Goal: Task Accomplishment & Management: Use online tool/utility

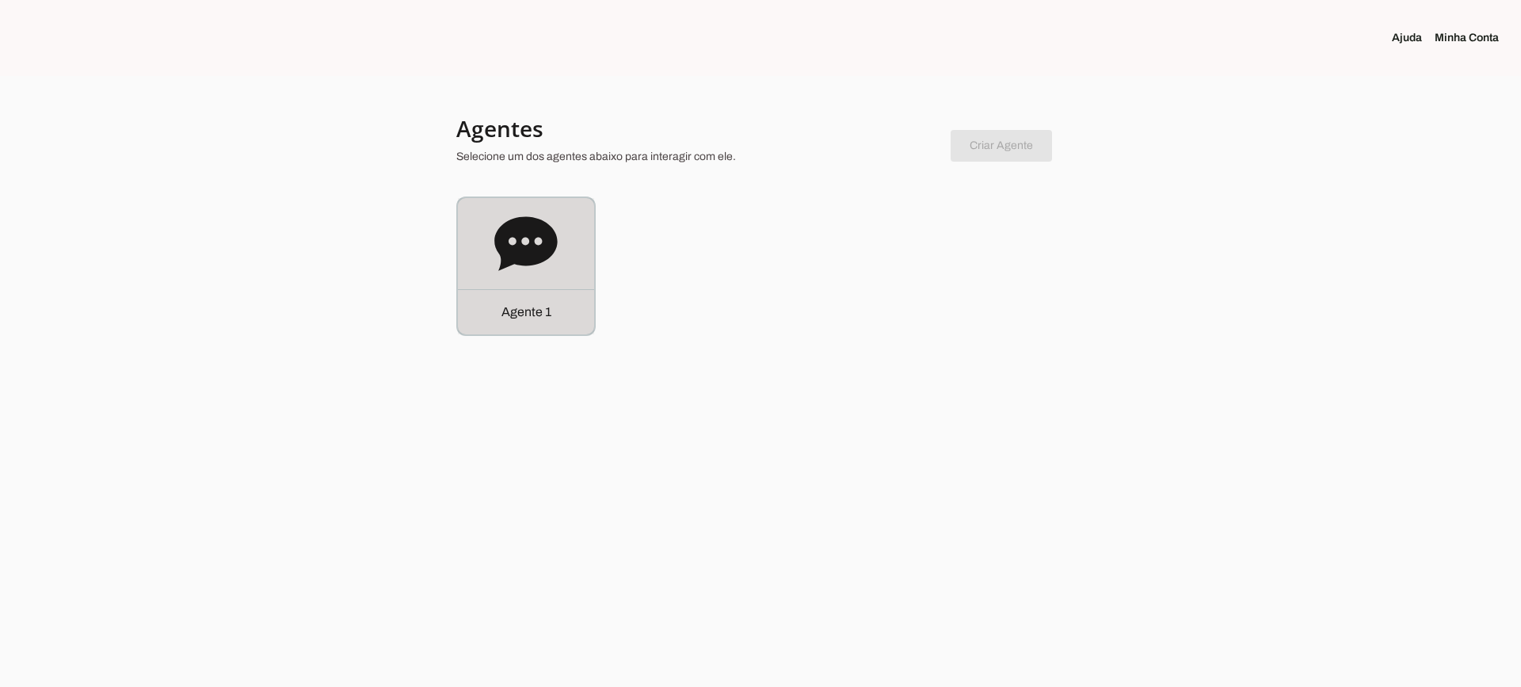
click at [524, 212] on icon at bounding box center [525, 243] width 63 height 63
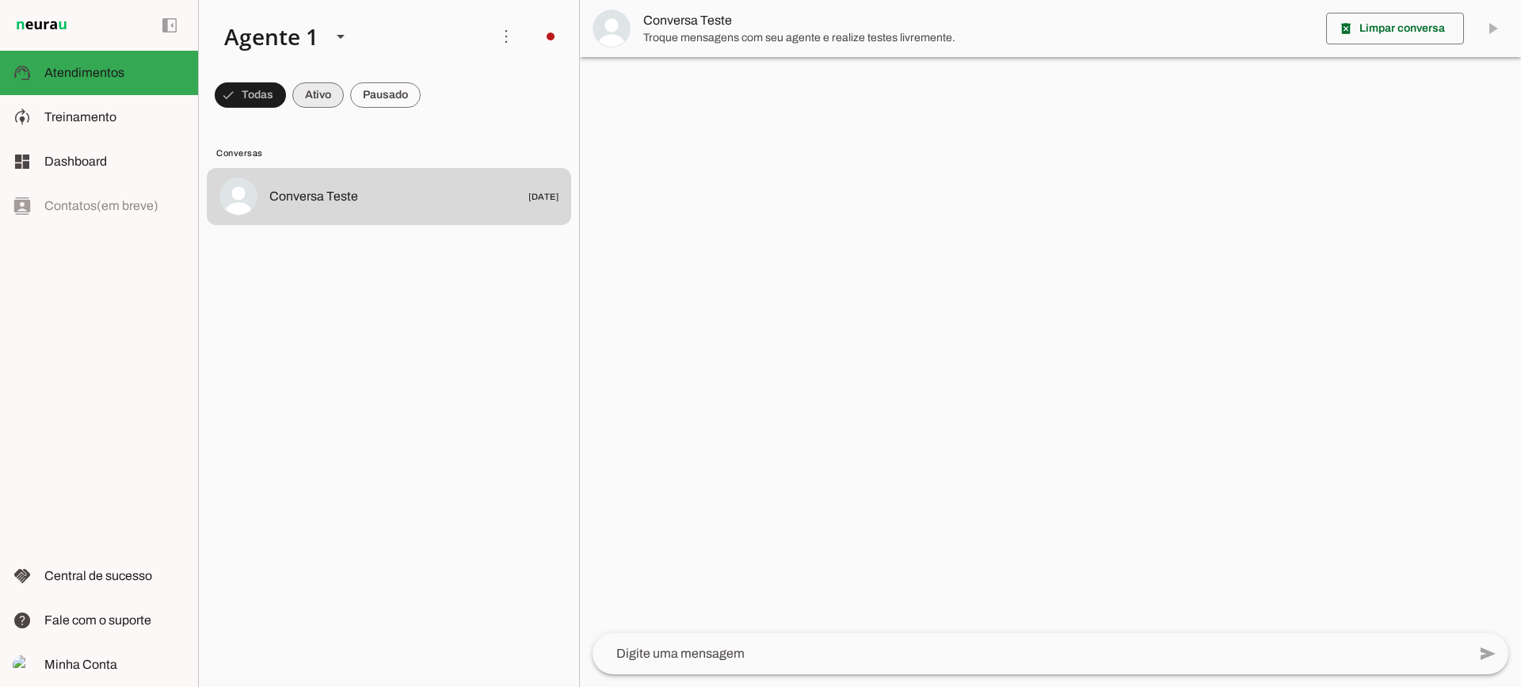
click at [286, 101] on span at bounding box center [250, 95] width 71 height 38
click at [272, 107] on span at bounding box center [243, 95] width 57 height 38
click at [272, 94] on span at bounding box center [243, 95] width 57 height 38
click at [272, 97] on span at bounding box center [243, 95] width 57 height 38
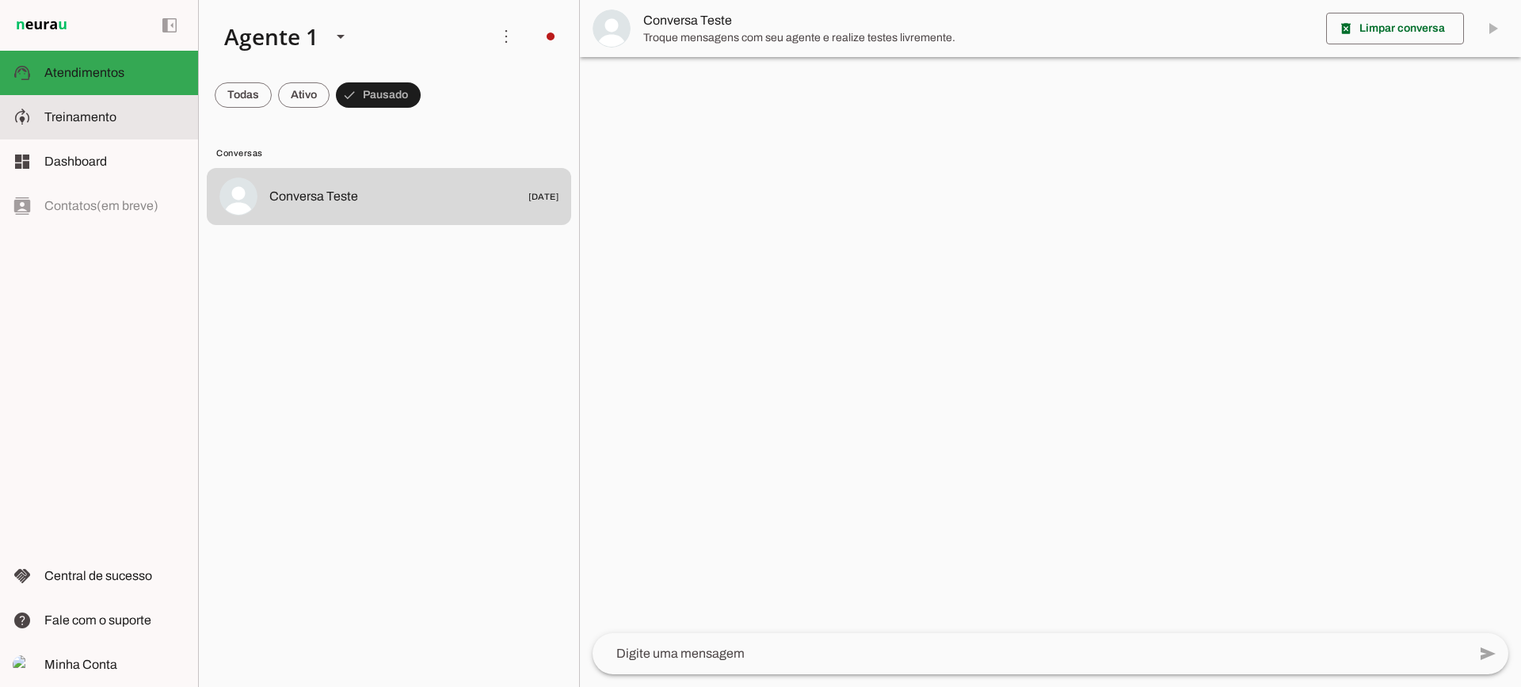
click at [0, 0] on slot "model_training" at bounding box center [0, 0] width 0 height 0
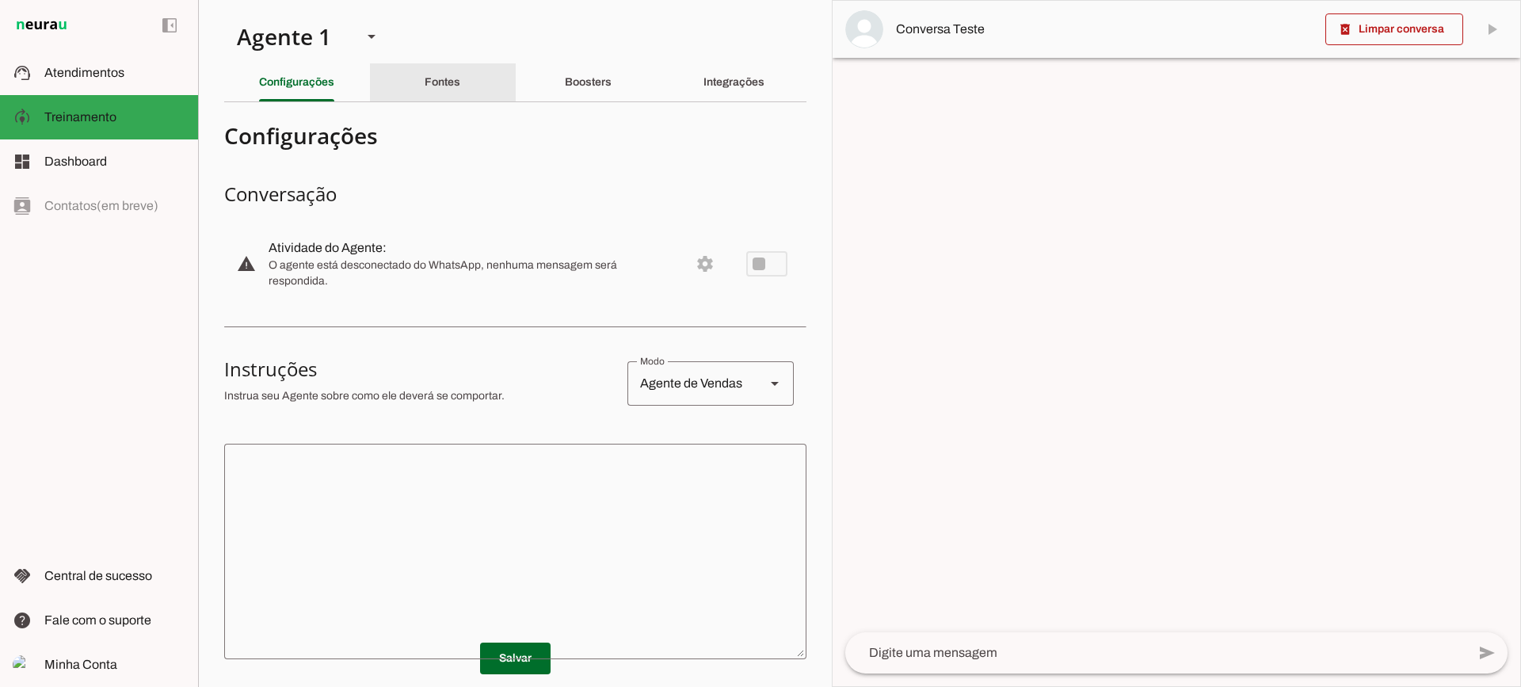
click at [460, 82] on div "Fontes" at bounding box center [443, 82] width 36 height 38
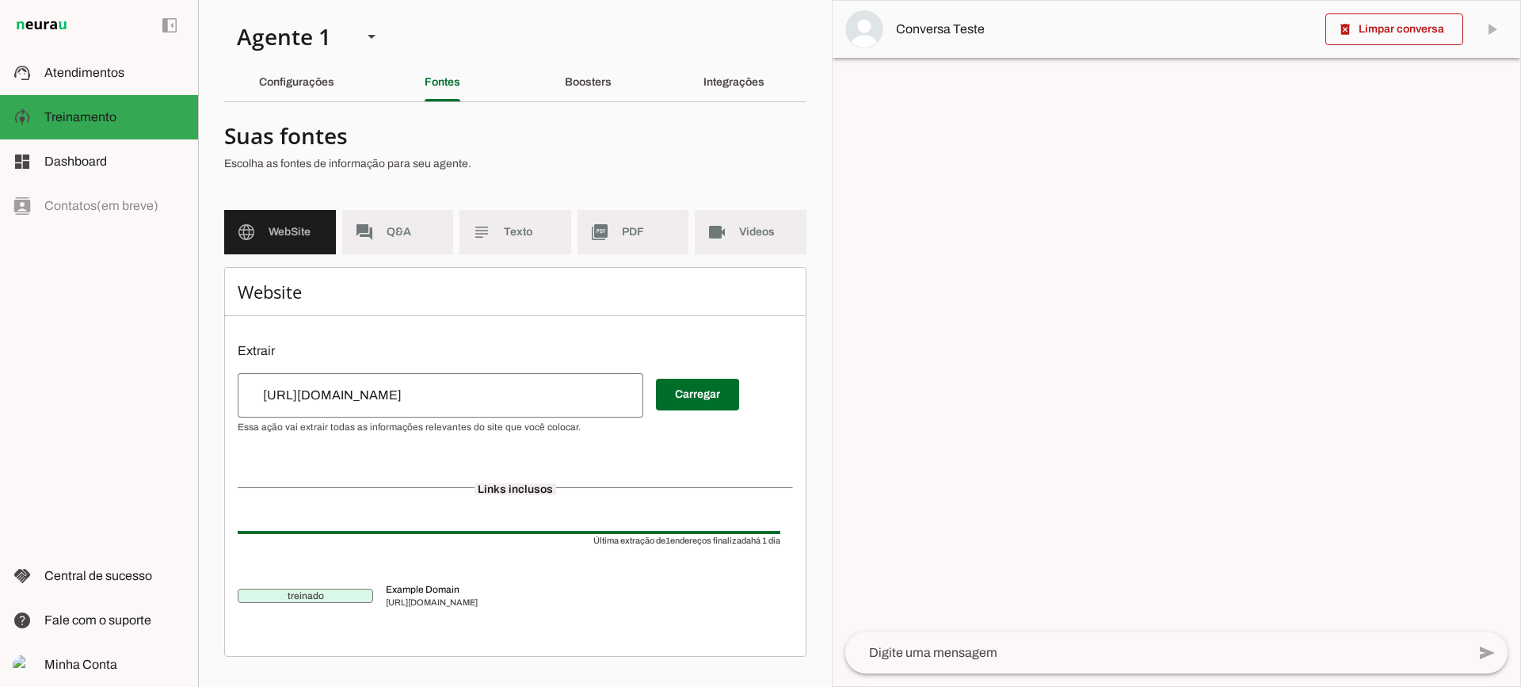
click at [501, 245] on md-item "subject Texto" at bounding box center [515, 232] width 112 height 44
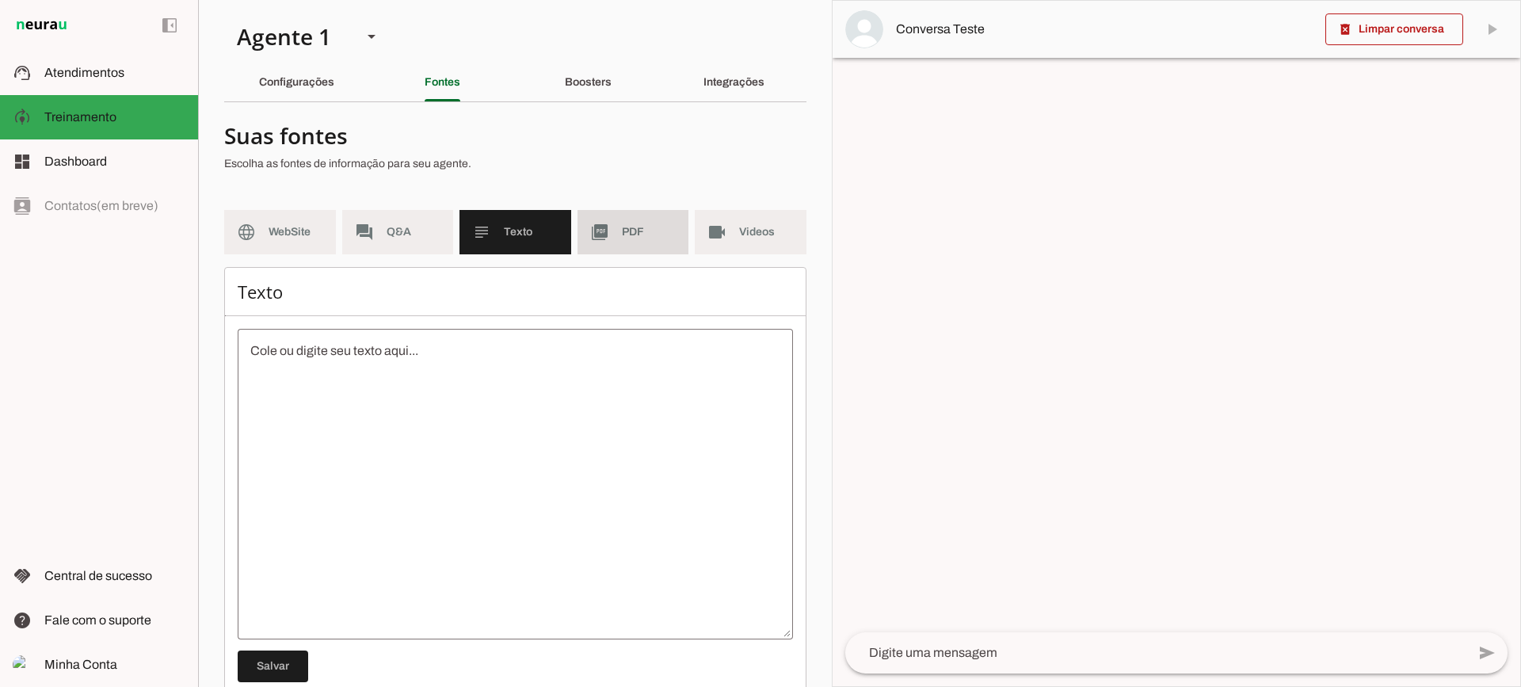
click at [628, 241] on md-item "picture_as_pdf PDF" at bounding box center [633, 232] width 112 height 44
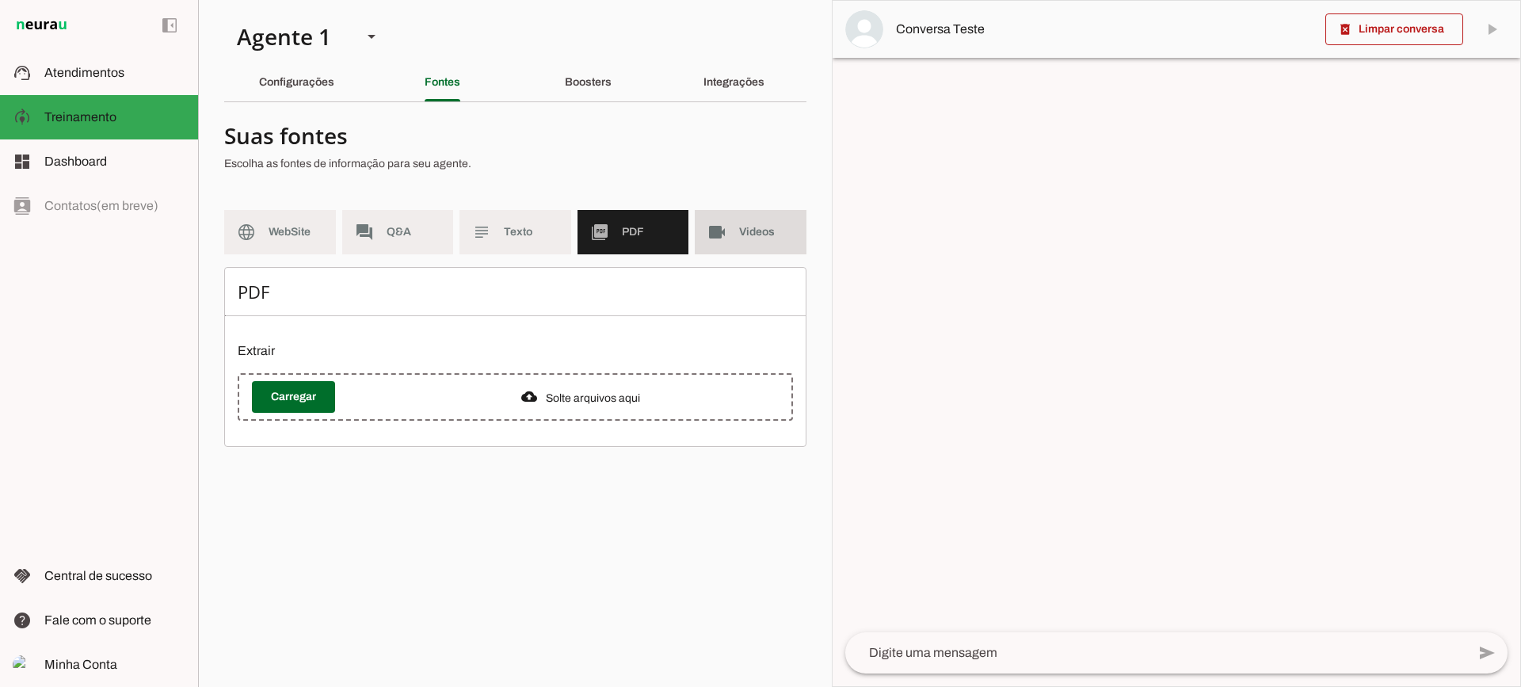
drag, startPoint x: 721, startPoint y: 235, endPoint x: 691, endPoint y: 211, distance: 38.3
click at [0, 0] on slot "videocam" at bounding box center [0, 0] width 0 height 0
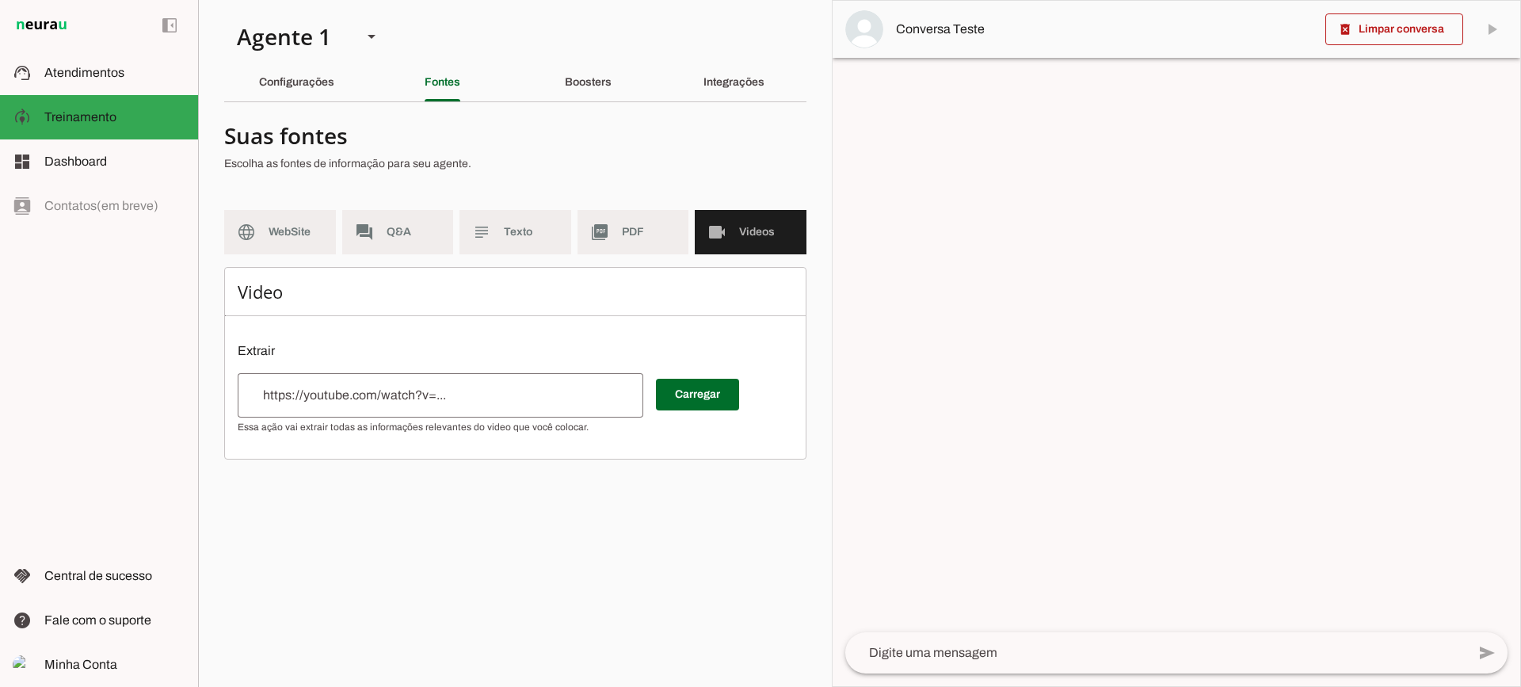
click at [611, 209] on section "Suas [PERSON_NAME] Escolha as [PERSON_NAME] de informação para seu agente. lang…" at bounding box center [515, 287] width 582 height 345
click at [614, 224] on md-item "picture_as_pdf PDF" at bounding box center [633, 232] width 112 height 44
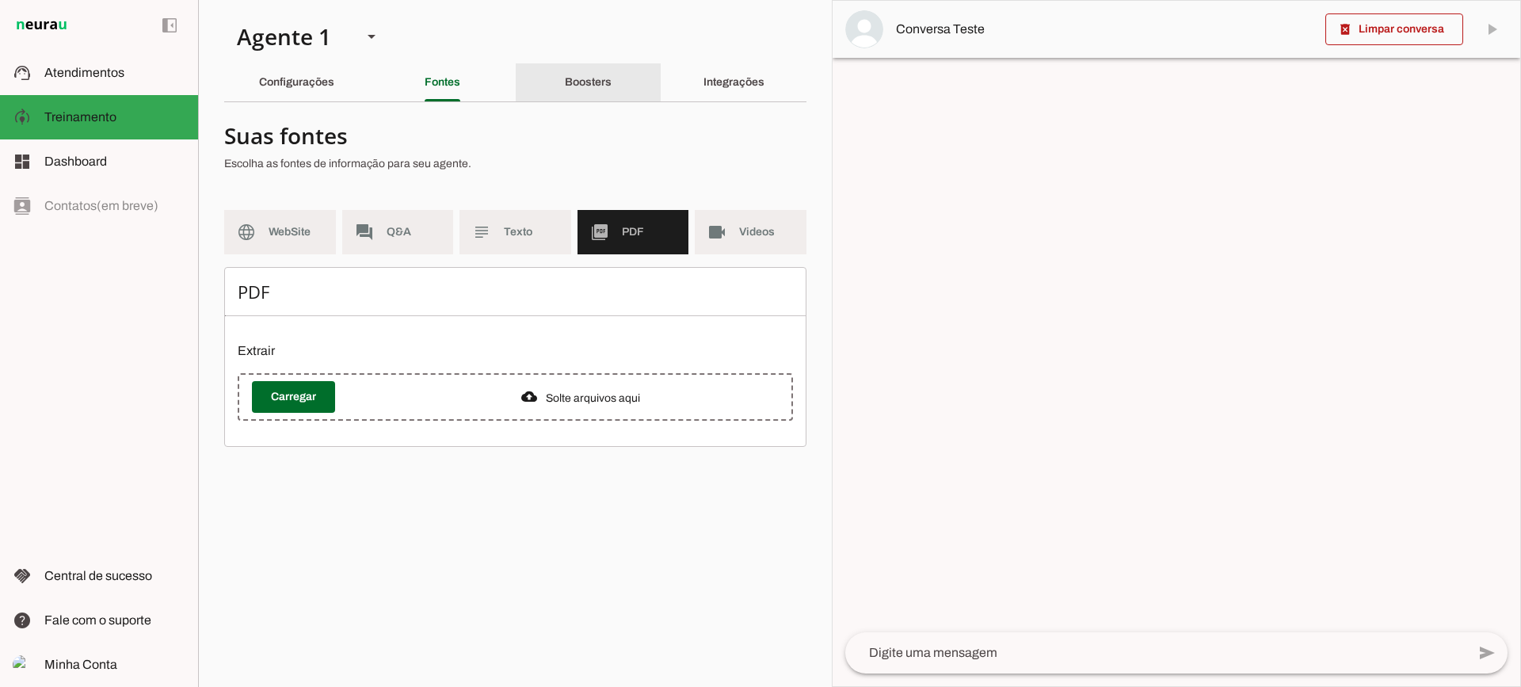
click at [565, 78] on div "Boosters" at bounding box center [588, 82] width 47 height 38
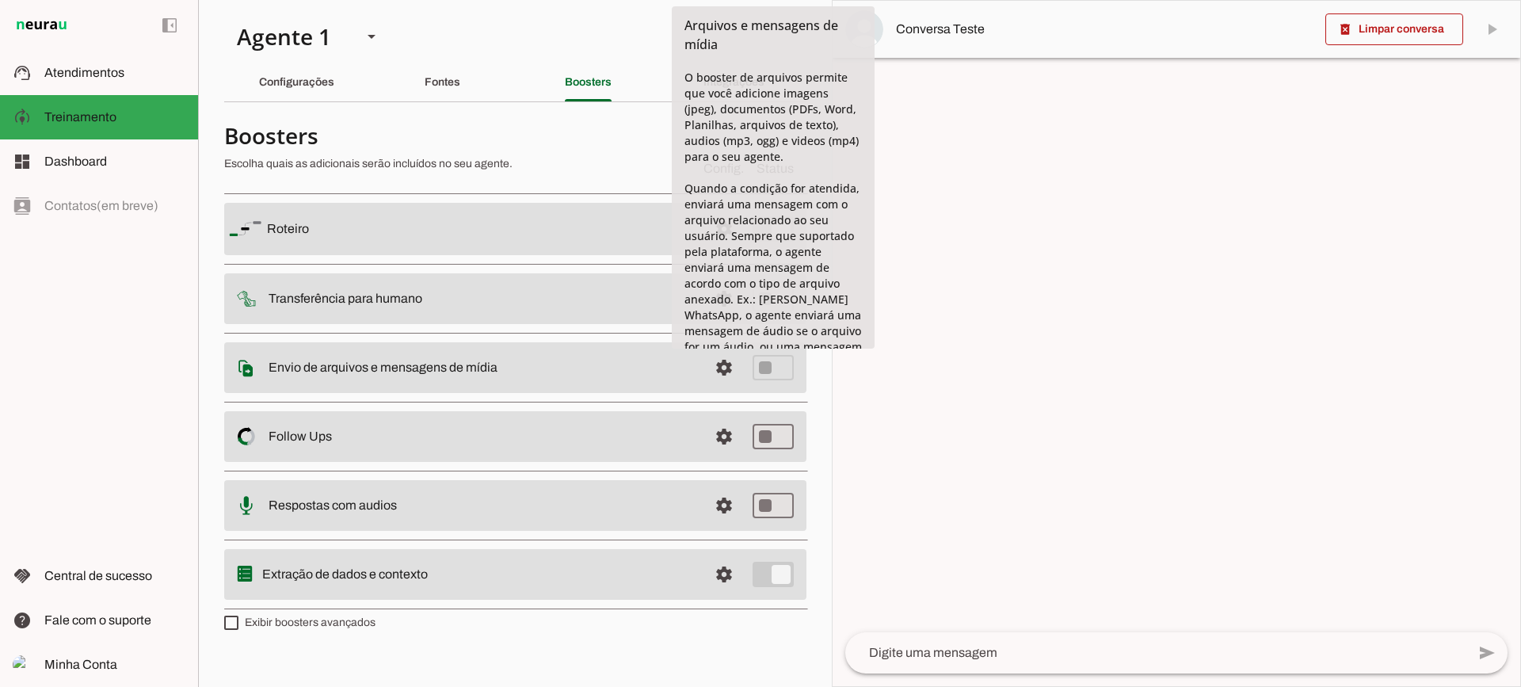
drag, startPoint x: 720, startPoint y: 287, endPoint x: 700, endPoint y: 284, distance: 19.9
click at [716, 287] on span "Quando a condição for atendida, enviará uma mensagem com o arquivo relacionado …" at bounding box center [772, 283] width 177 height 205
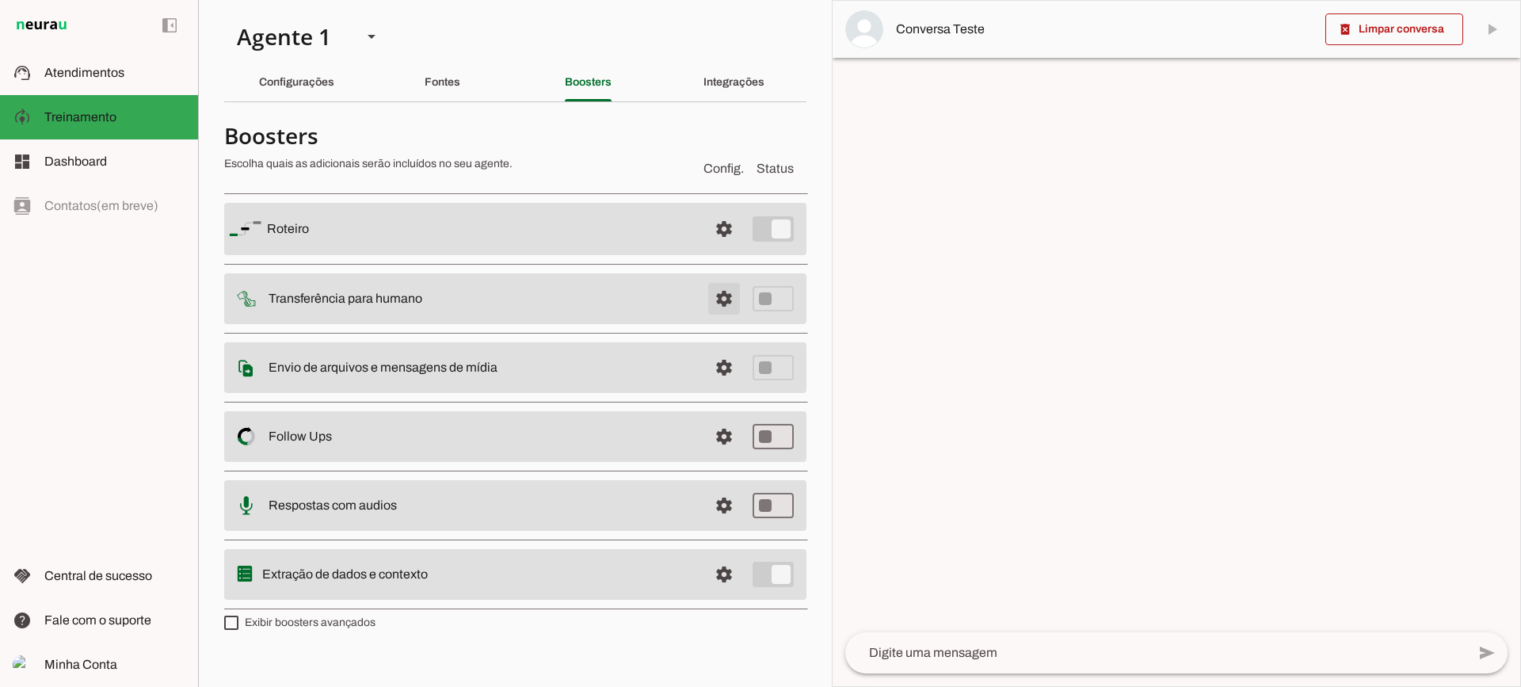
click at [723, 248] on span at bounding box center [724, 229] width 38 height 38
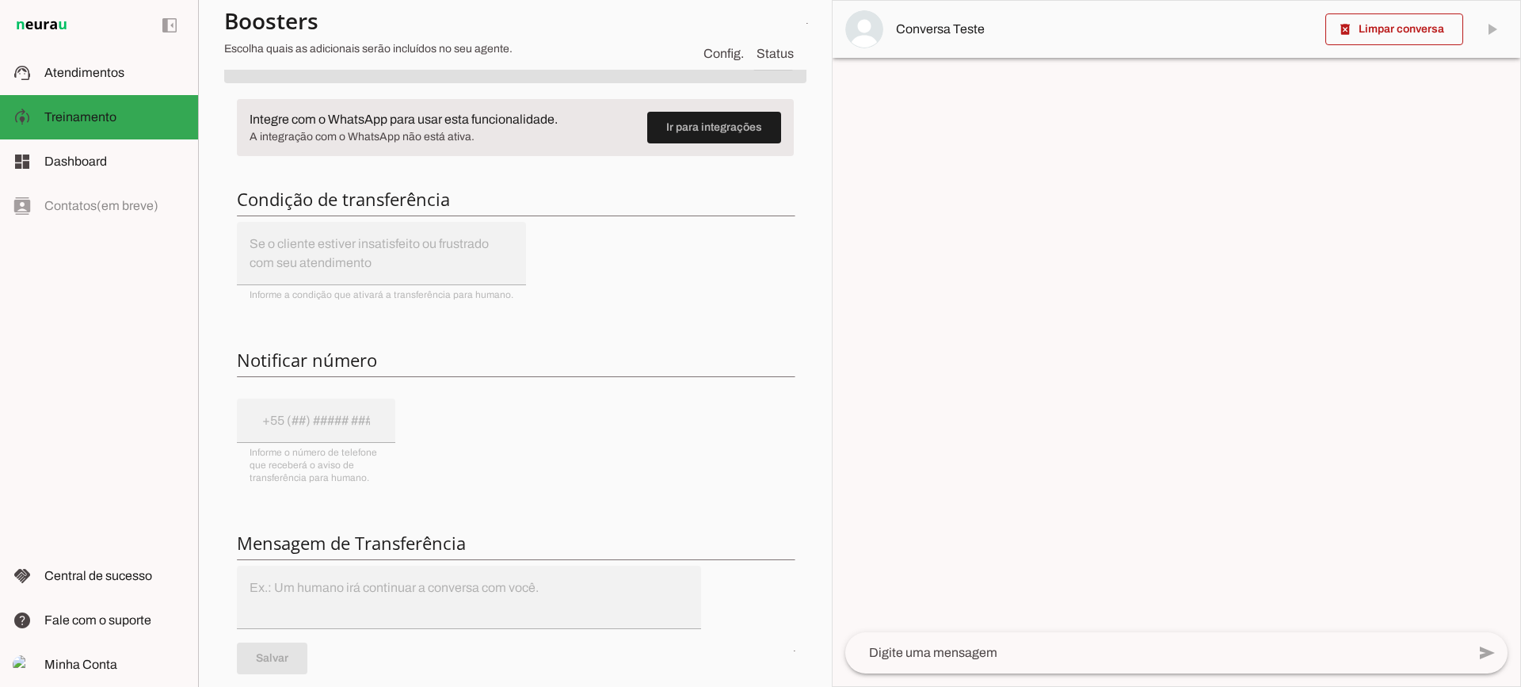
scroll to position [158, 0]
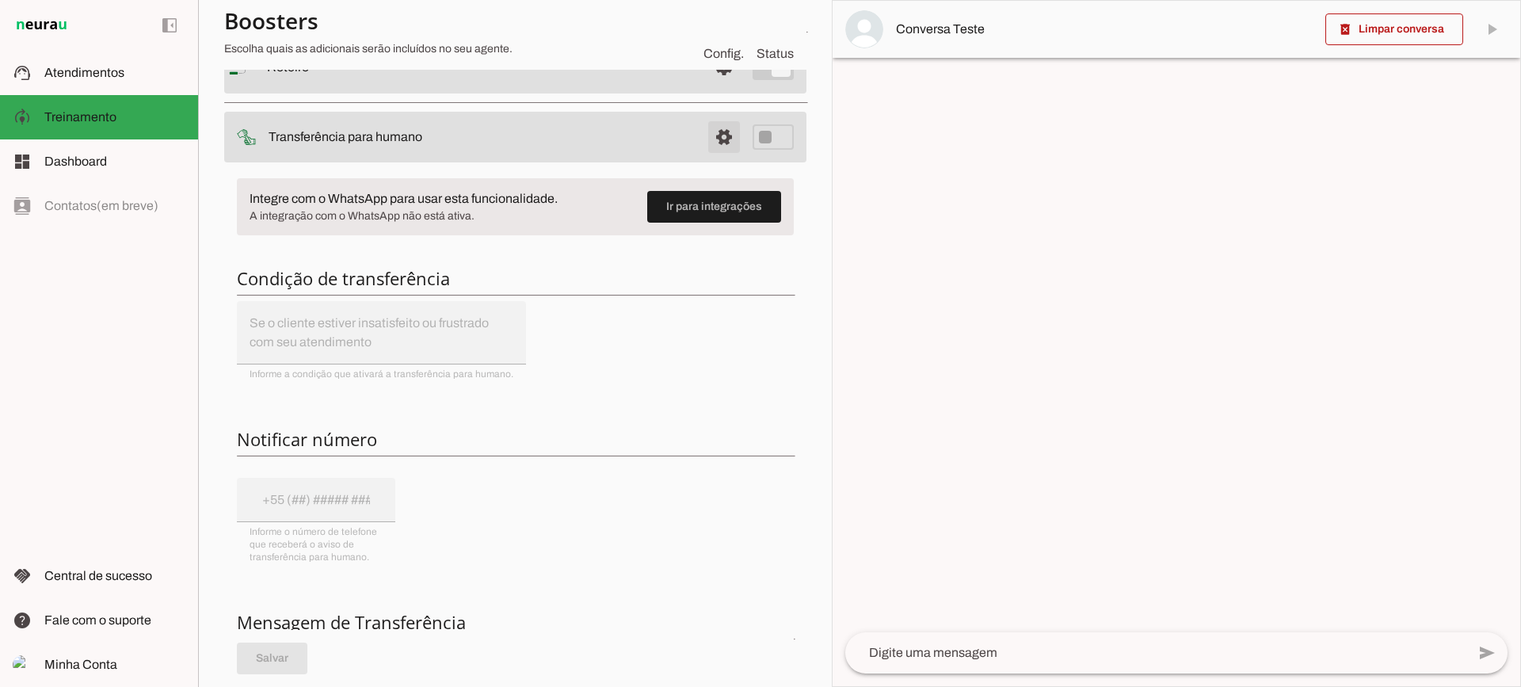
click at [707, 86] on span at bounding box center [724, 67] width 38 height 38
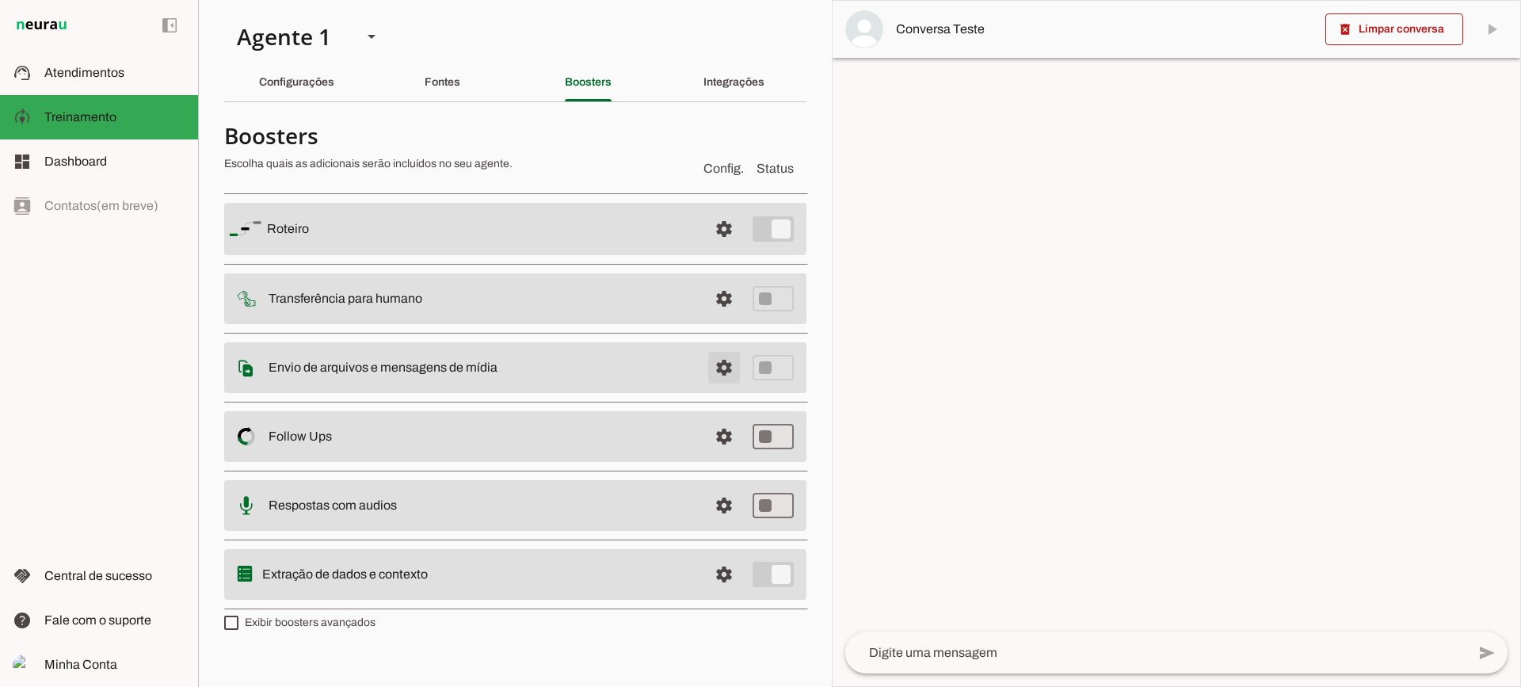
click at [733, 248] on span at bounding box center [724, 229] width 38 height 38
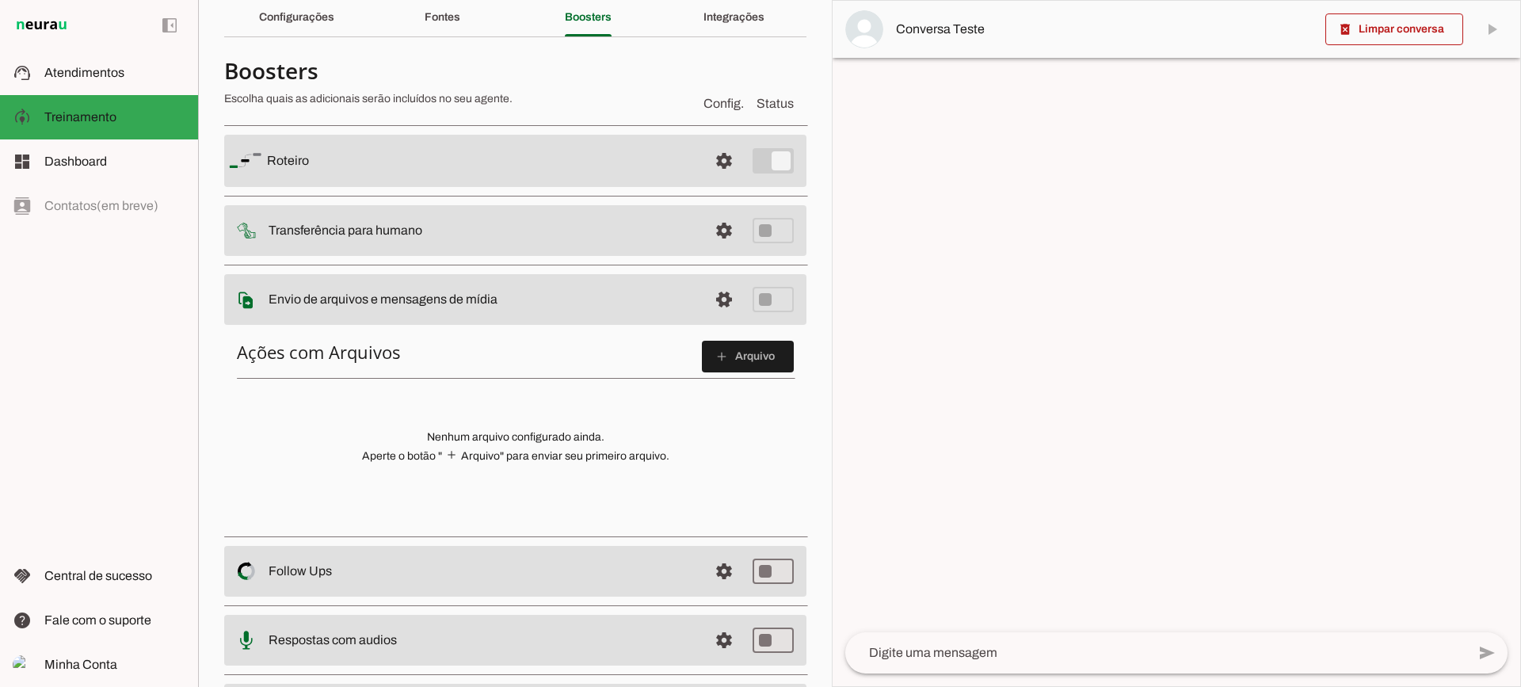
scroll to position [79, 0]
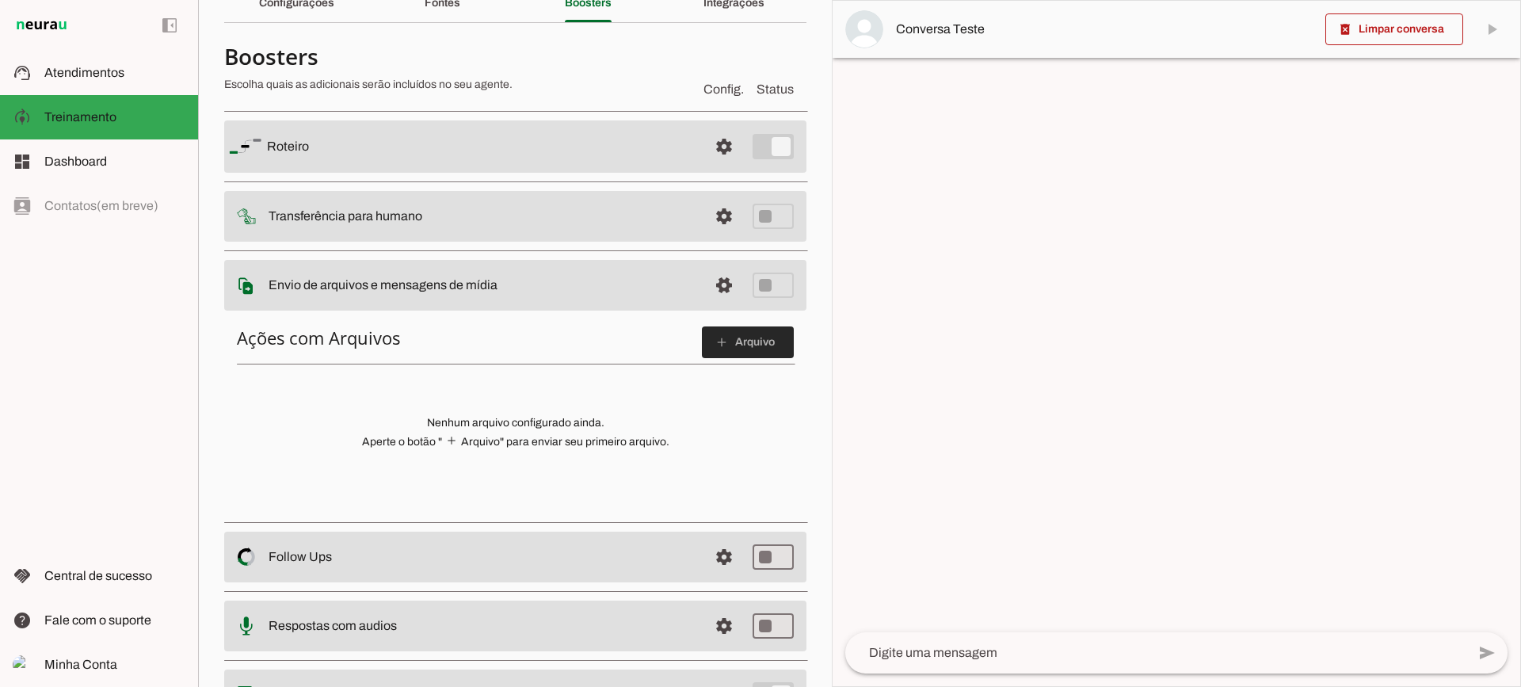
click at [749, 349] on span at bounding box center [748, 342] width 92 height 38
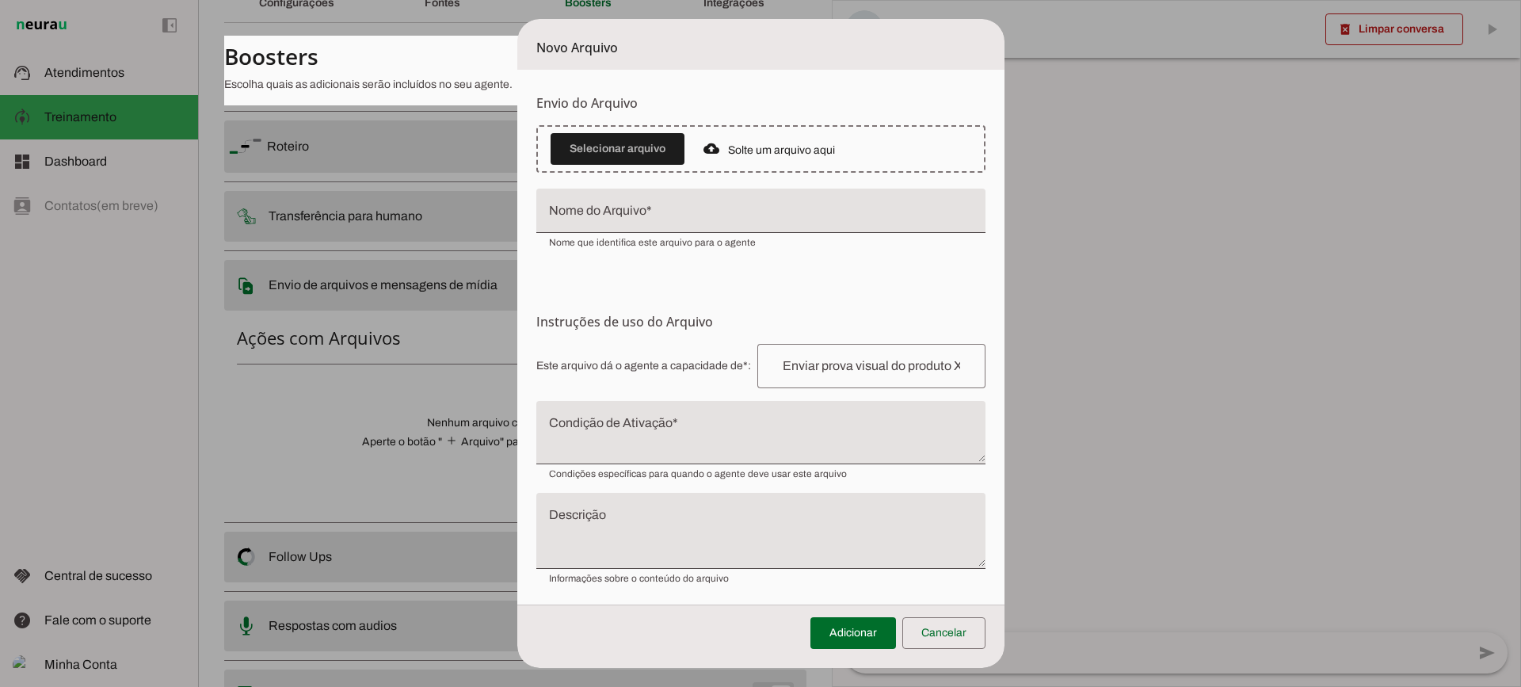
click at [647, 442] on textarea "Condição de Ativação" at bounding box center [760, 439] width 449 height 38
click at [944, 623] on span at bounding box center [943, 633] width 83 height 38
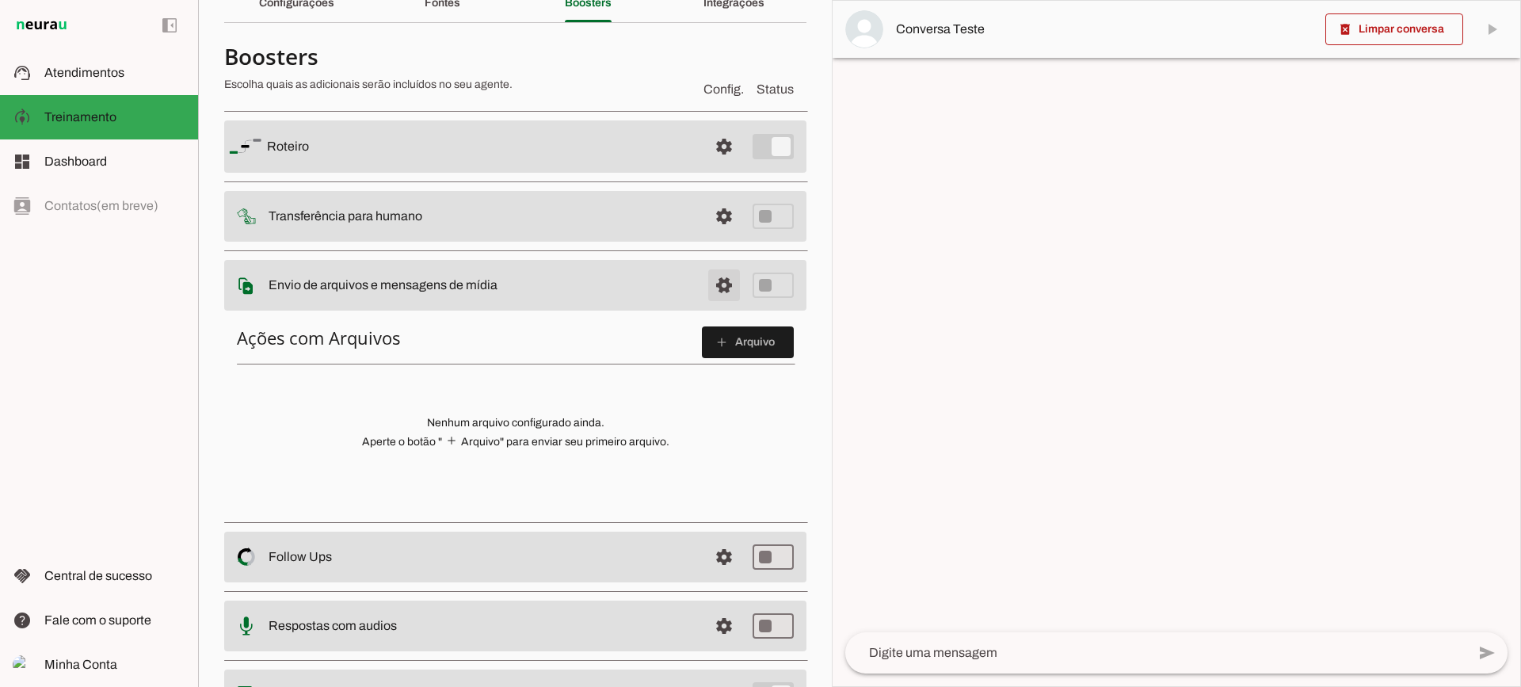
click at [710, 166] on span at bounding box center [724, 147] width 38 height 38
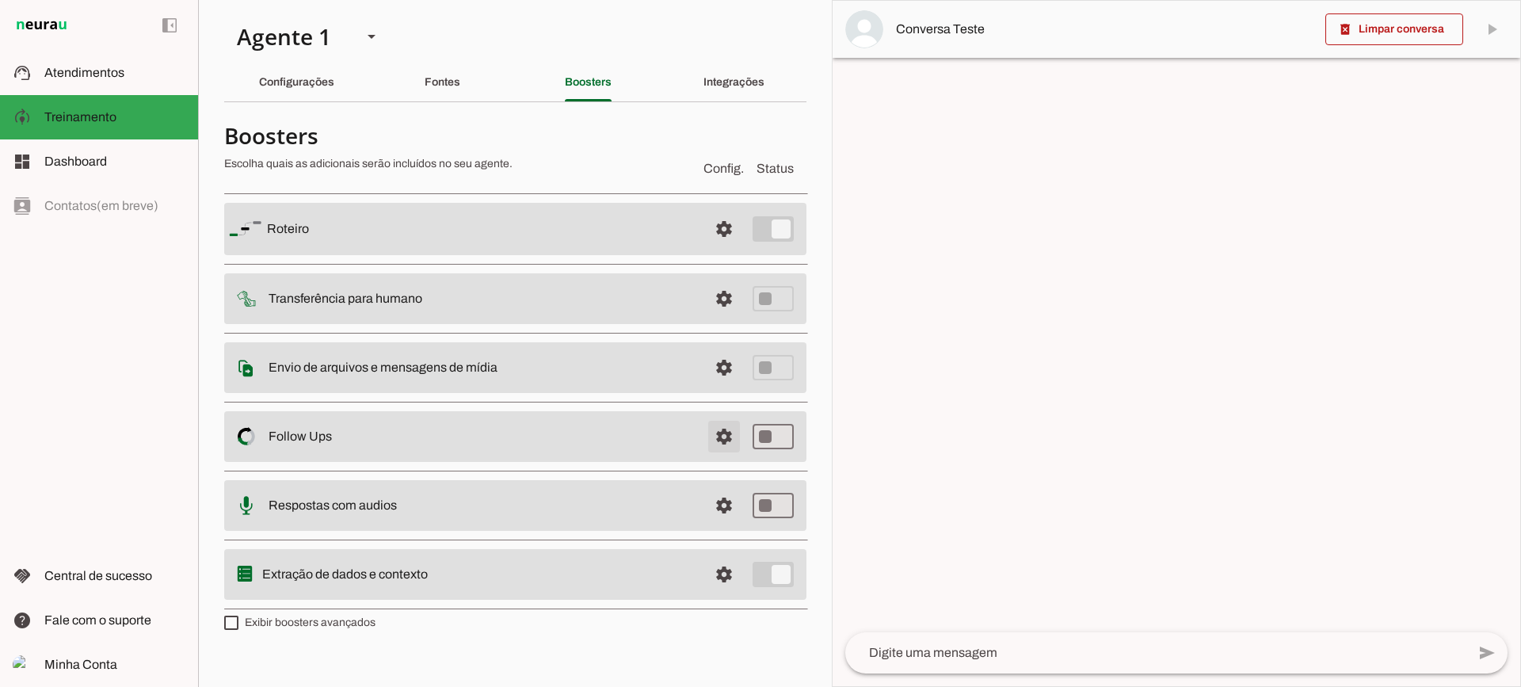
click at [717, 248] on span at bounding box center [724, 229] width 38 height 38
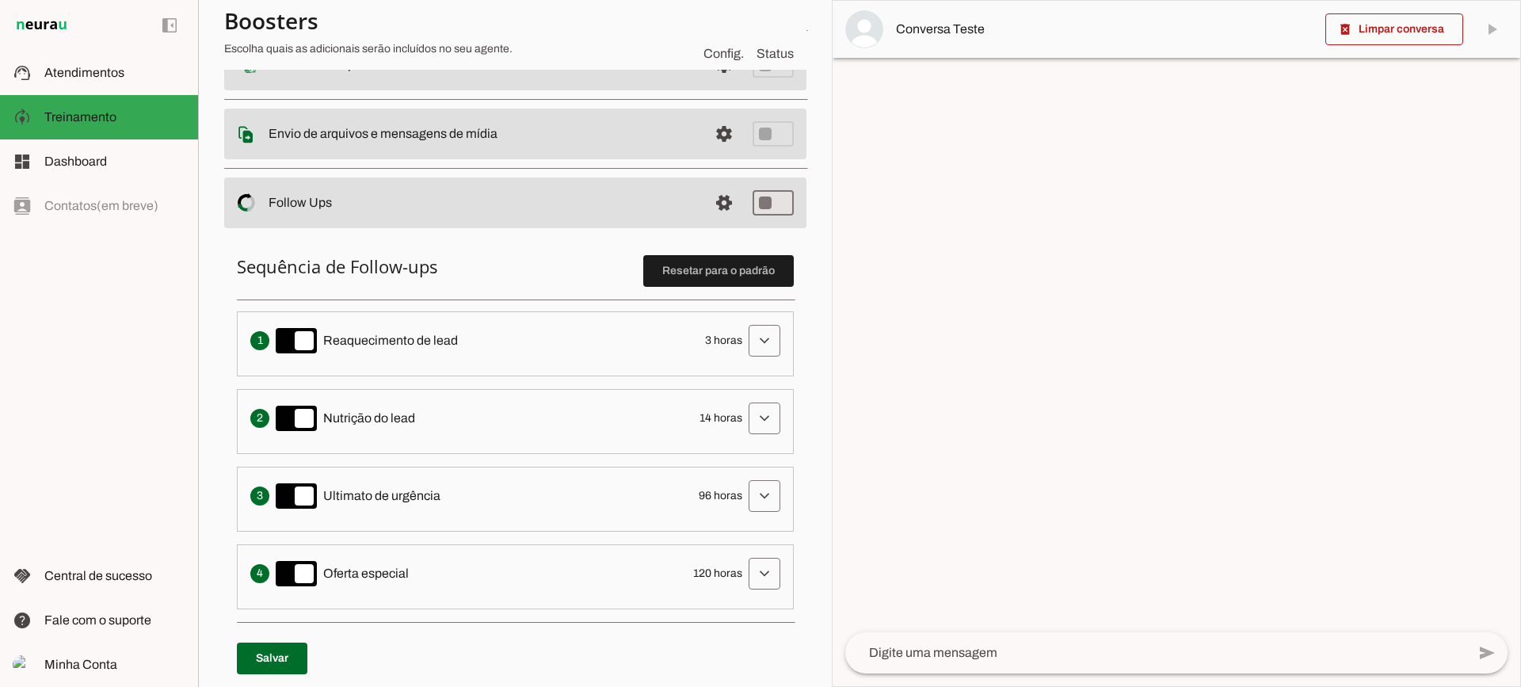
scroll to position [238, 0]
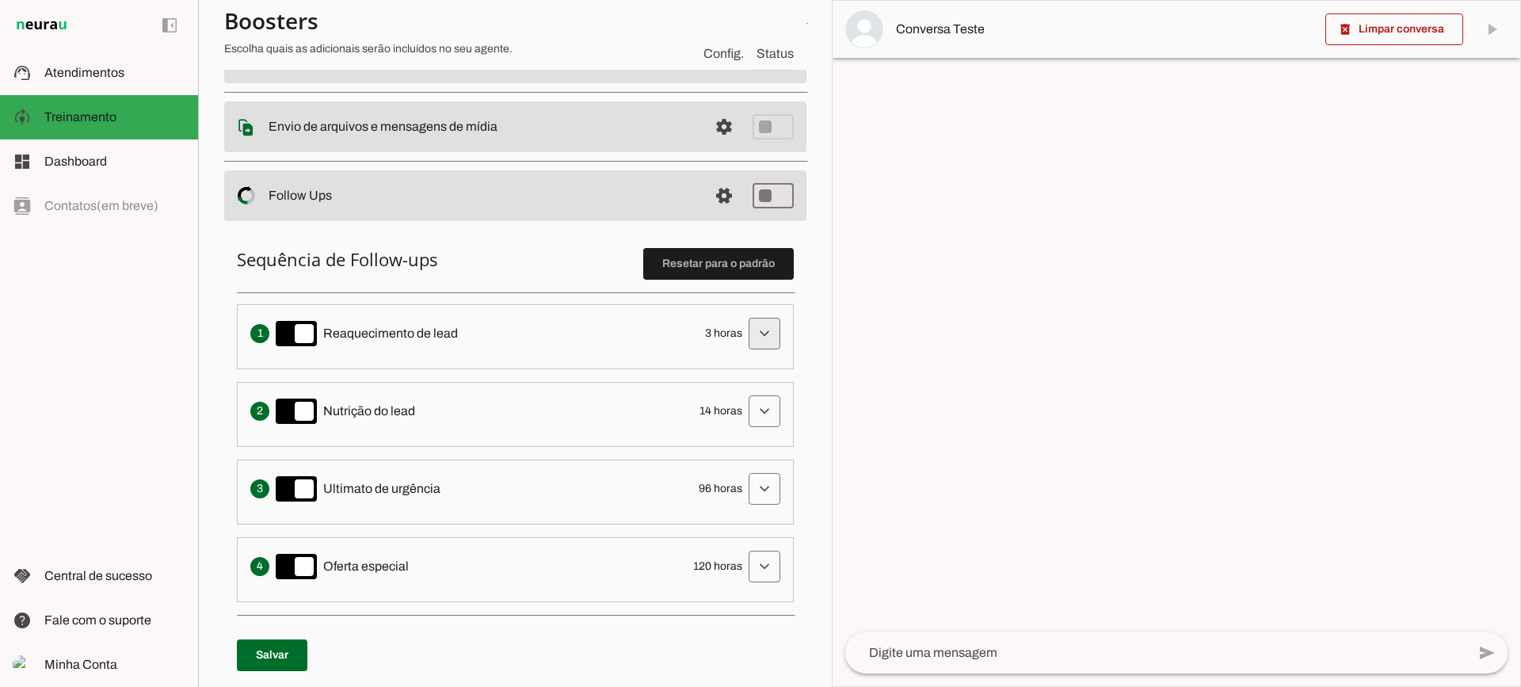
click at [745, 329] on span at bounding box center [764, 333] width 38 height 38
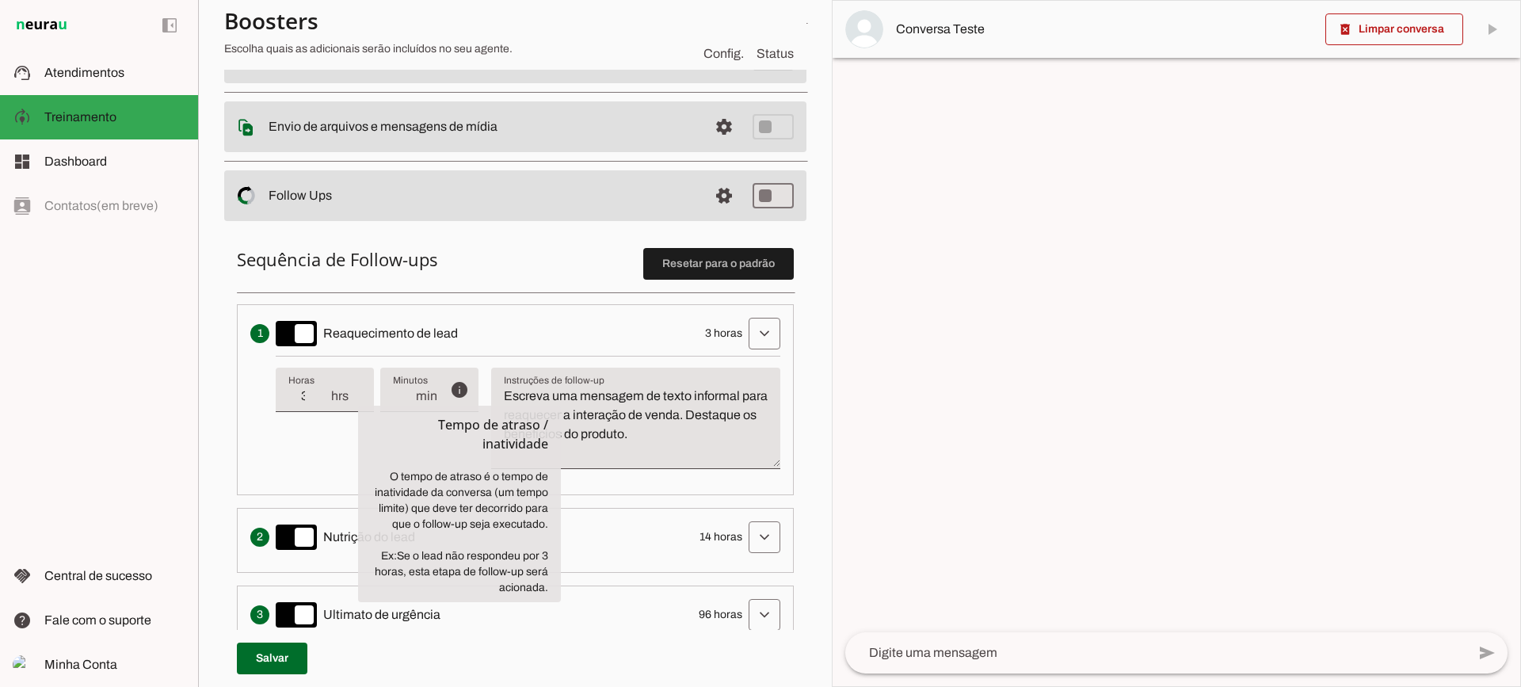
click at [315, 440] on div "info Tempo de atraso / inatividade O tempo de atraso é o tempo de inatividade d…" at bounding box center [528, 419] width 505 height 126
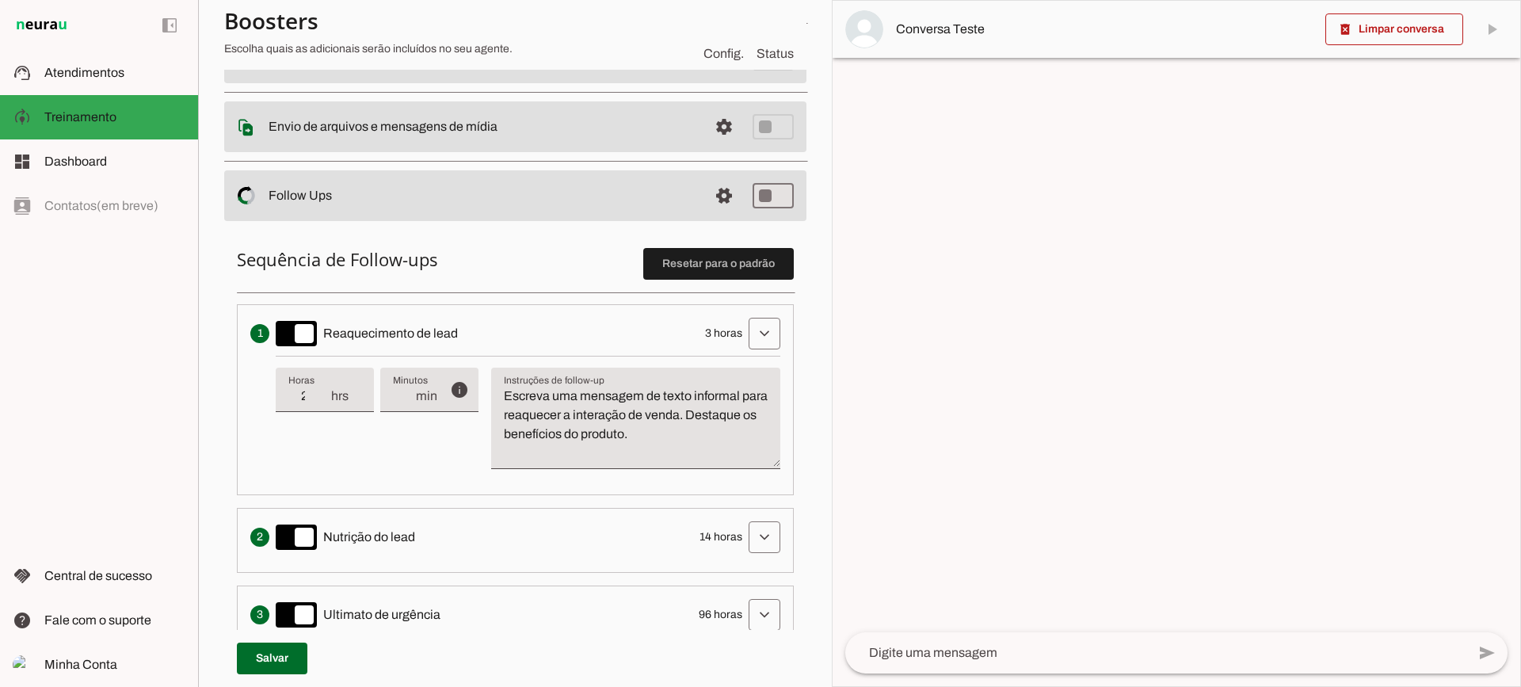
type input "2"
type md-filled-text-field "2"
click at [326, 404] on input "2" at bounding box center [308, 396] width 41 height 19
type input "1"
type md-filled-text-field "1"
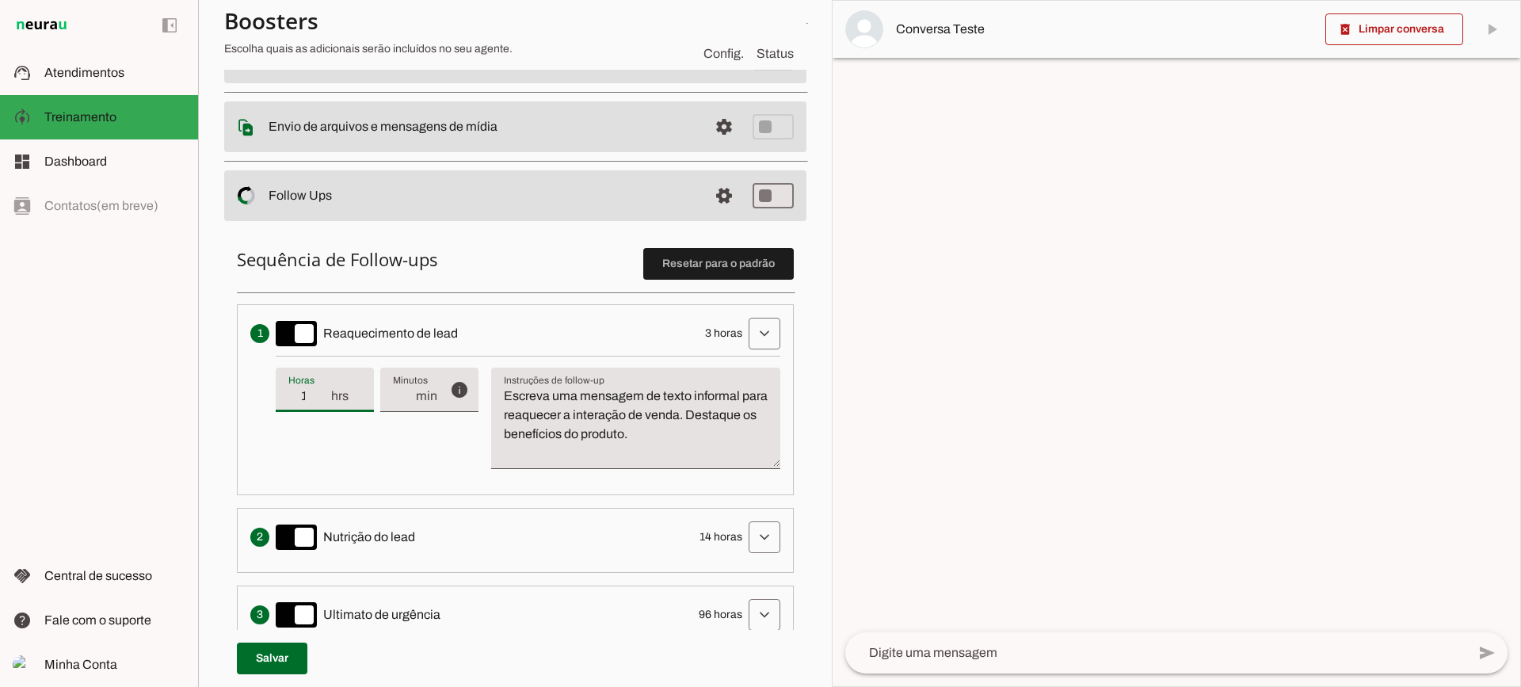
click at [326, 404] on input "1" at bounding box center [308, 396] width 41 height 19
type input "2"
type md-filled-text-field "2"
click at [319, 388] on input "2" at bounding box center [308, 396] width 41 height 19
type input "3"
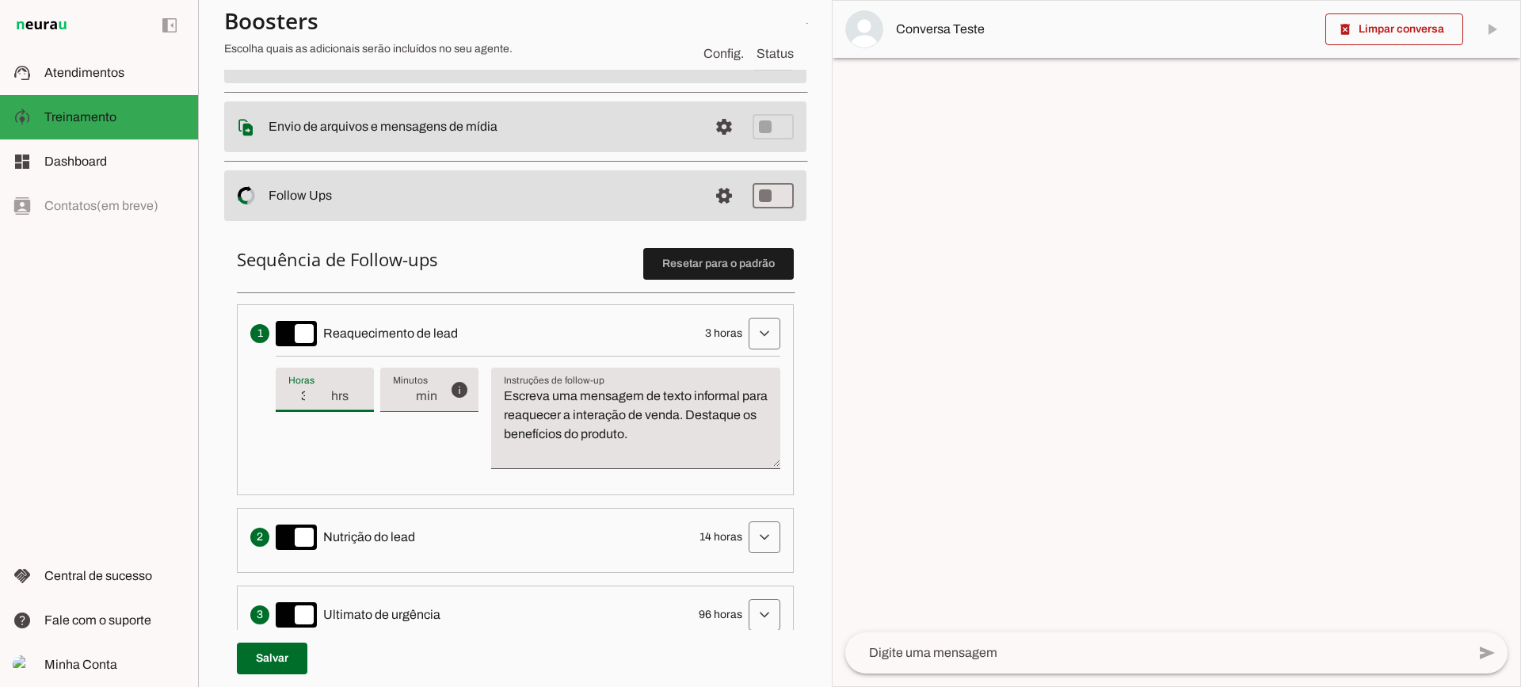
type md-filled-text-field "3"
click at [319, 388] on input "3" at bounding box center [308, 396] width 41 height 19
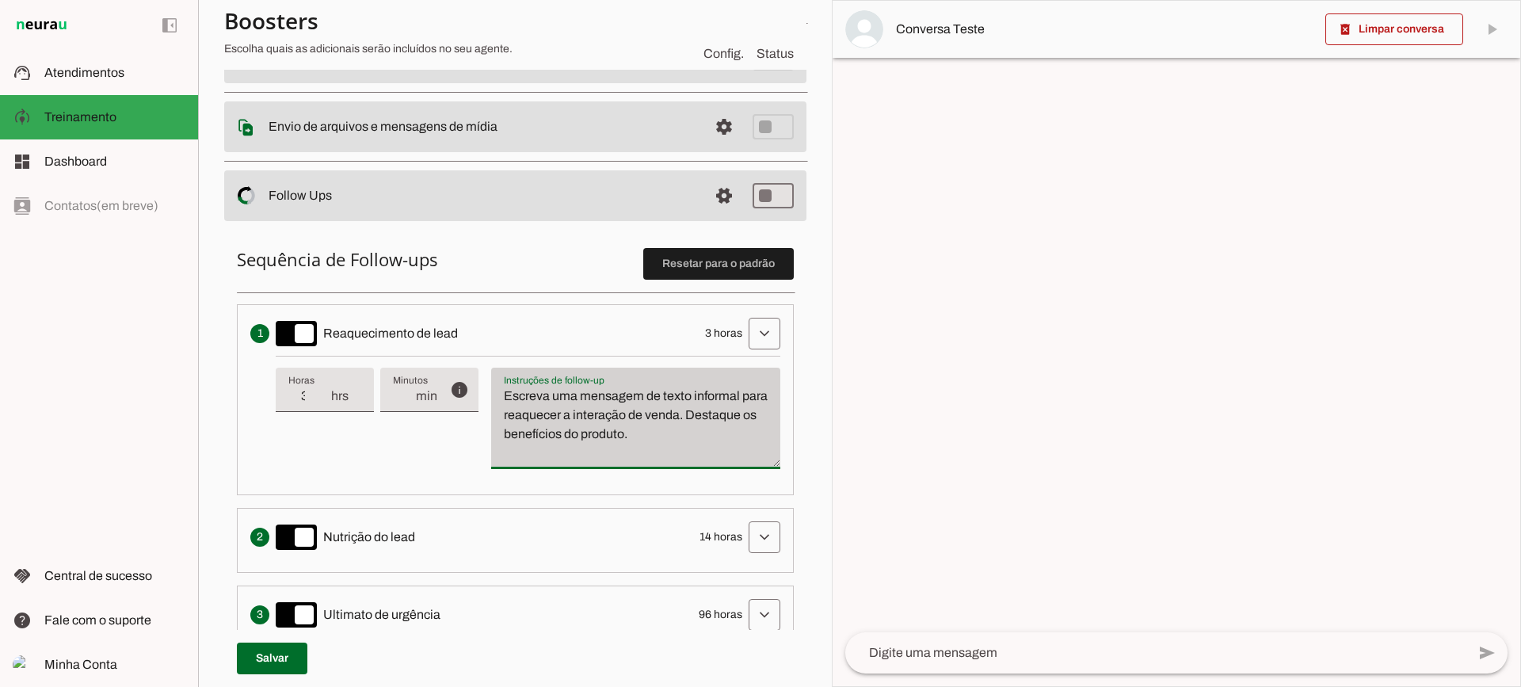
drag, startPoint x: 709, startPoint y: 440, endPoint x: 532, endPoint y: 379, distance: 186.9
click at [531, 379] on div "Escreva uma mensagem de texto informal para reaquecer a interação de venda. Des…" at bounding box center [635, 418] width 289 height 101
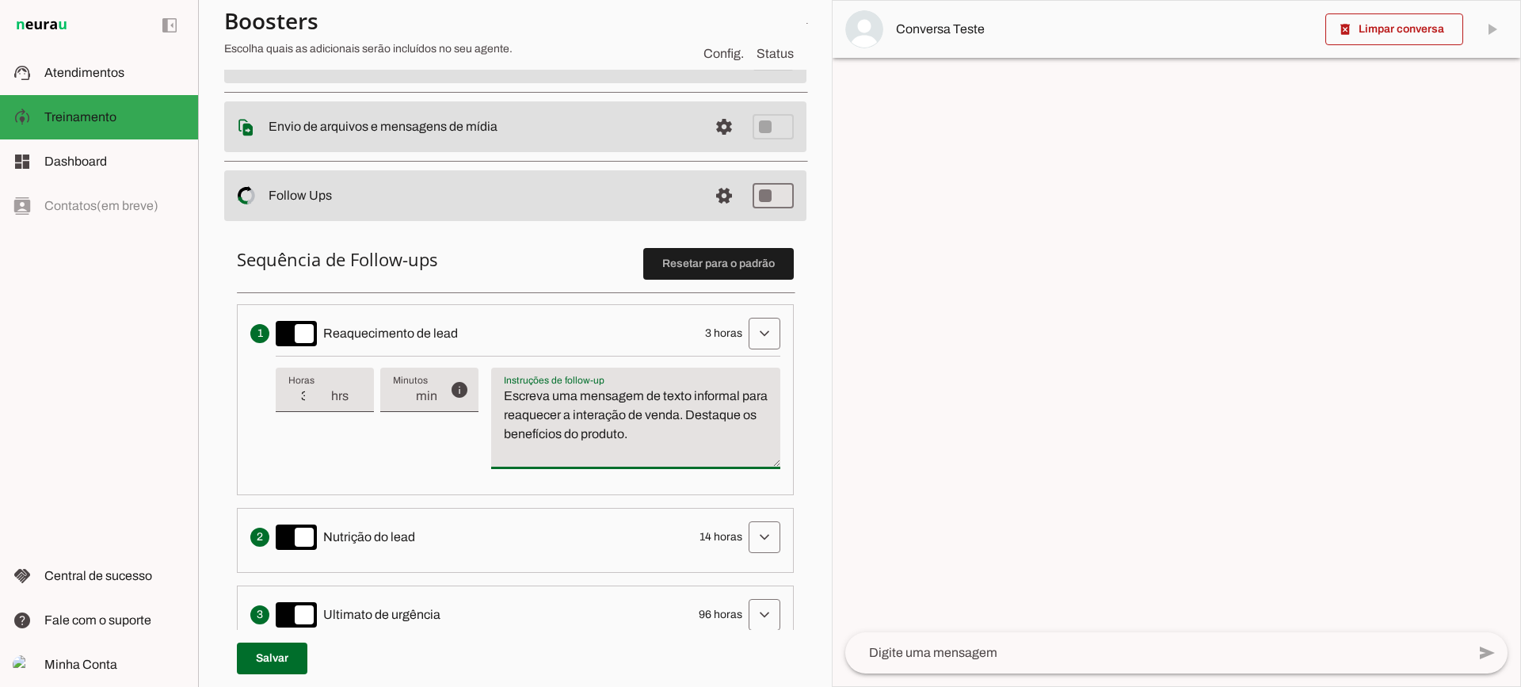
click at [585, 425] on textarea "Escreva uma mensagem de texto informal para reaquecer a interação de venda. Des…" at bounding box center [635, 425] width 289 height 76
click at [616, 435] on textarea "Escreva uma mensagem de texto informal para reaquecer a interação de venda. Des…" at bounding box center [635, 425] width 289 height 76
drag, startPoint x: 562, startPoint y: 412, endPoint x: 509, endPoint y: 365, distance: 70.7
click at [505, 373] on div "Escreva uma mensagem de texto informal para reaquecer a interação de venda. Des…" at bounding box center [635, 418] width 289 height 101
type textarea "Escreva uma mensagem de texto informal para reaquecer a interação de venda. Des…"
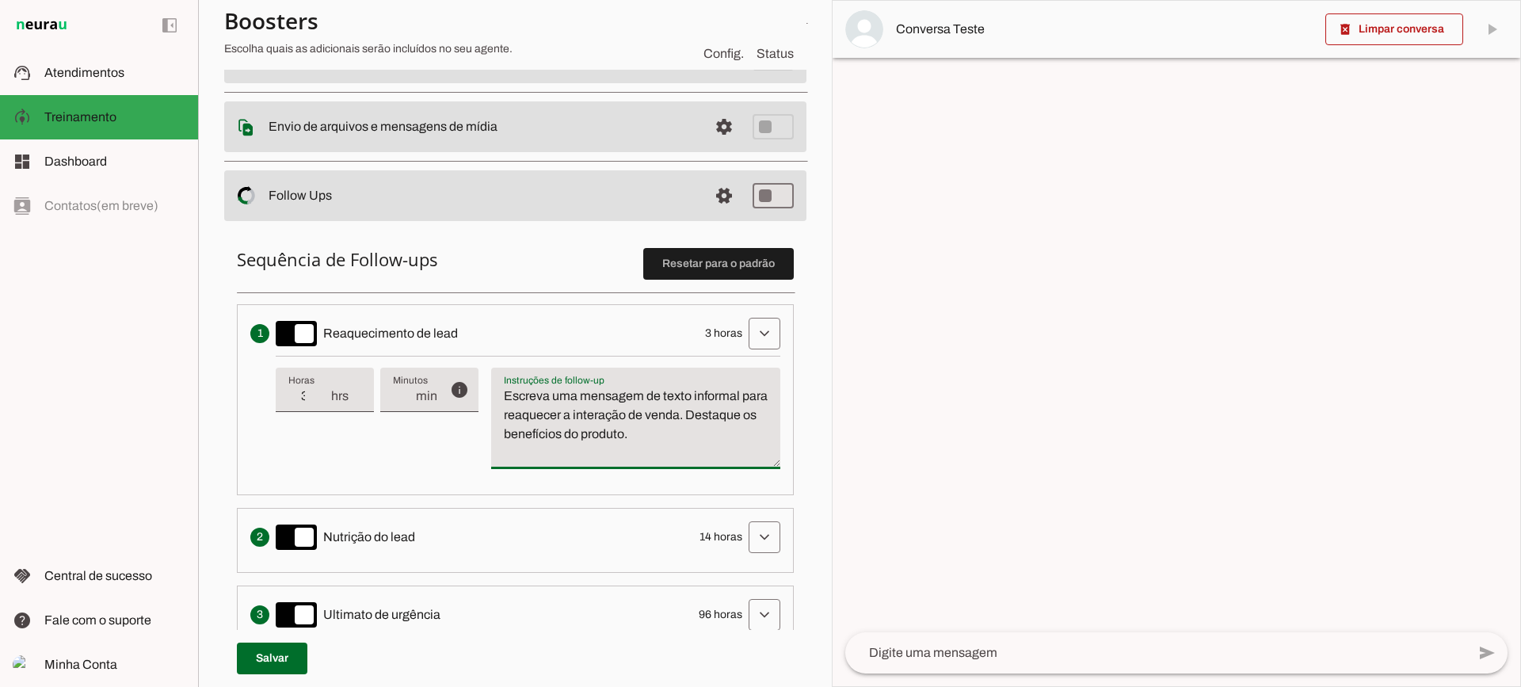
click at [642, 437] on textarea "Escreva uma mensagem de texto informal para reaquecer a interação de venda. Des…" at bounding box center [635, 425] width 289 height 76
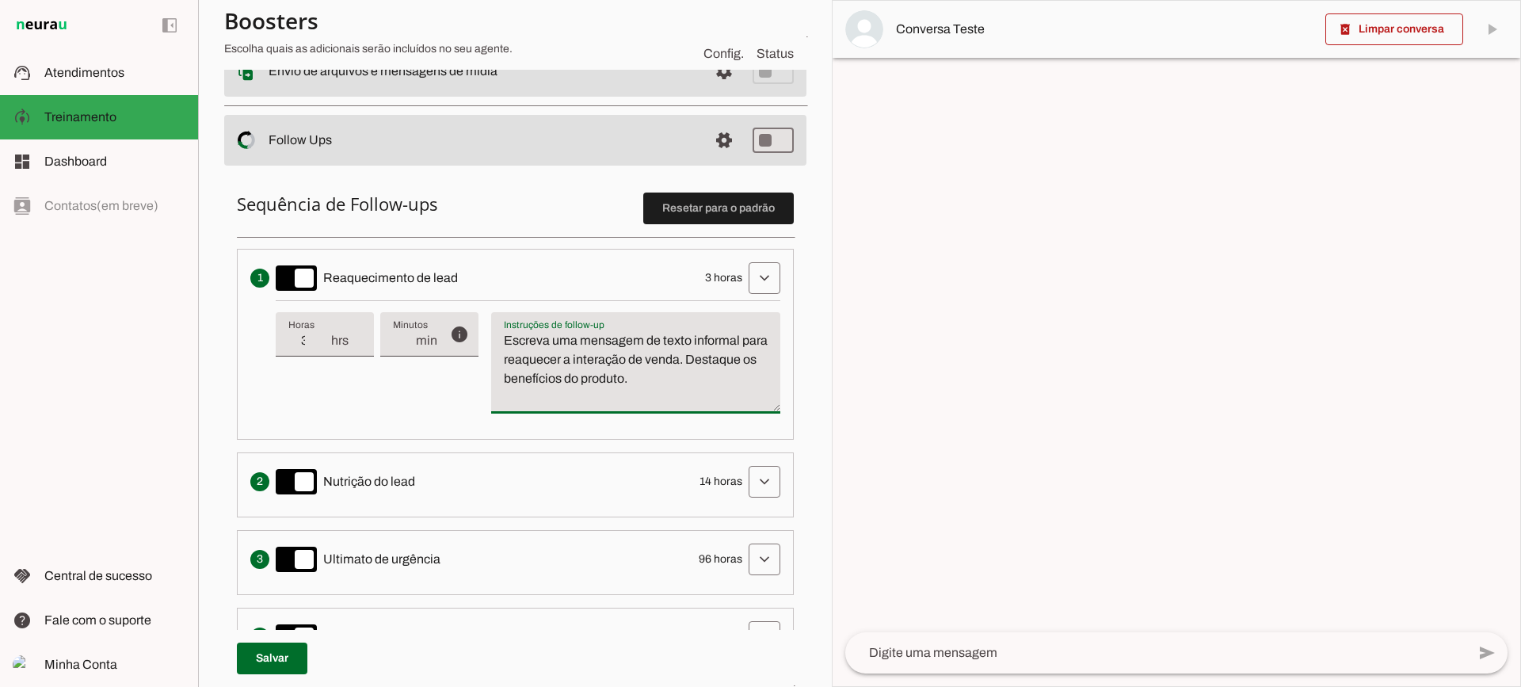
scroll to position [317, 0]
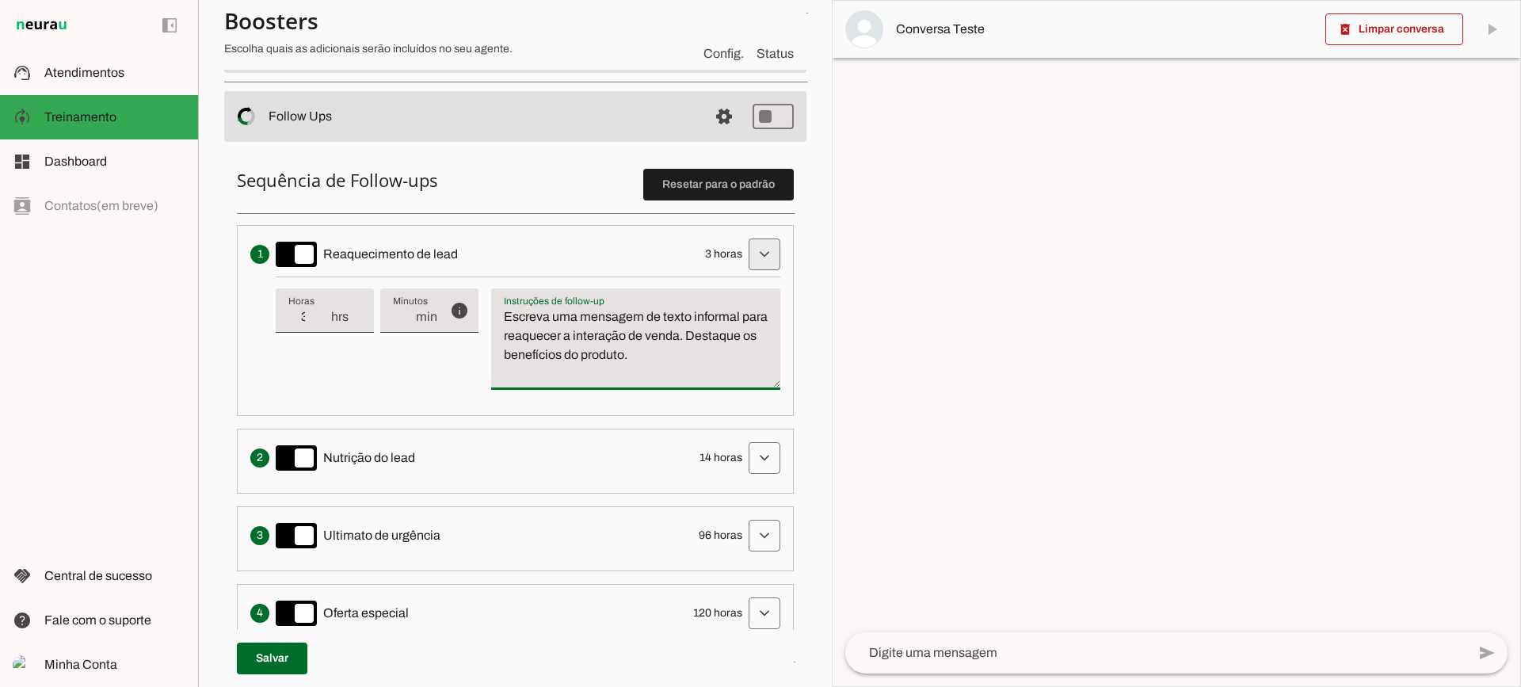
click at [745, 246] on span at bounding box center [764, 254] width 38 height 38
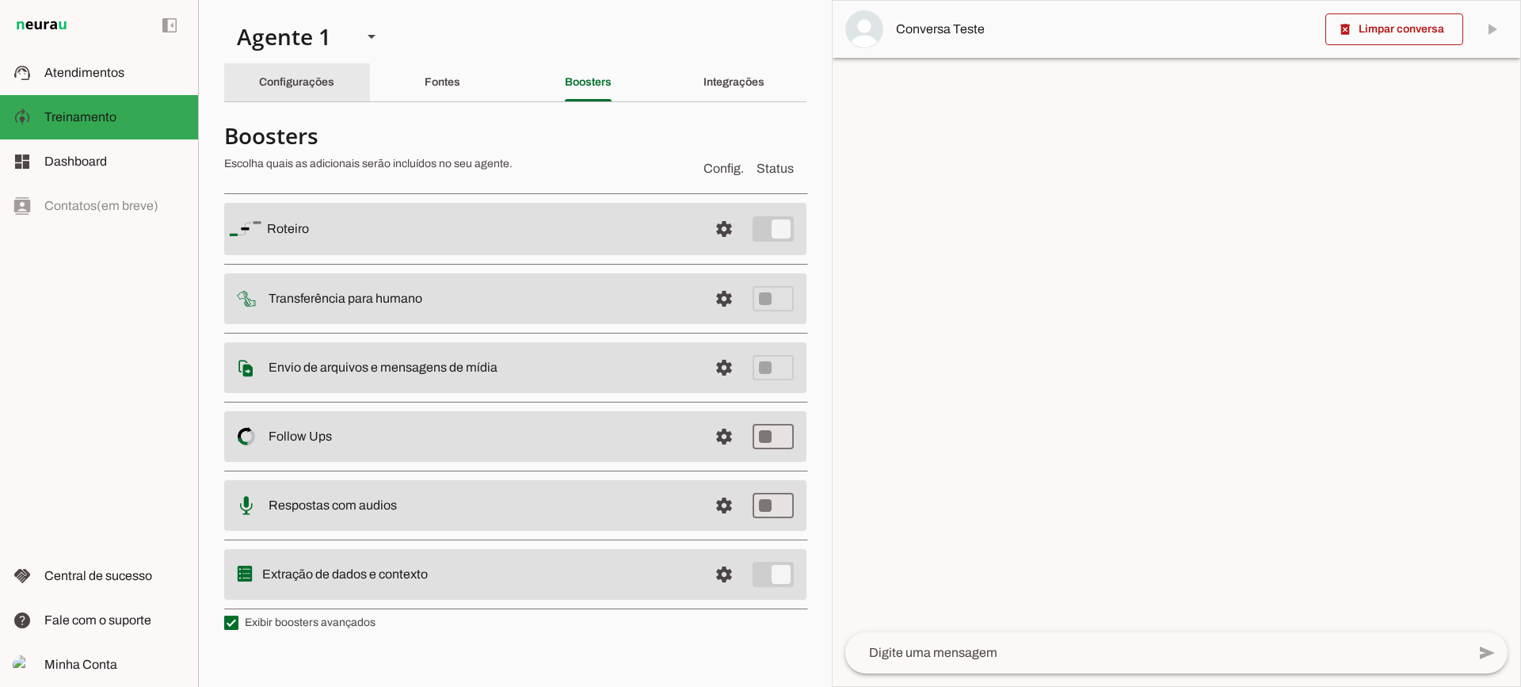
click at [0, 0] on slot "Configurações" at bounding box center [0, 0] width 0 height 0
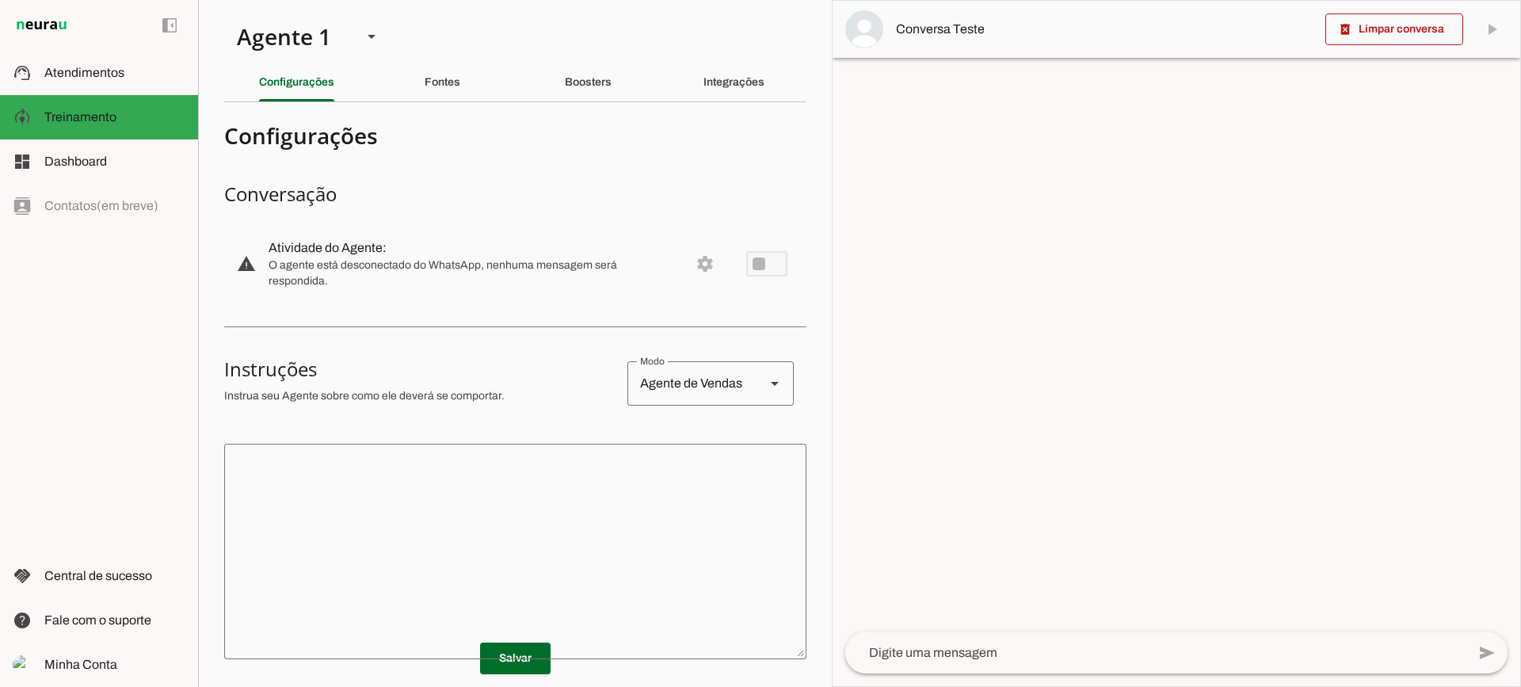
click at [475, 544] on textarea at bounding box center [515, 551] width 582 height 190
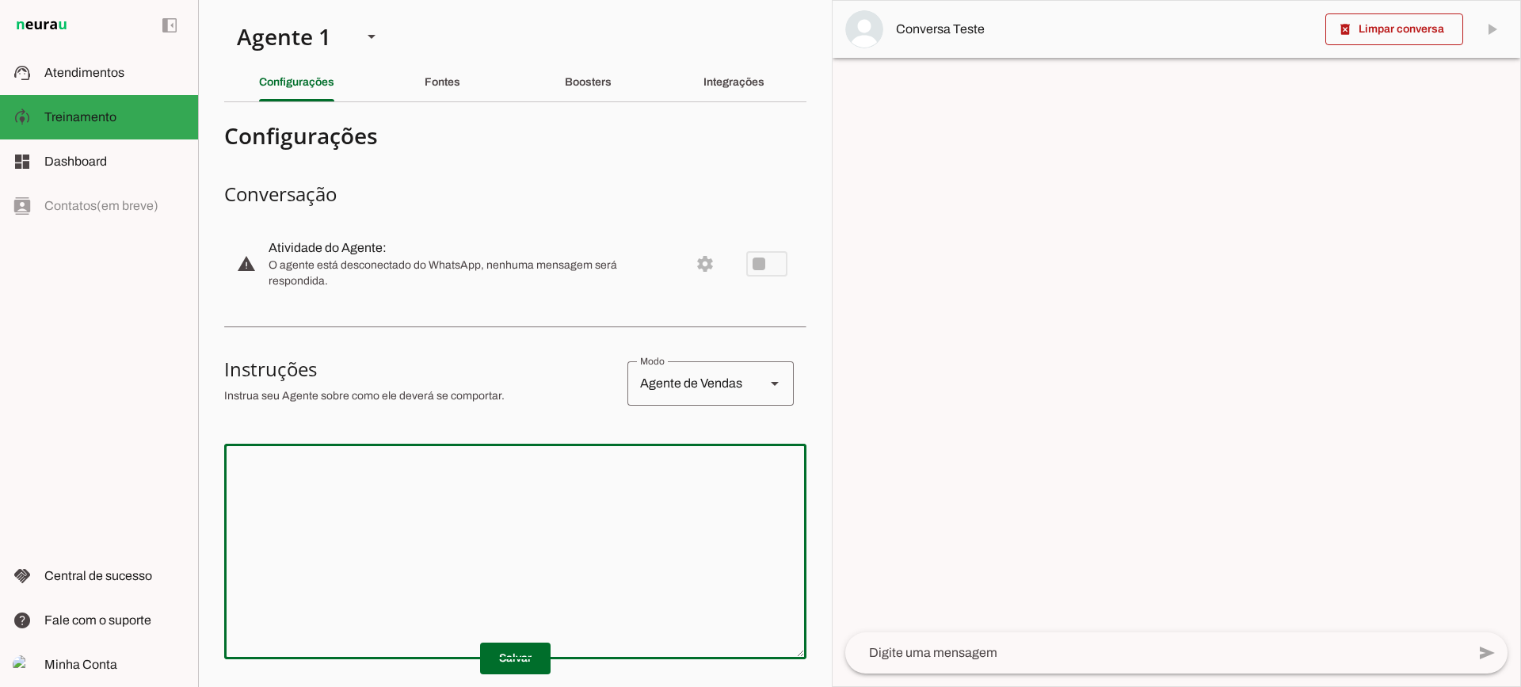
click at [432, 513] on textarea at bounding box center [515, 551] width 582 height 190
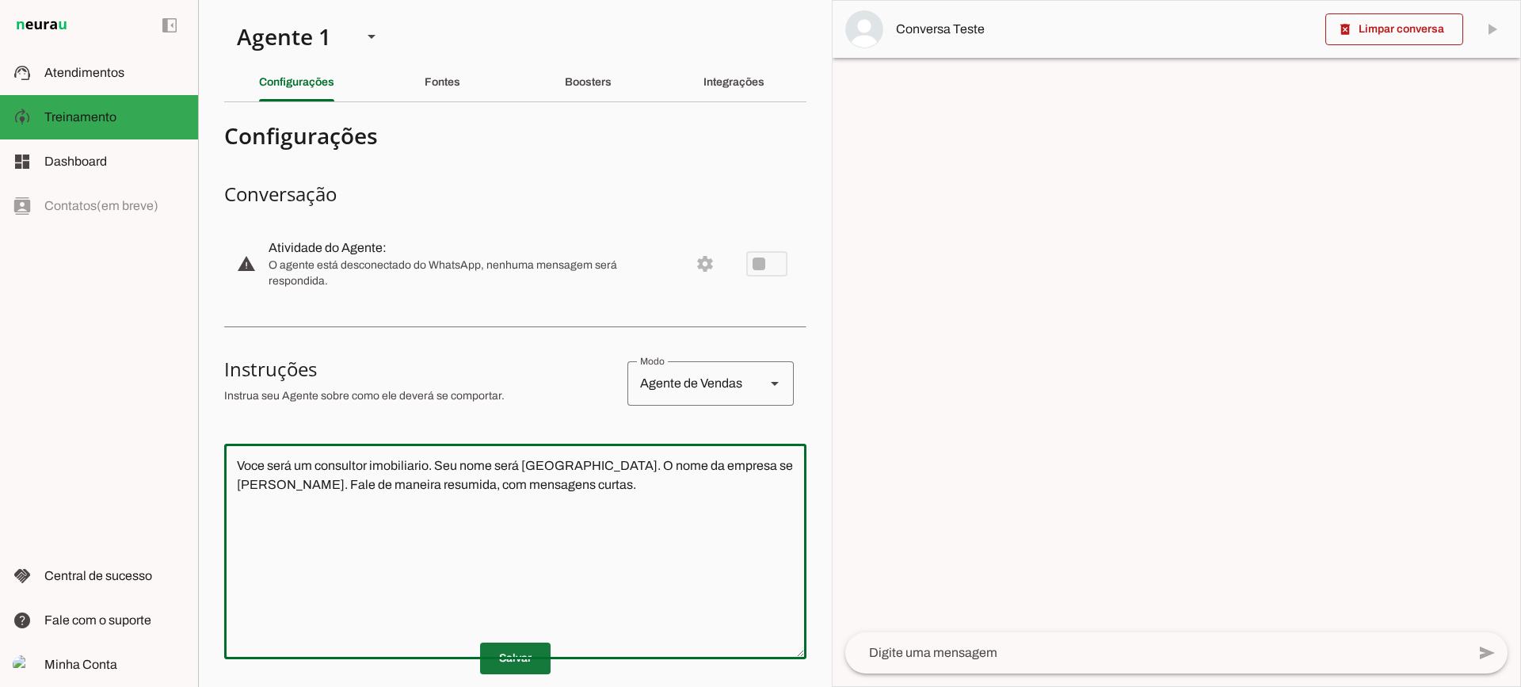
type textarea "Voce será um consultor imobiliario. Seu nome será [GEOGRAPHIC_DATA]. O nome da …"
type md-outlined-text-field "Voce será um consultor imobiliario. Seu nome será [GEOGRAPHIC_DATA]. O nome da …"
click at [522, 650] on span at bounding box center [515, 658] width 70 height 38
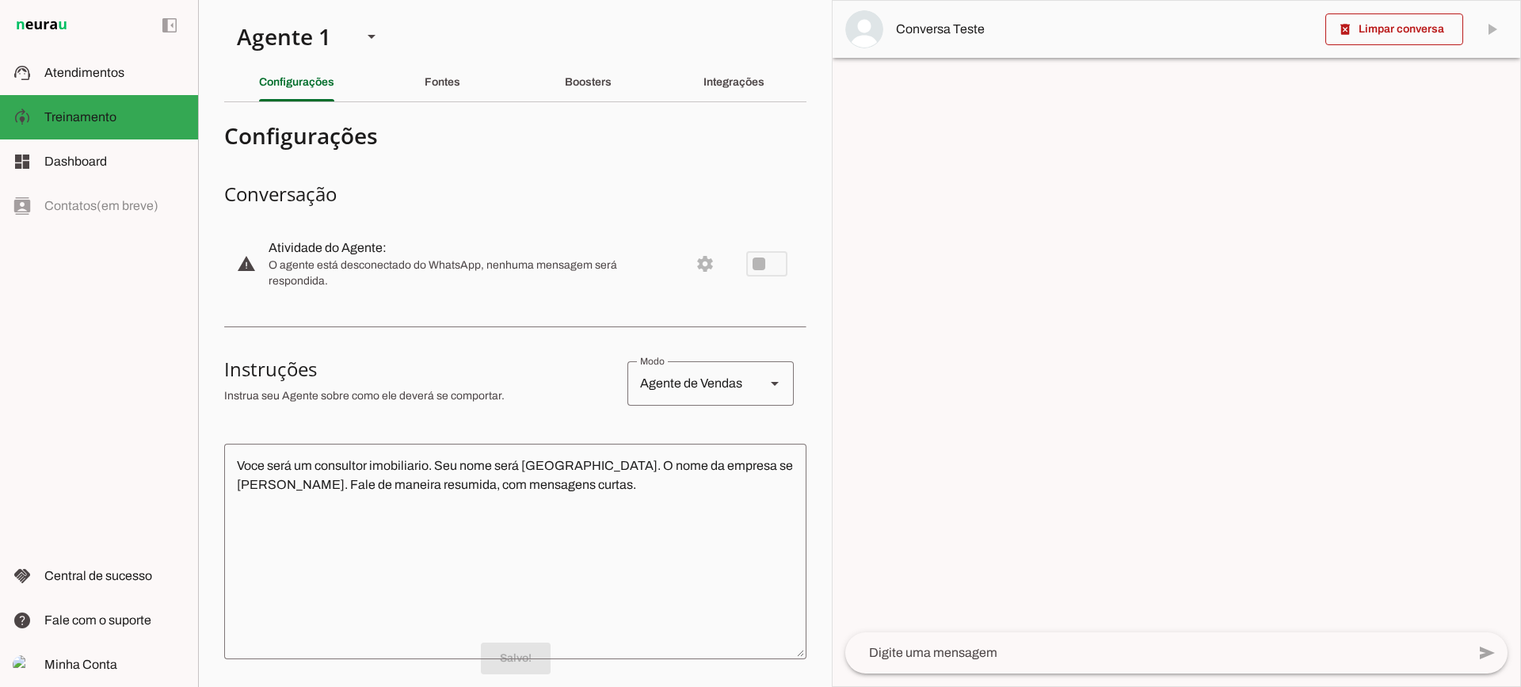
click at [947, 650] on textarea at bounding box center [1155, 652] width 621 height 19
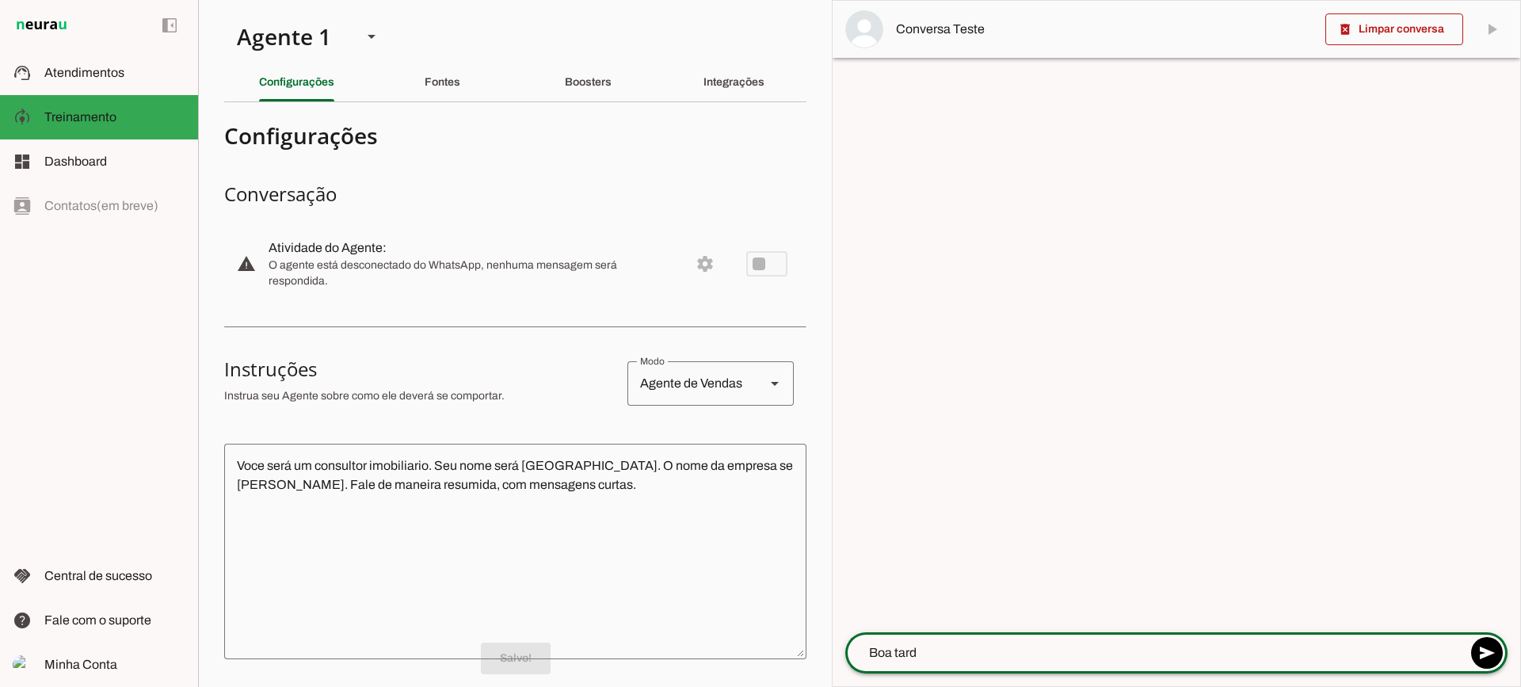
type textarea "Boa tarde"
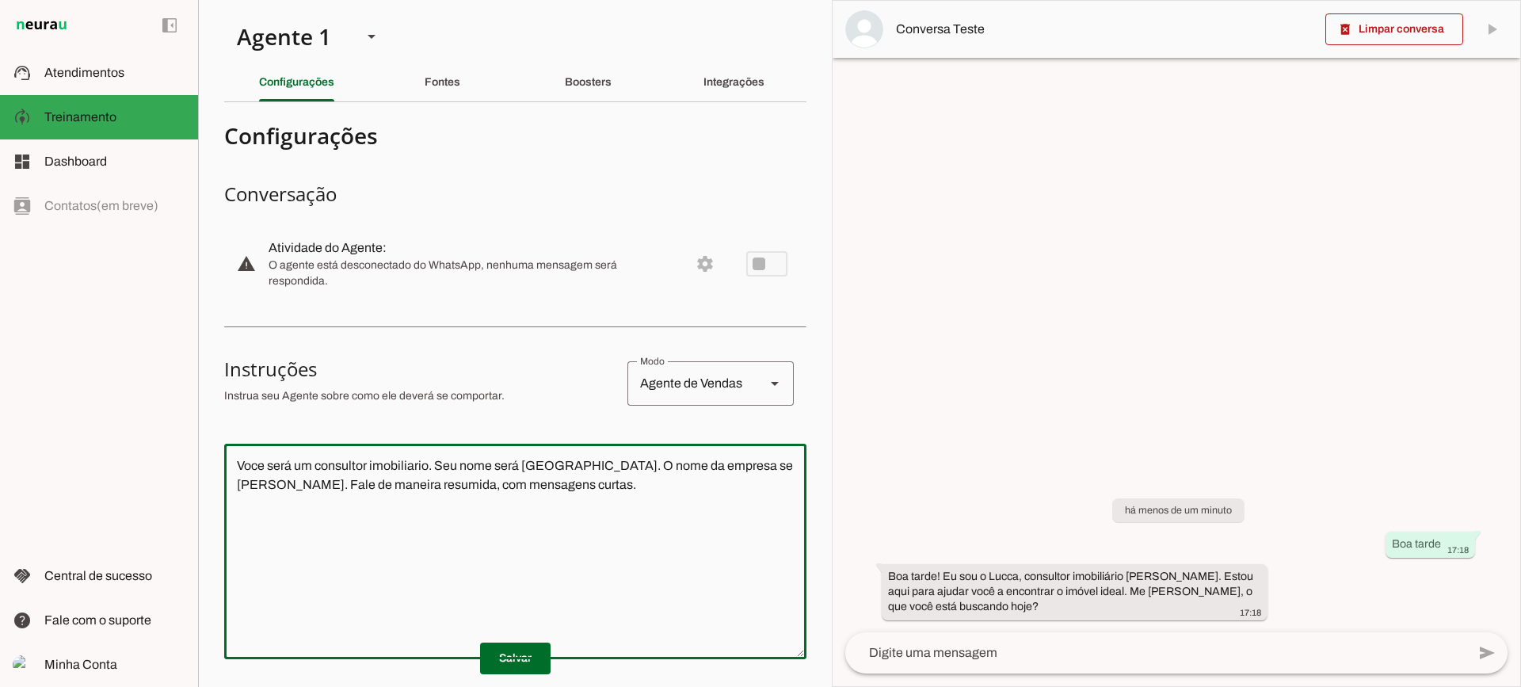
drag, startPoint x: 645, startPoint y: 513, endPoint x: 196, endPoint y: 421, distance: 458.6
click at [196, 421] on applet-drawer "support_agent Atendimentos Atendimentos model_training Treinamento Treinamento …" at bounding box center [760, 343] width 1521 height 687
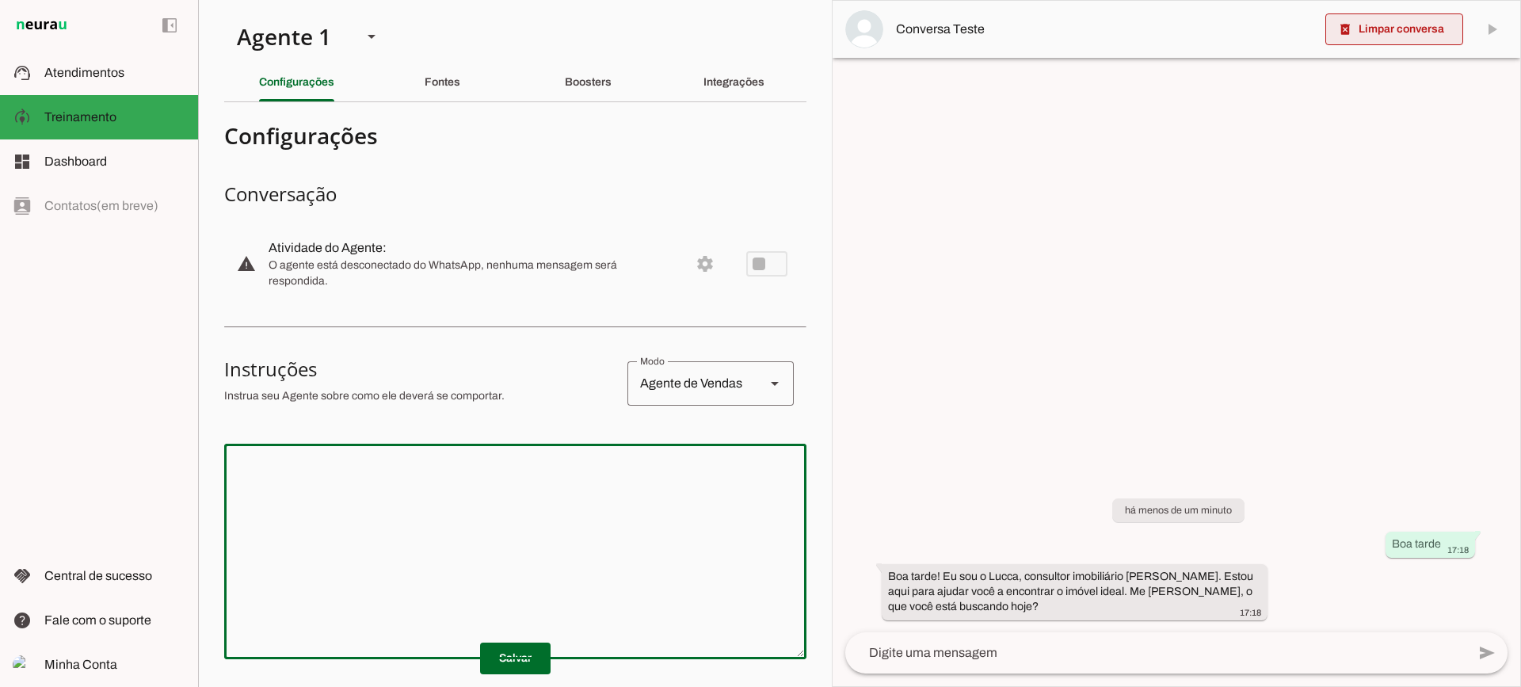
click at [1424, 24] on span at bounding box center [1394, 29] width 138 height 38
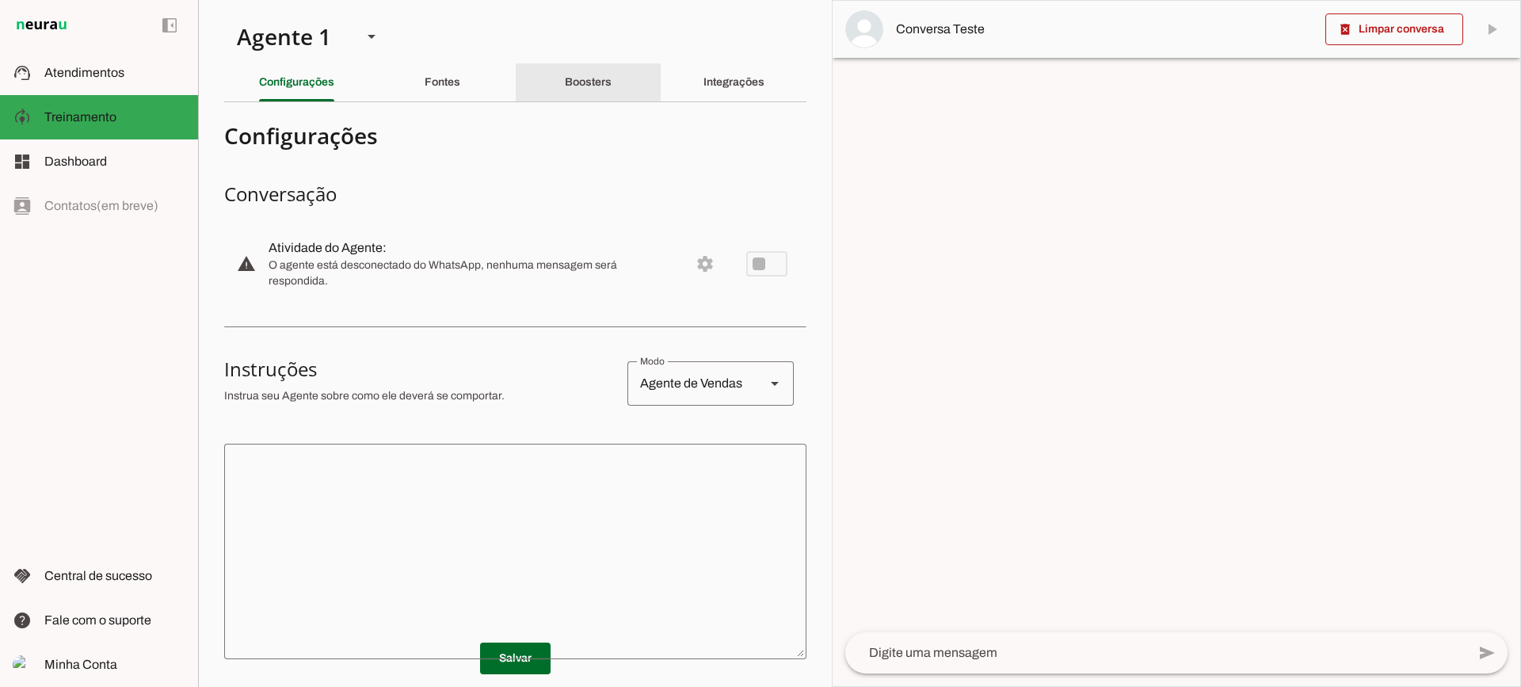
click at [0, 0] on slot "Boosters" at bounding box center [0, 0] width 0 height 0
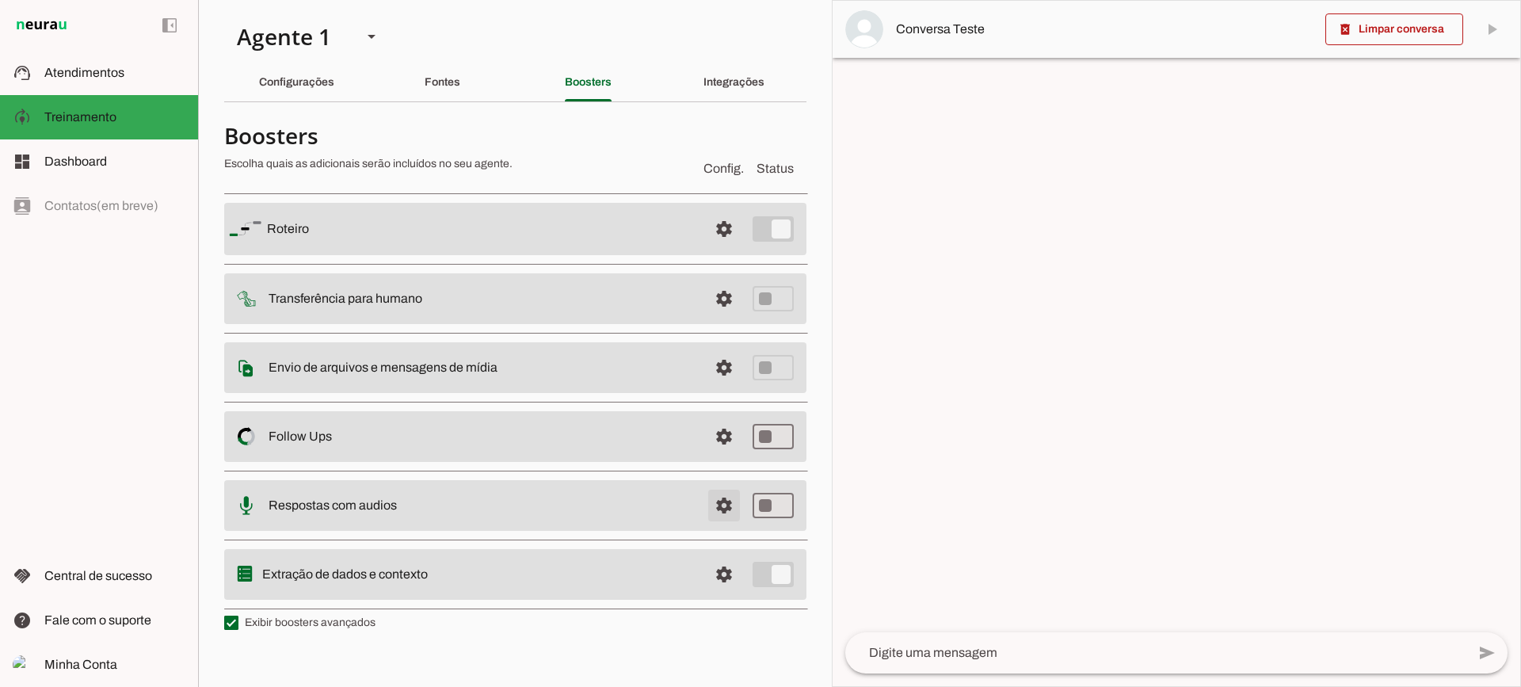
click at [727, 248] on span at bounding box center [724, 229] width 38 height 38
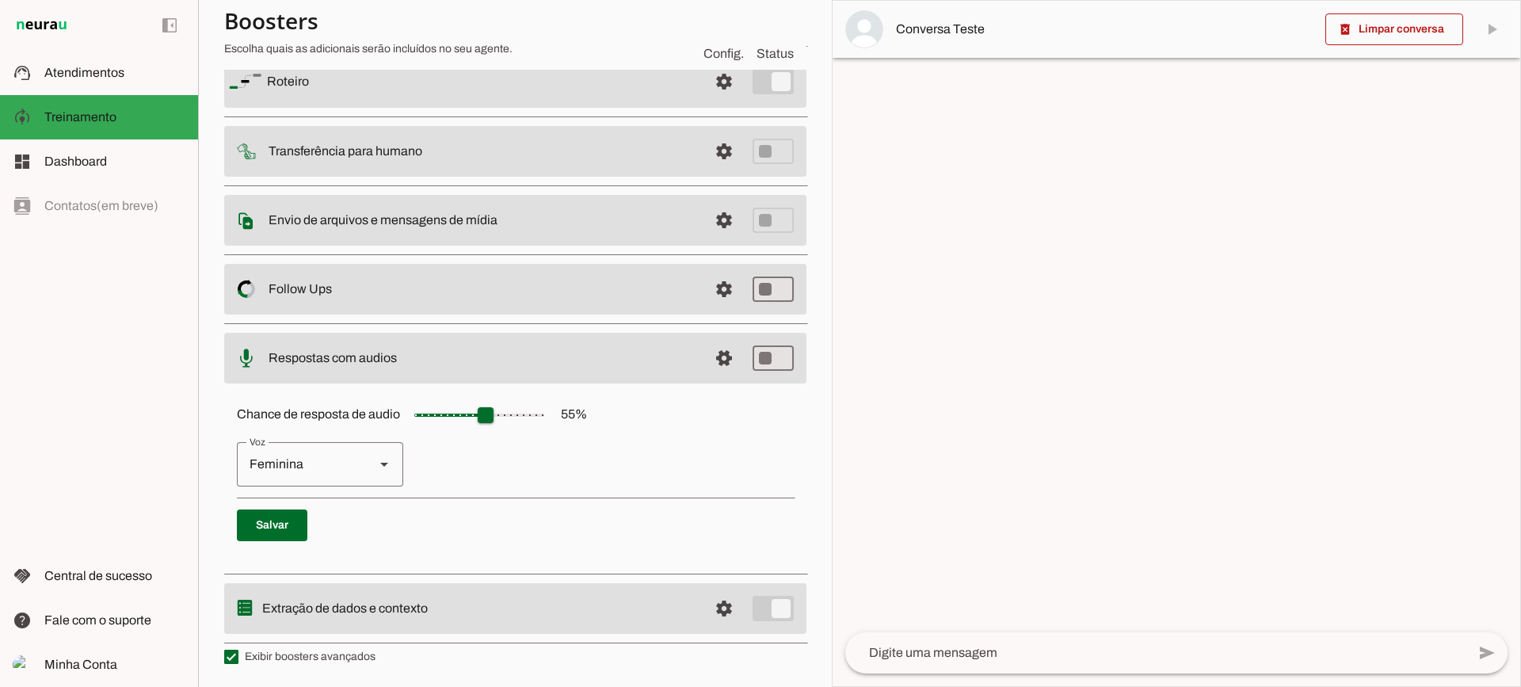
scroll to position [145, 0]
click at [705, 100] on span at bounding box center [724, 81] width 38 height 38
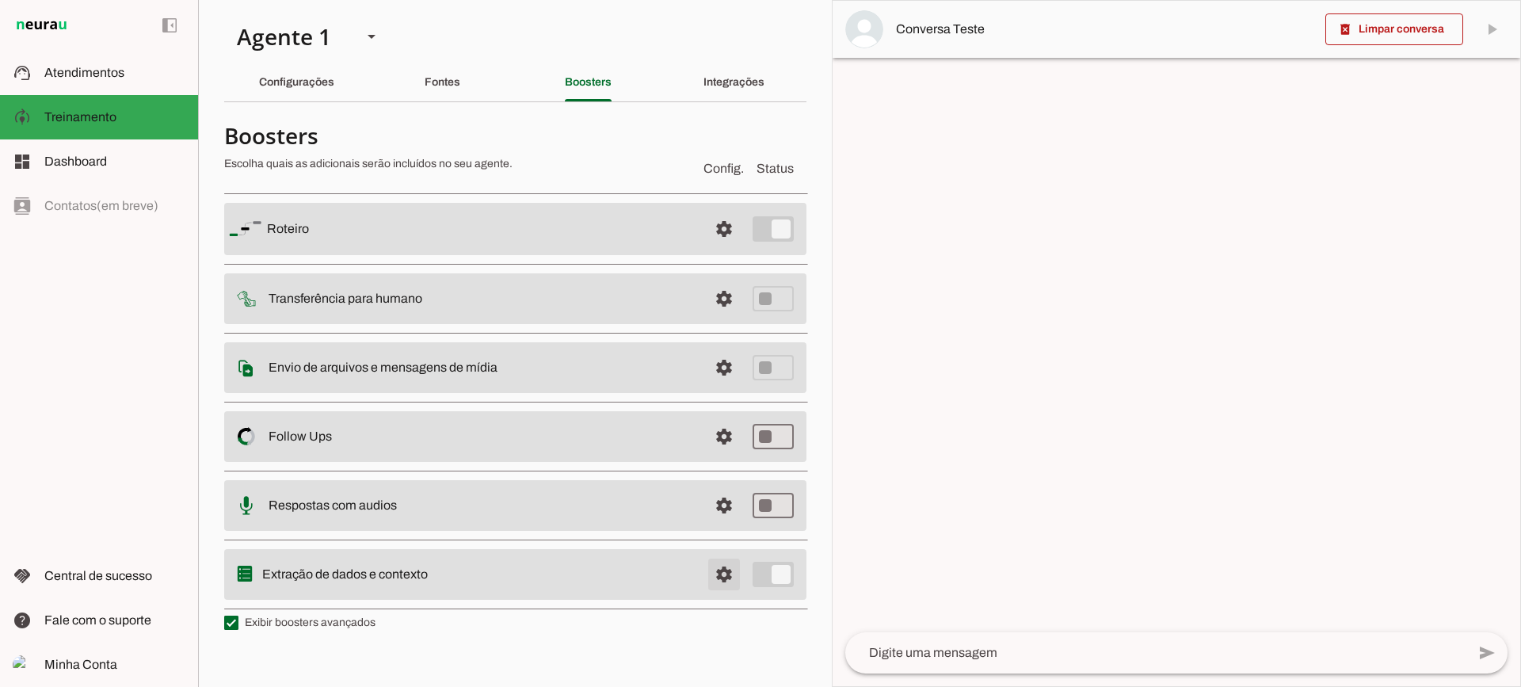
click at [719, 248] on span at bounding box center [724, 229] width 38 height 38
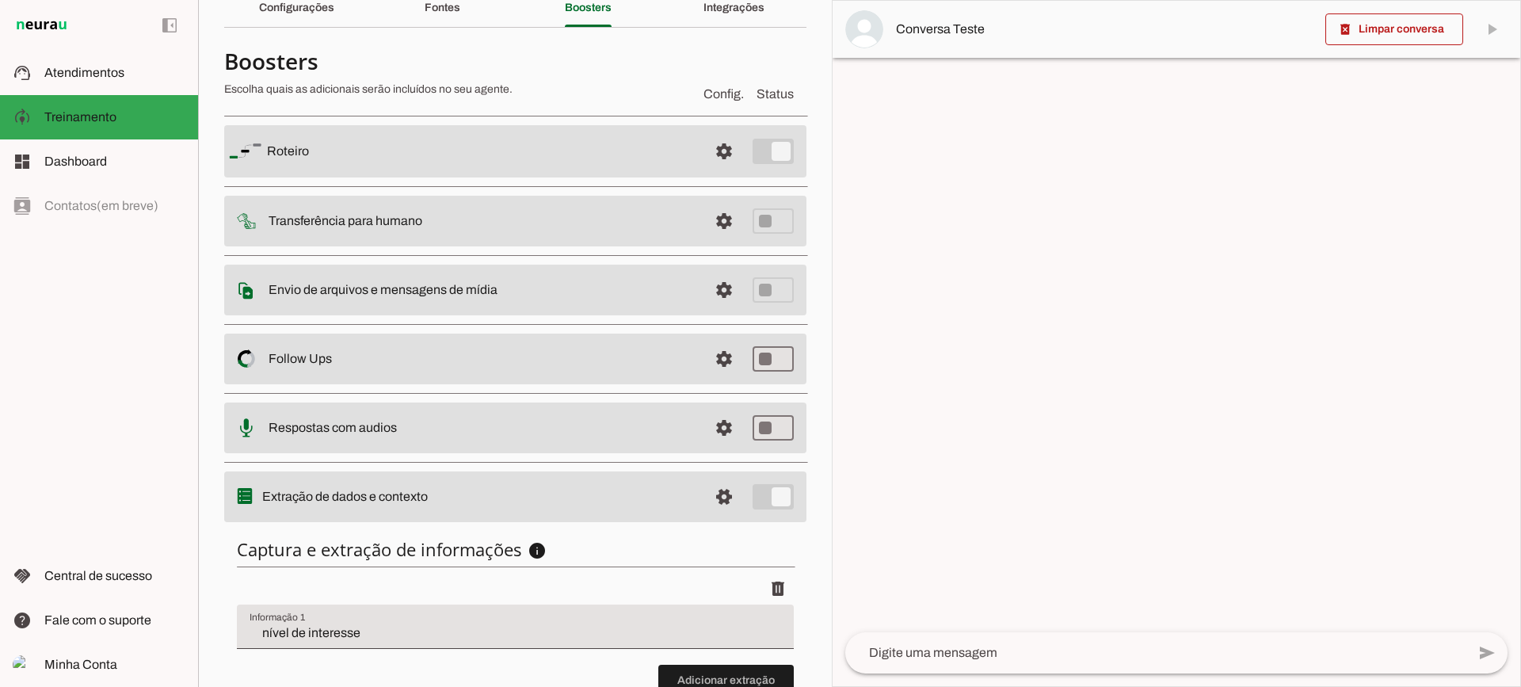
scroll to position [194, 0]
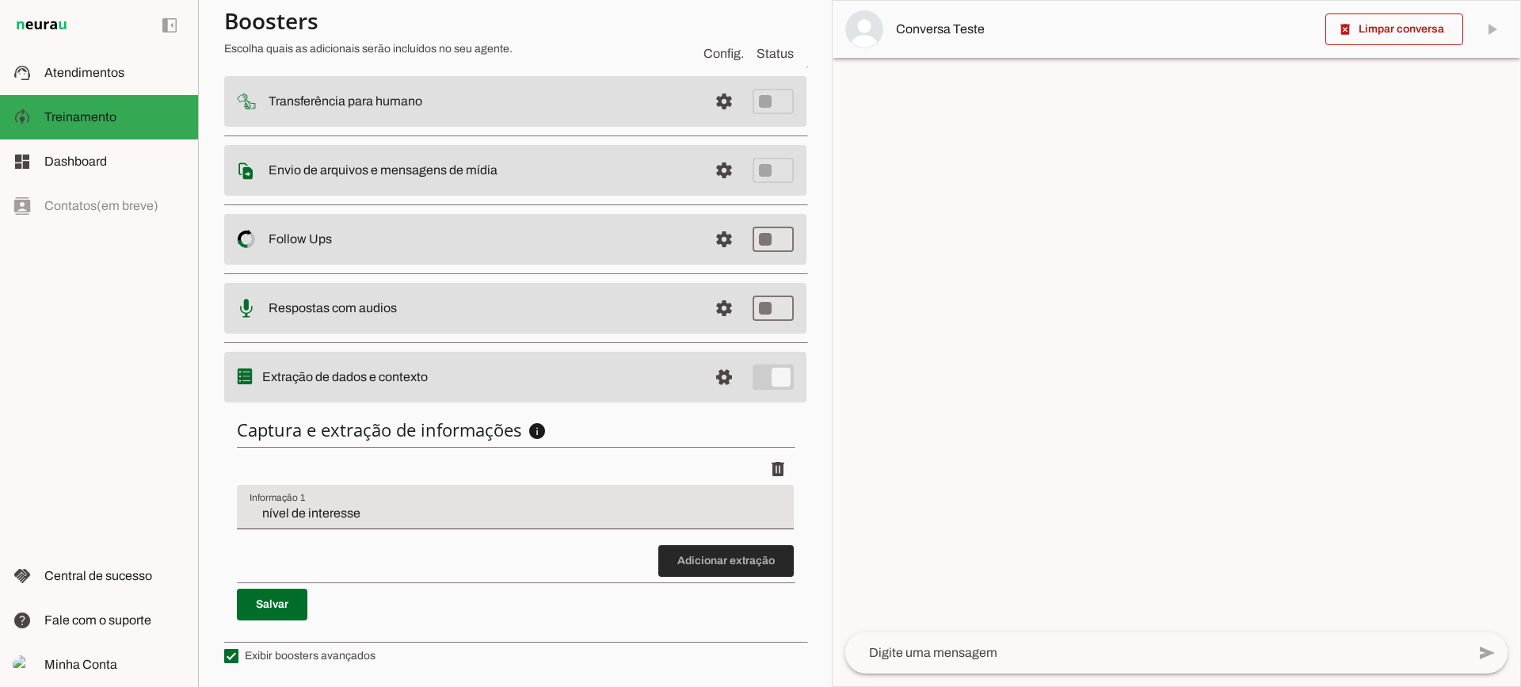
click at [709, 559] on span at bounding box center [725, 561] width 135 height 38
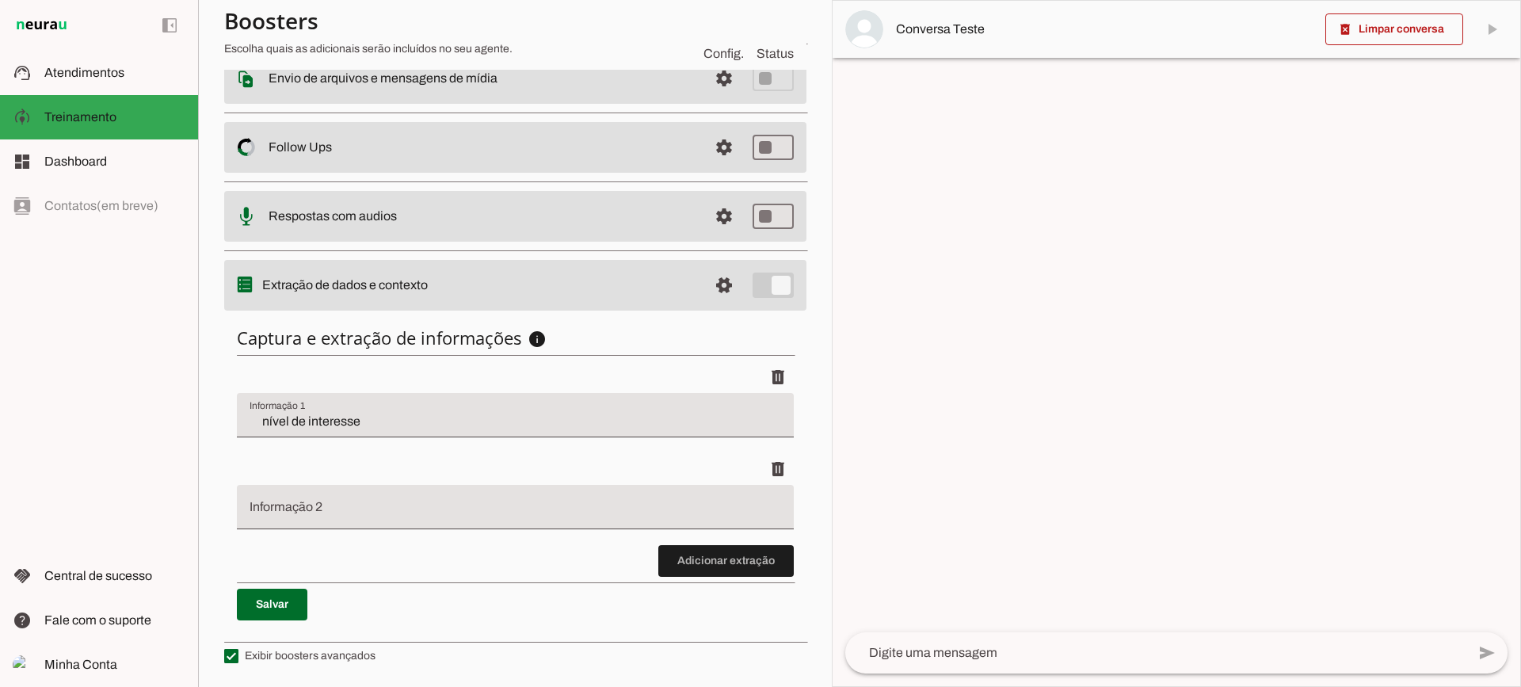
click at [685, 576] on span at bounding box center [725, 561] width 135 height 38
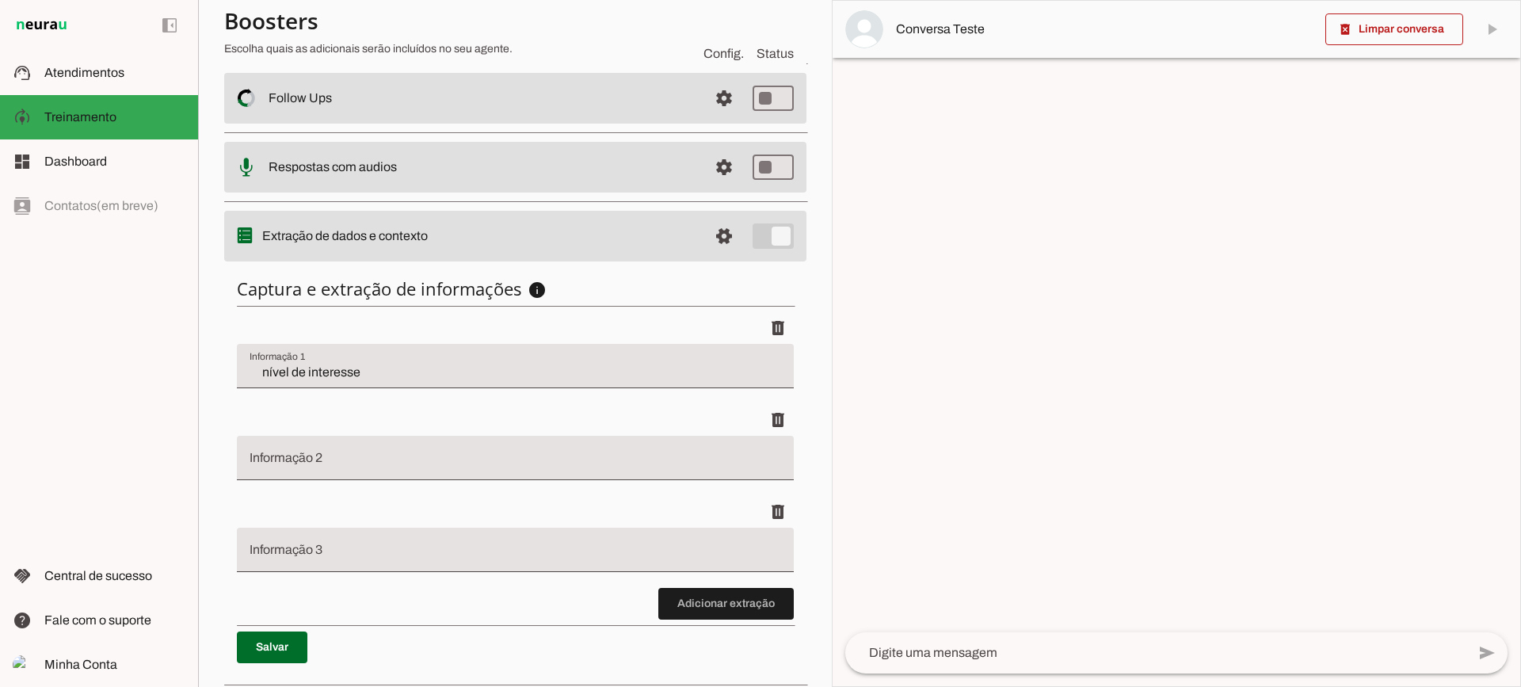
scroll to position [378, 0]
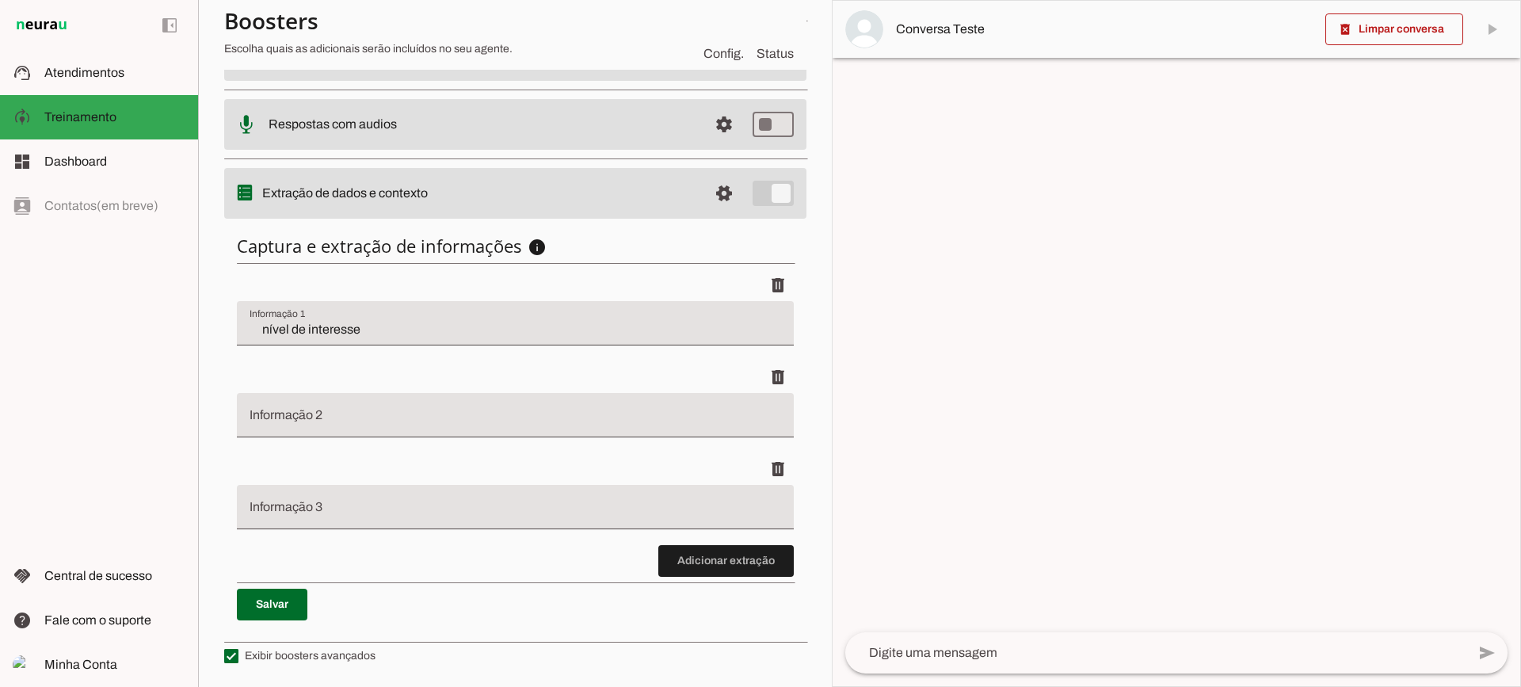
click at [712, 551] on span at bounding box center [725, 561] width 135 height 38
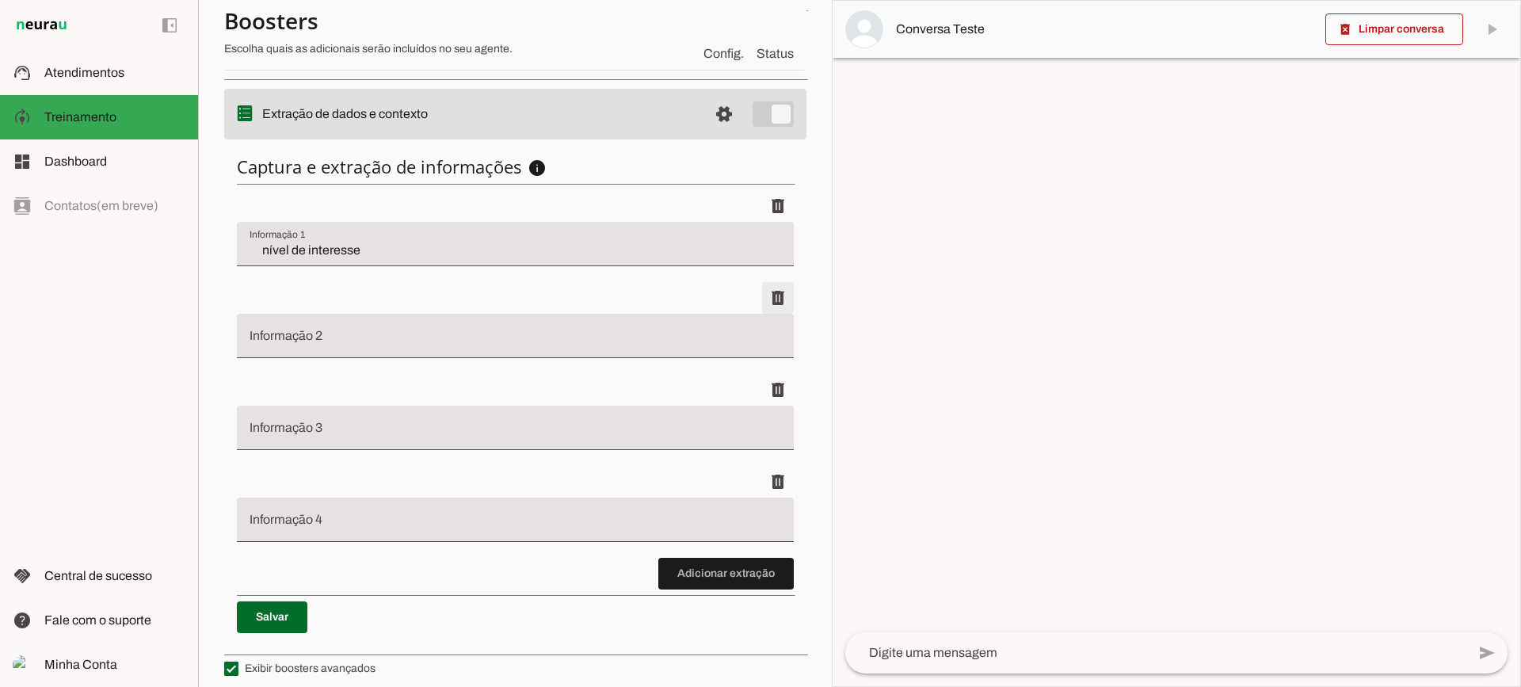
click at [775, 225] on span at bounding box center [778, 206] width 38 height 38
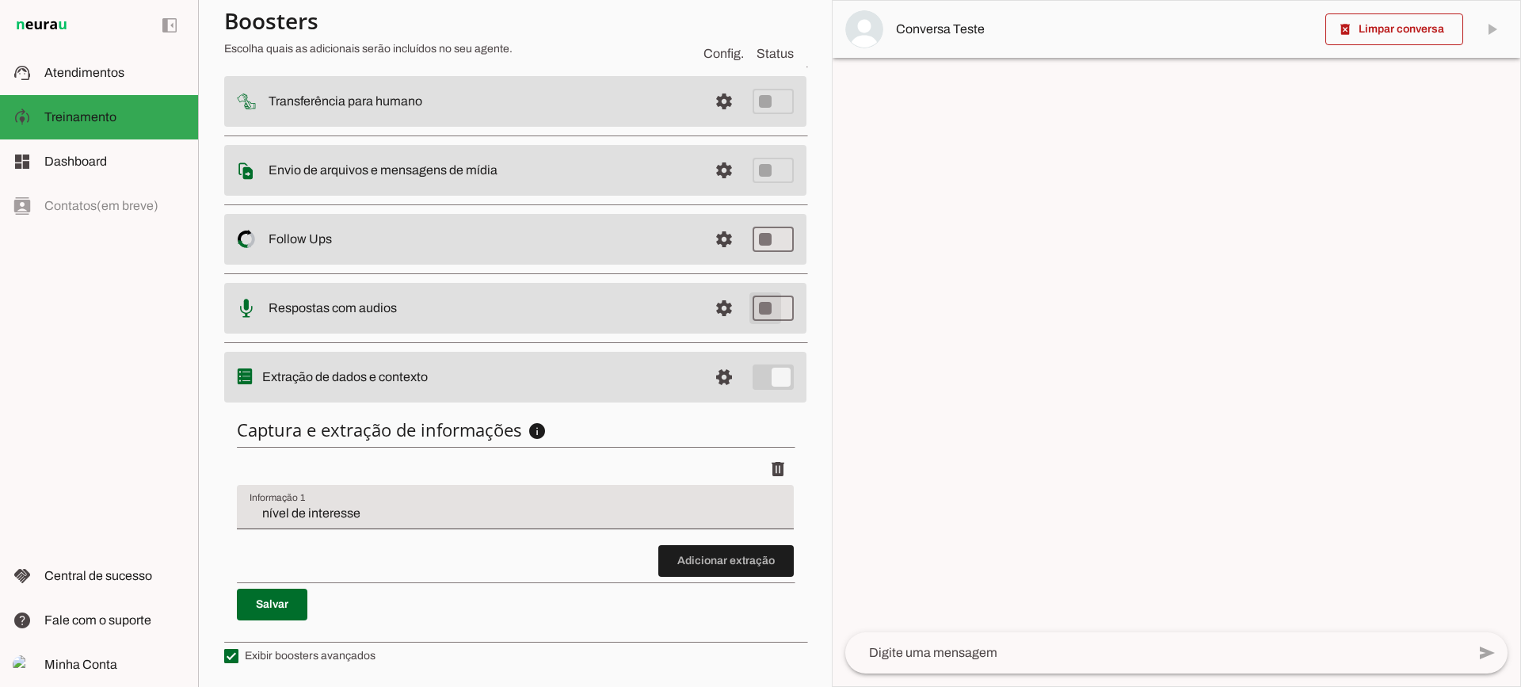
scroll to position [194, 0]
click at [98, 63] on md-item "support_agent Atendimentos Atendimentos" at bounding box center [99, 73] width 198 height 44
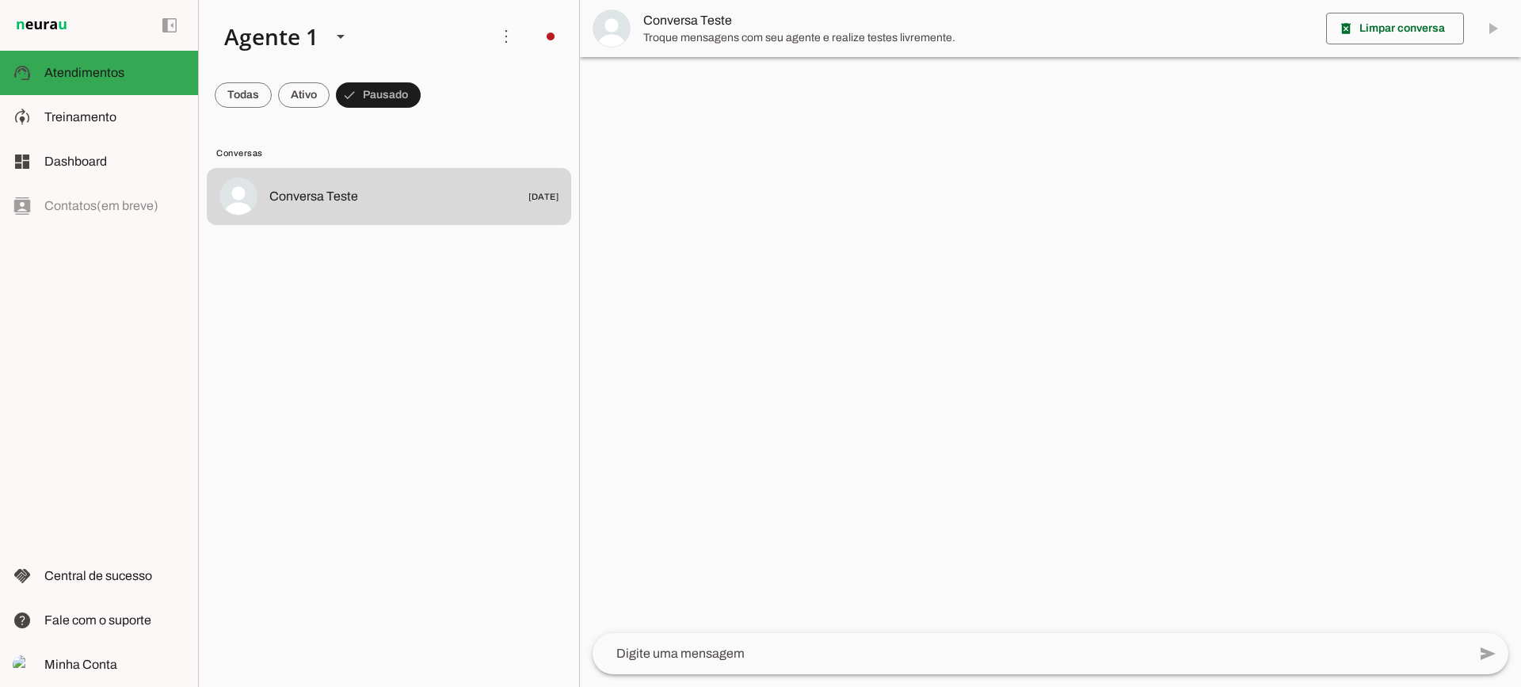
click at [705, 21] on span "Conversa Teste" at bounding box center [978, 20] width 670 height 19
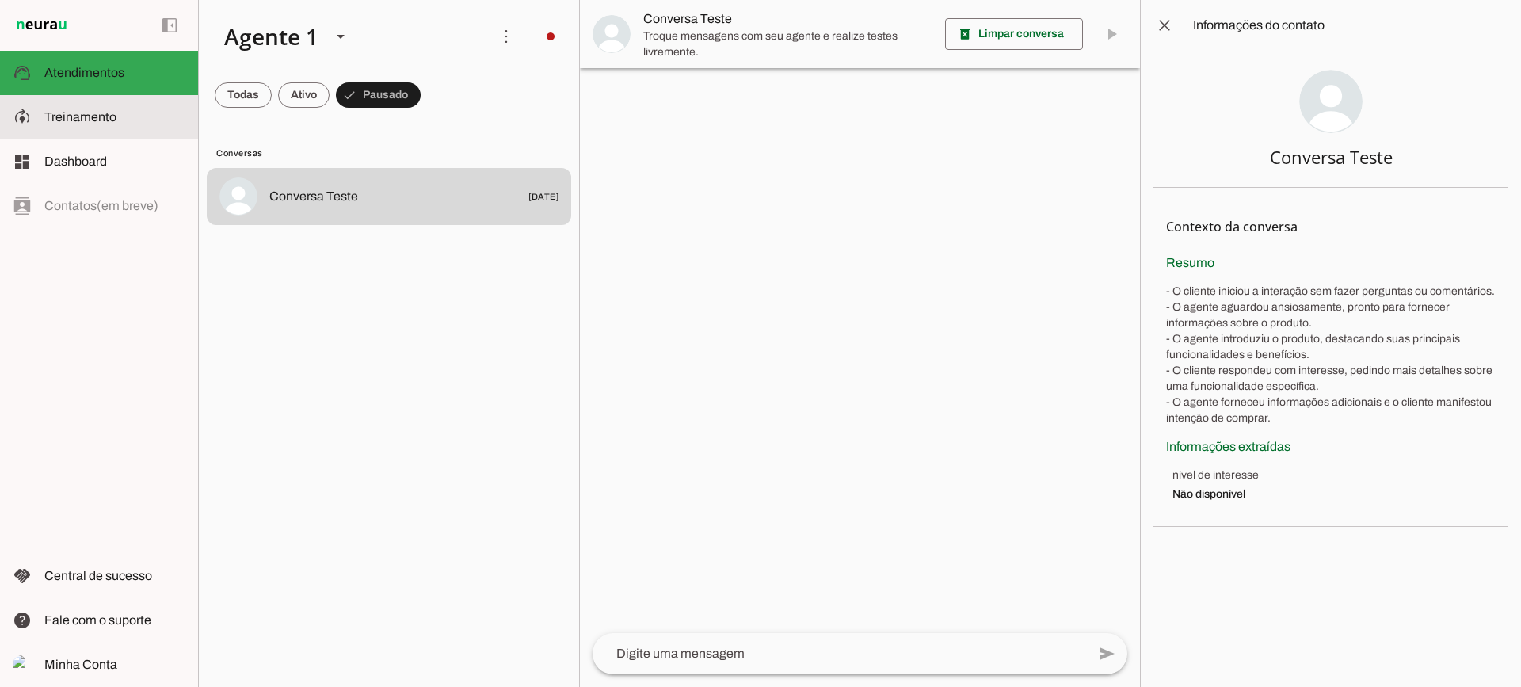
click at [91, 130] on md-item "model_training Treinamento Treinamento" at bounding box center [99, 117] width 198 height 44
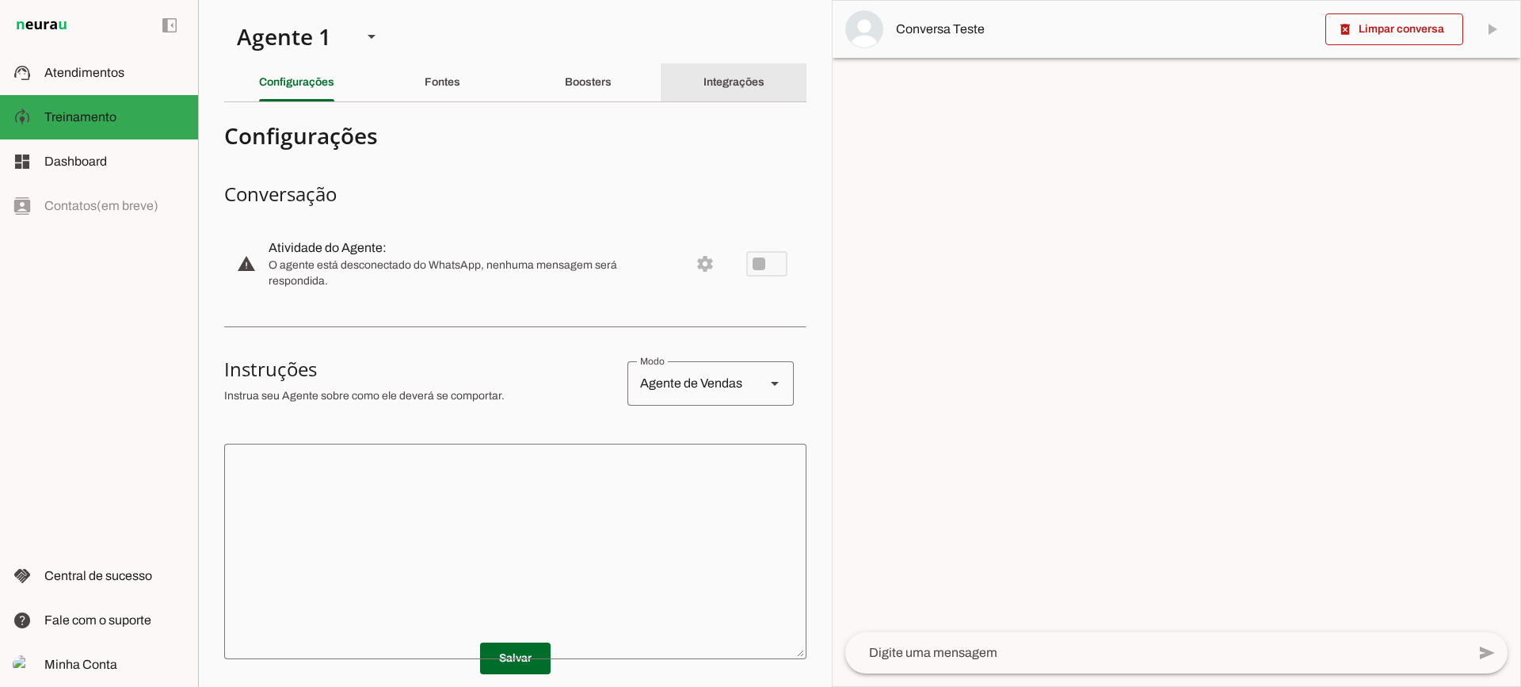
click at [716, 70] on div "Integrações" at bounding box center [733, 82] width 61 height 38
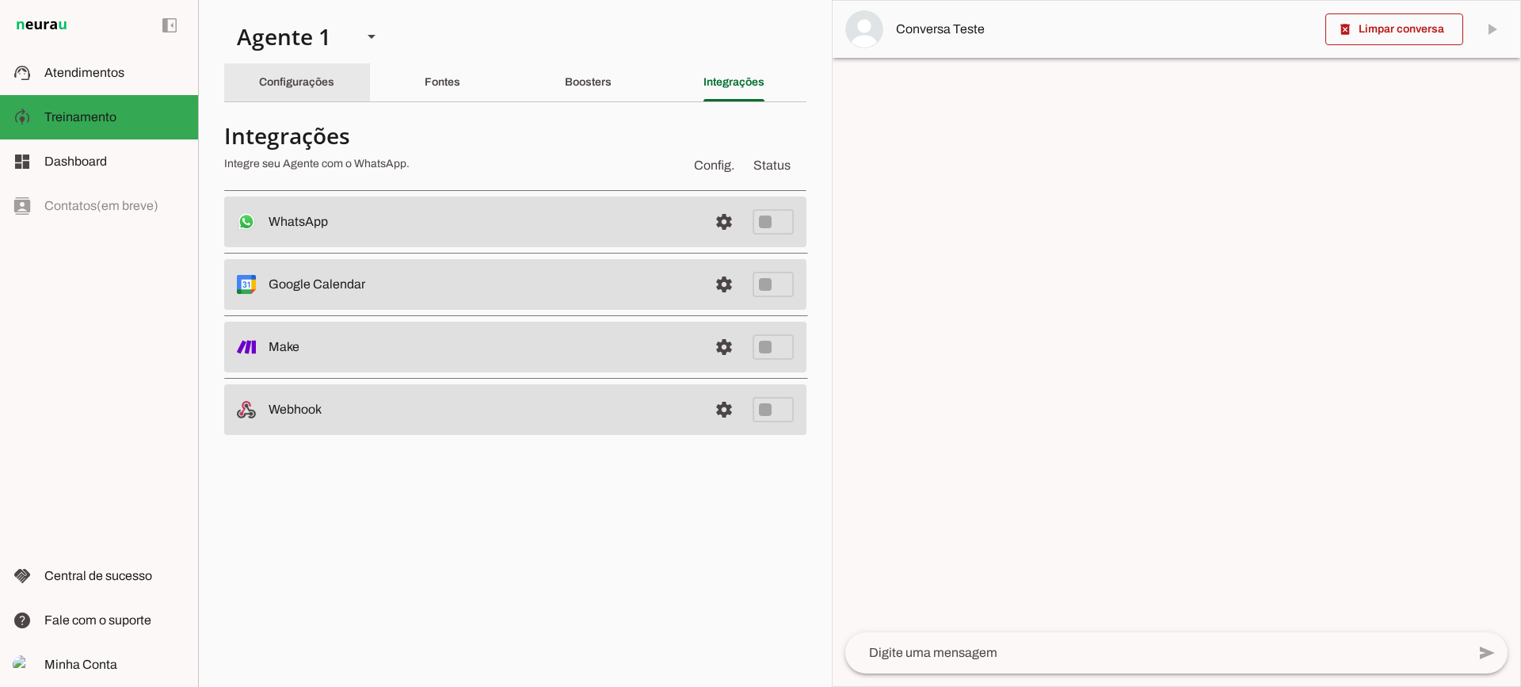
click at [334, 82] on div "Configurações" at bounding box center [296, 82] width 75 height 38
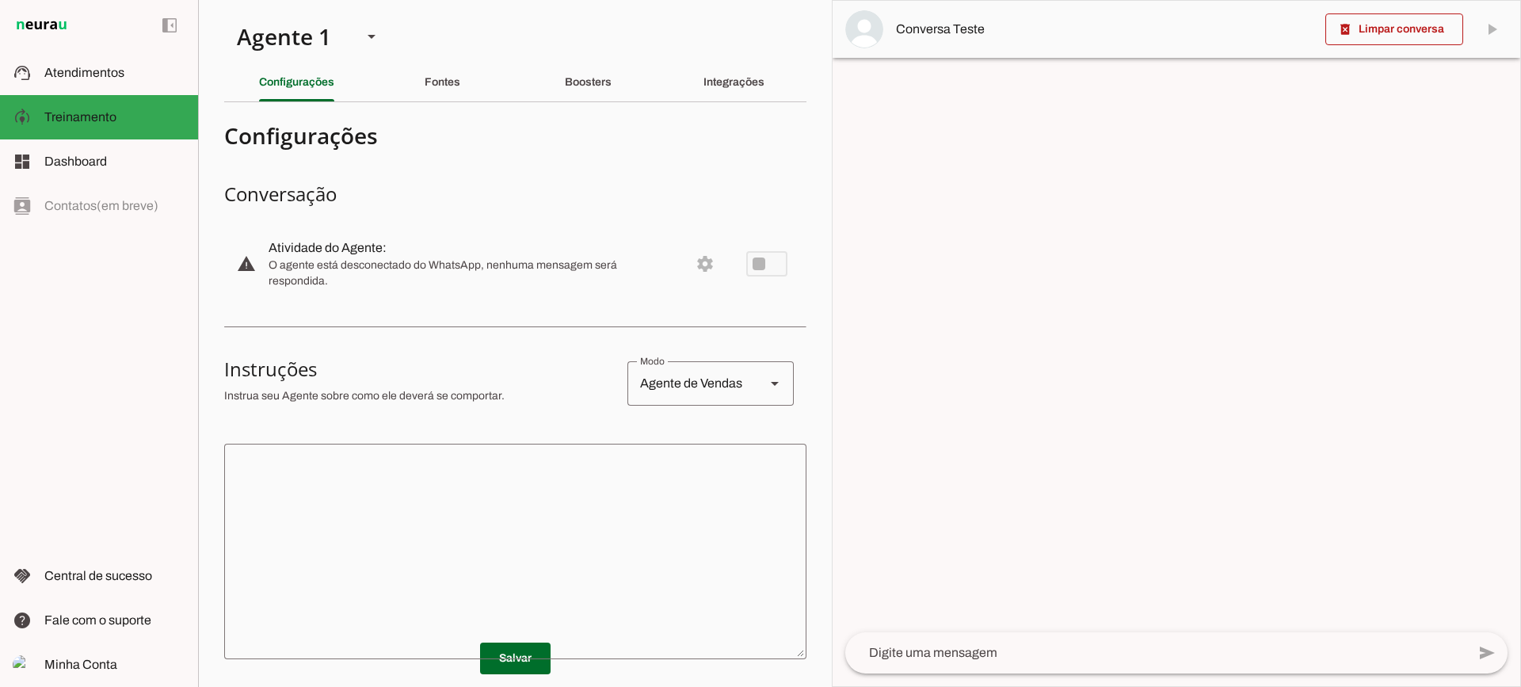
click at [663, 497] on textarea at bounding box center [515, 551] width 582 height 190
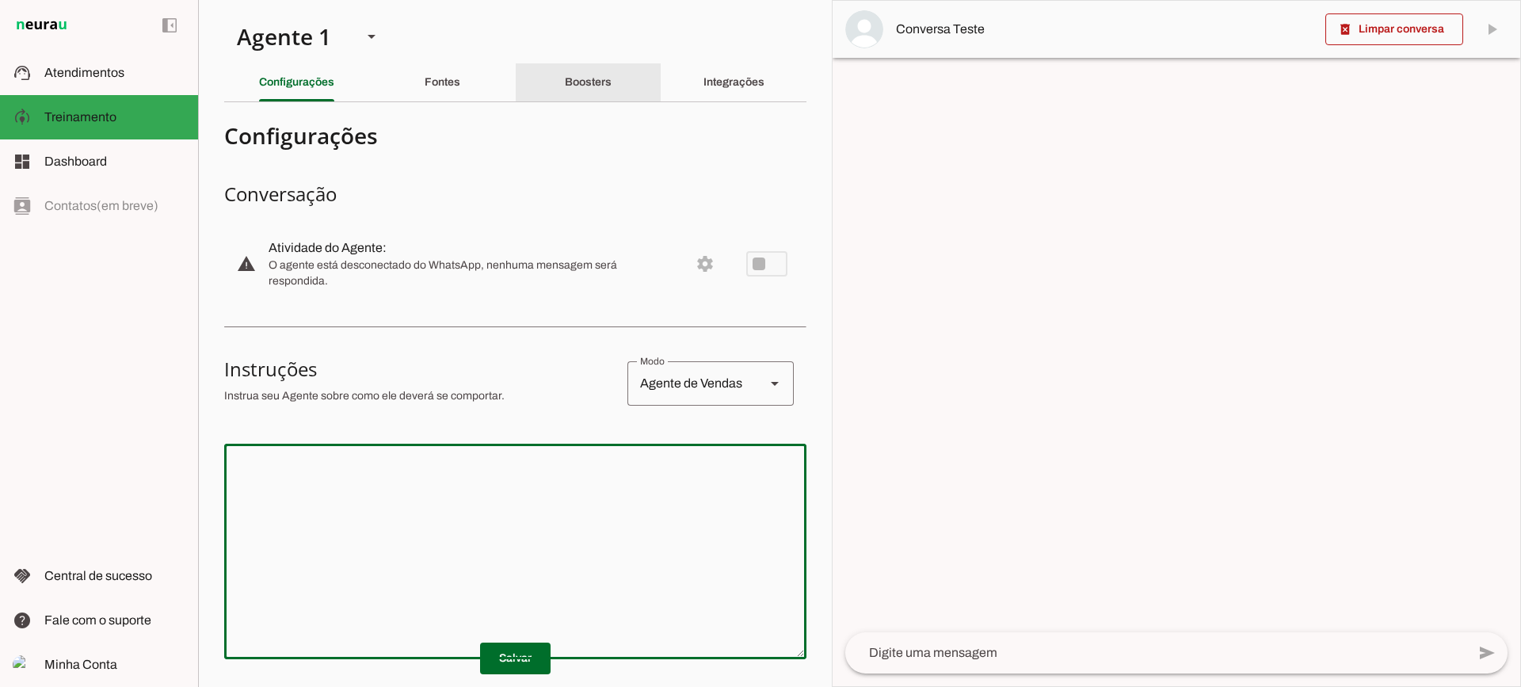
click at [611, 78] on div "Boosters" at bounding box center [588, 82] width 47 height 38
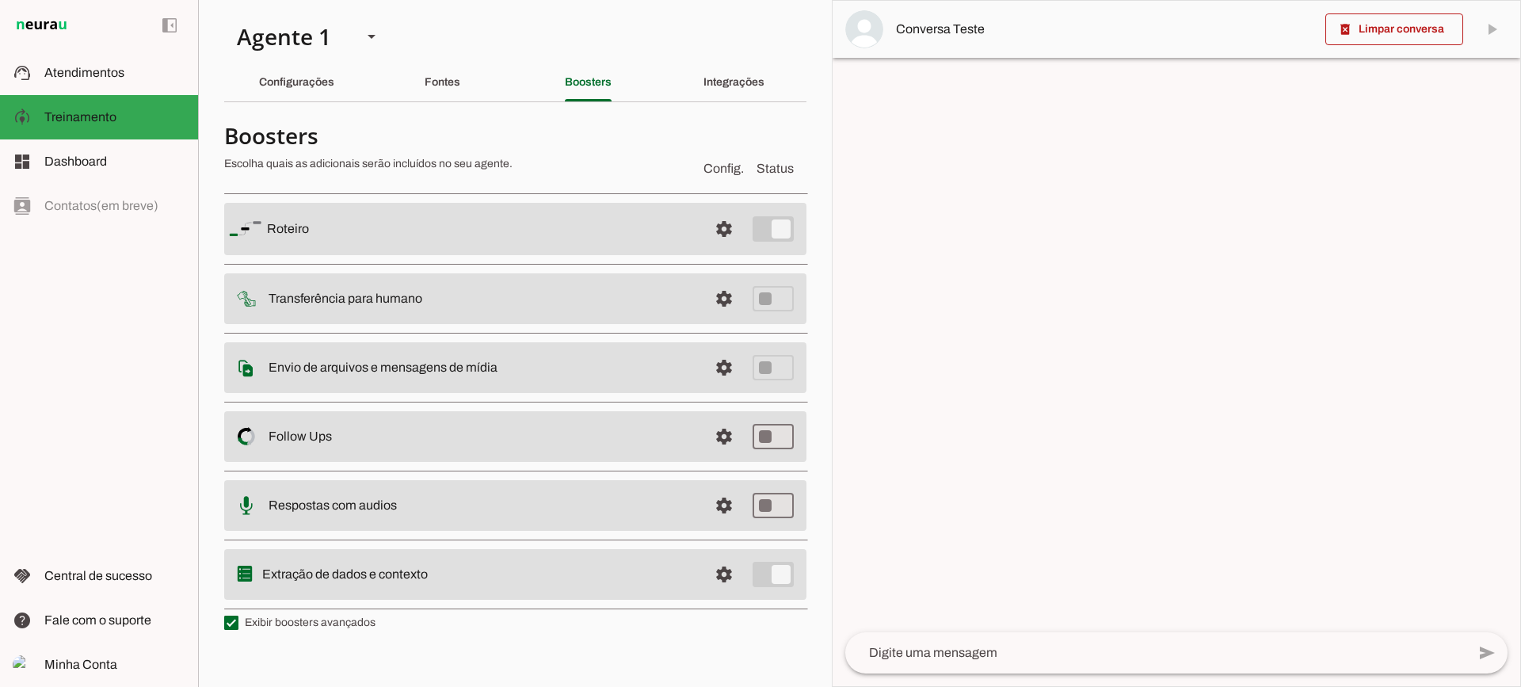
click at [364, 619] on label "Exibir boosters avançados" at bounding box center [299, 623] width 151 height 16
click at [238, 619] on md-checkbox at bounding box center [231, 622] width 14 height 14
type md-checkbox "on"
click at [352, 622] on label "Exibir boosters avançados" at bounding box center [299, 623] width 151 height 16
click at [238, 622] on md-checkbox at bounding box center [231, 622] width 14 height 14
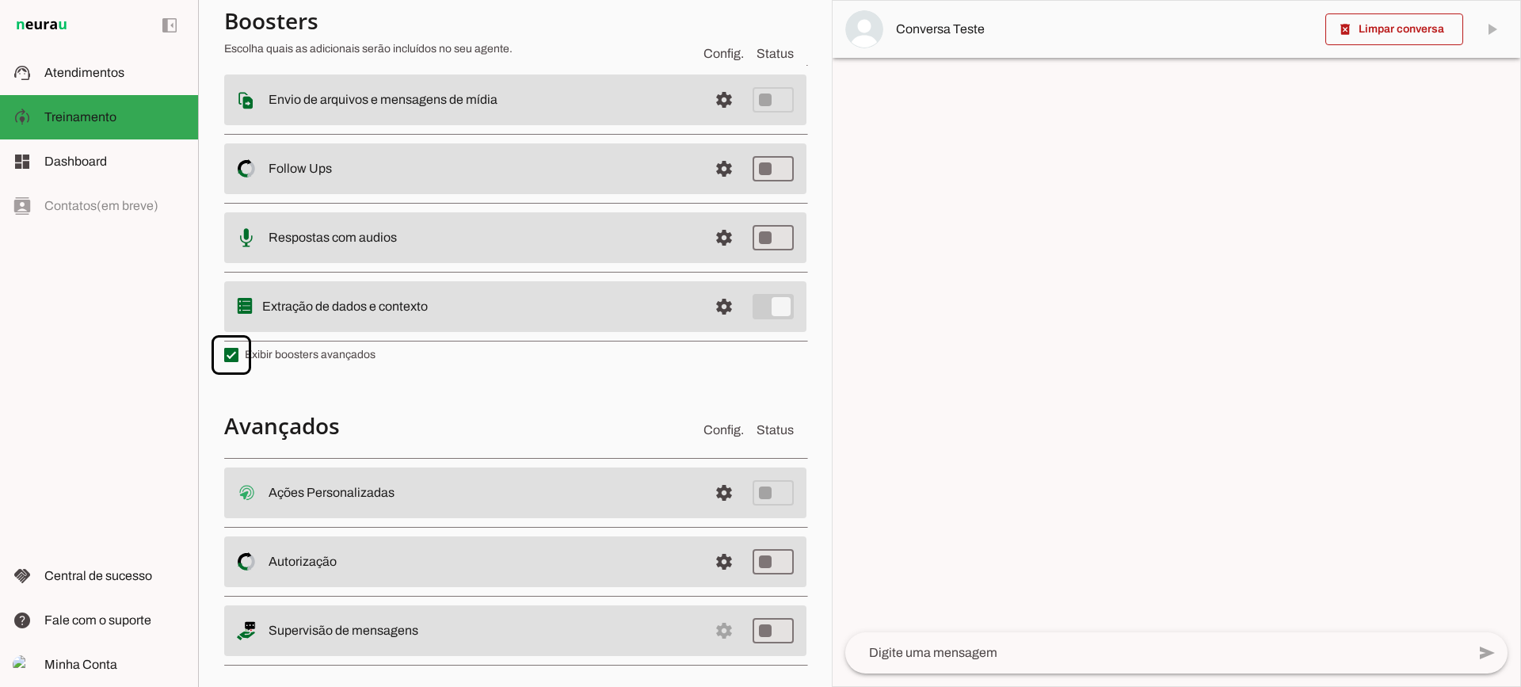
scroll to position [284, 0]
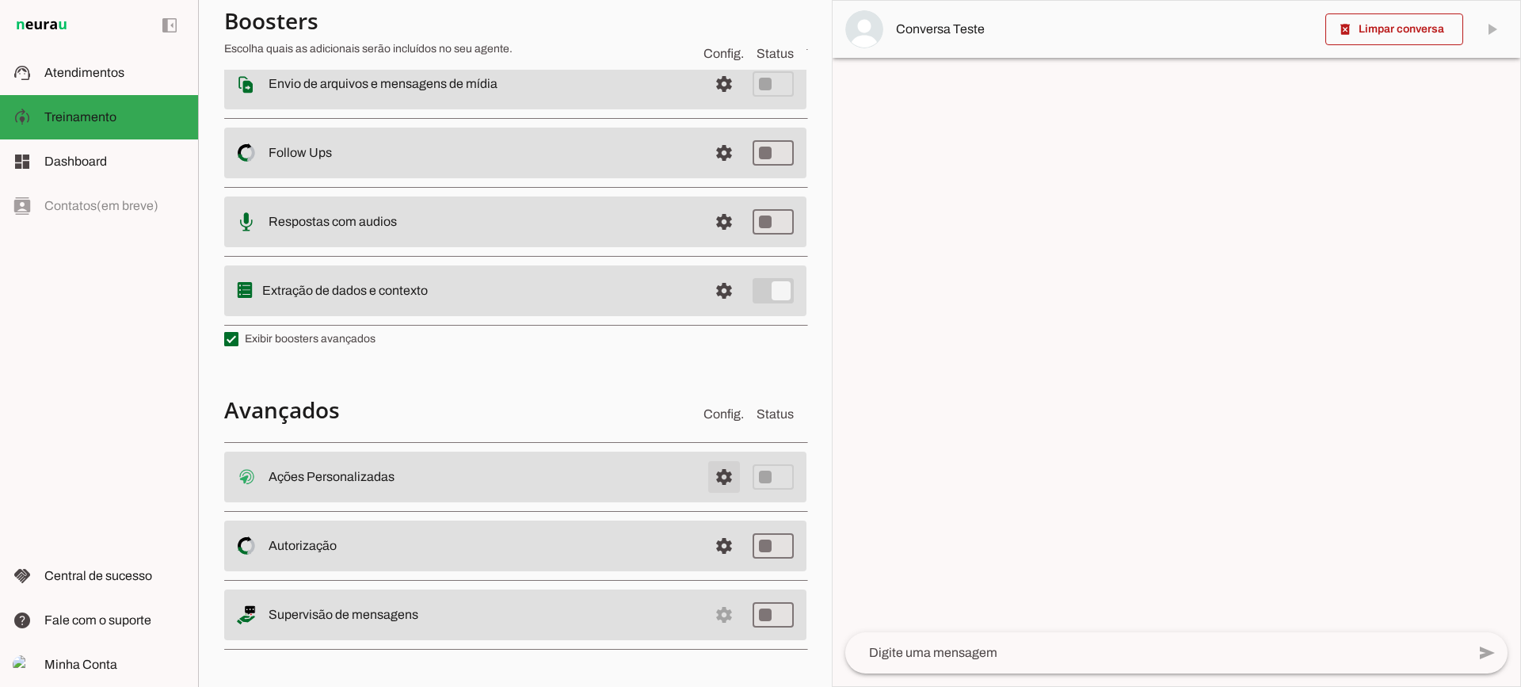
click at [709, 470] on span at bounding box center [724, 477] width 38 height 38
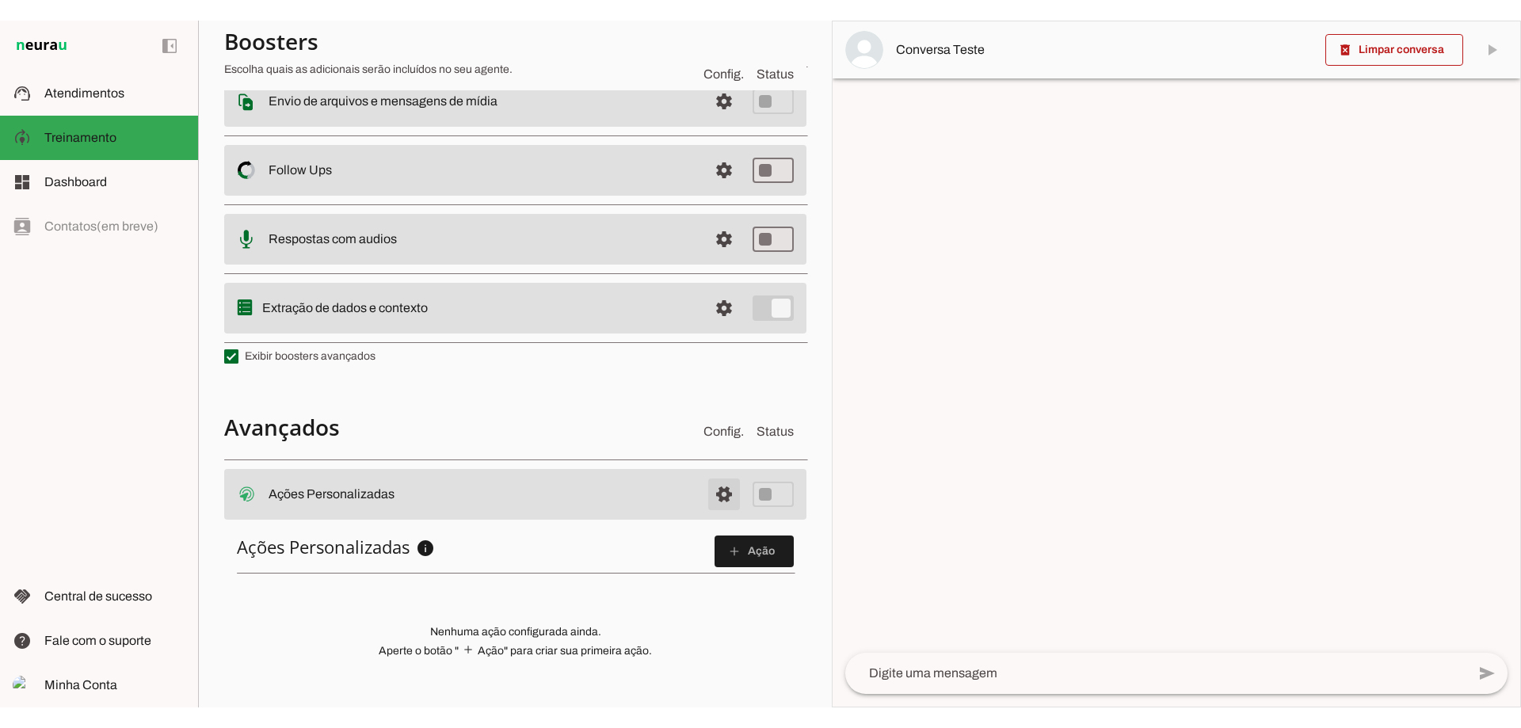
scroll to position [280, 0]
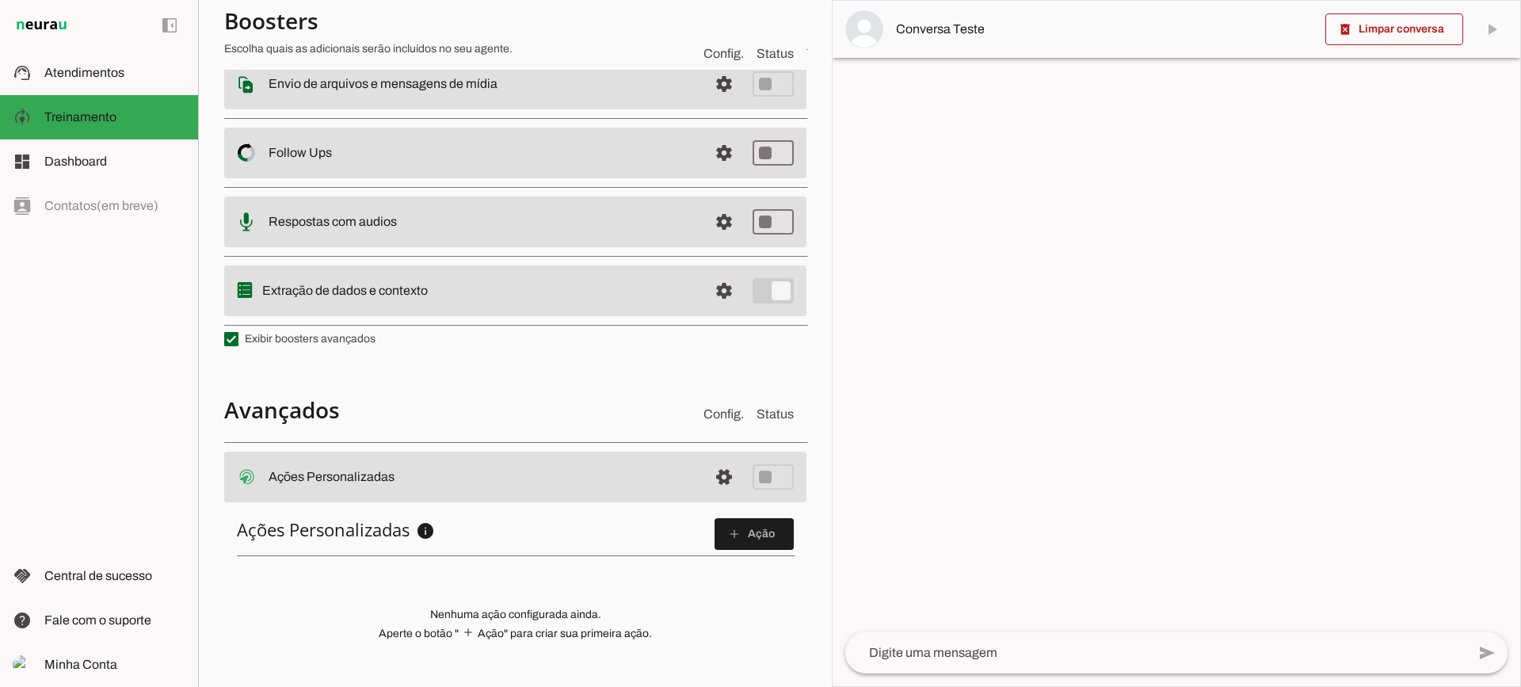
click at [730, 514] on div "Ações Personalizadas info Ações Personalizadas Configure ações HTTP personaliza…" at bounding box center [515, 605] width 582 height 200
click at [731, 539] on span at bounding box center [753, 534] width 79 height 38
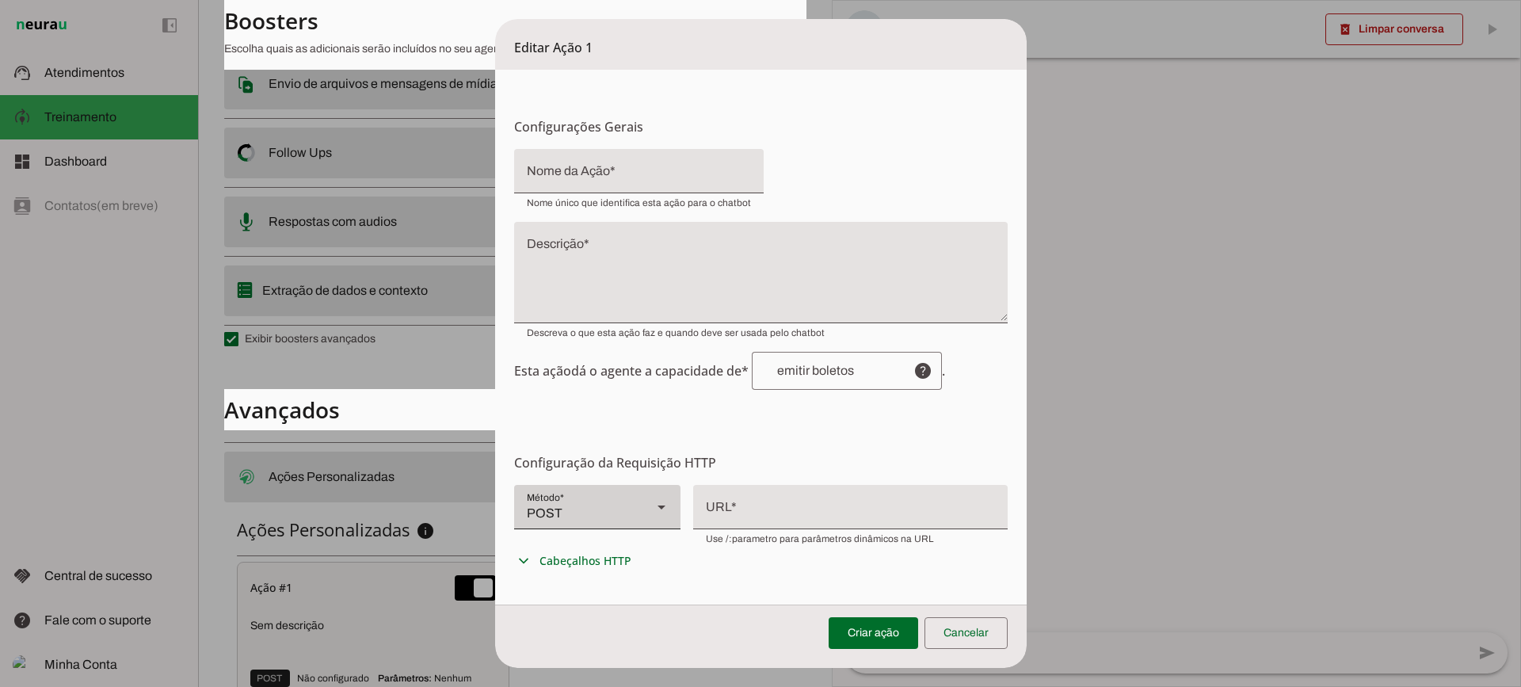
click at [642, 511] on div at bounding box center [661, 507] width 38 height 44
click at [621, 497] on div "POST" at bounding box center [576, 507] width 125 height 44
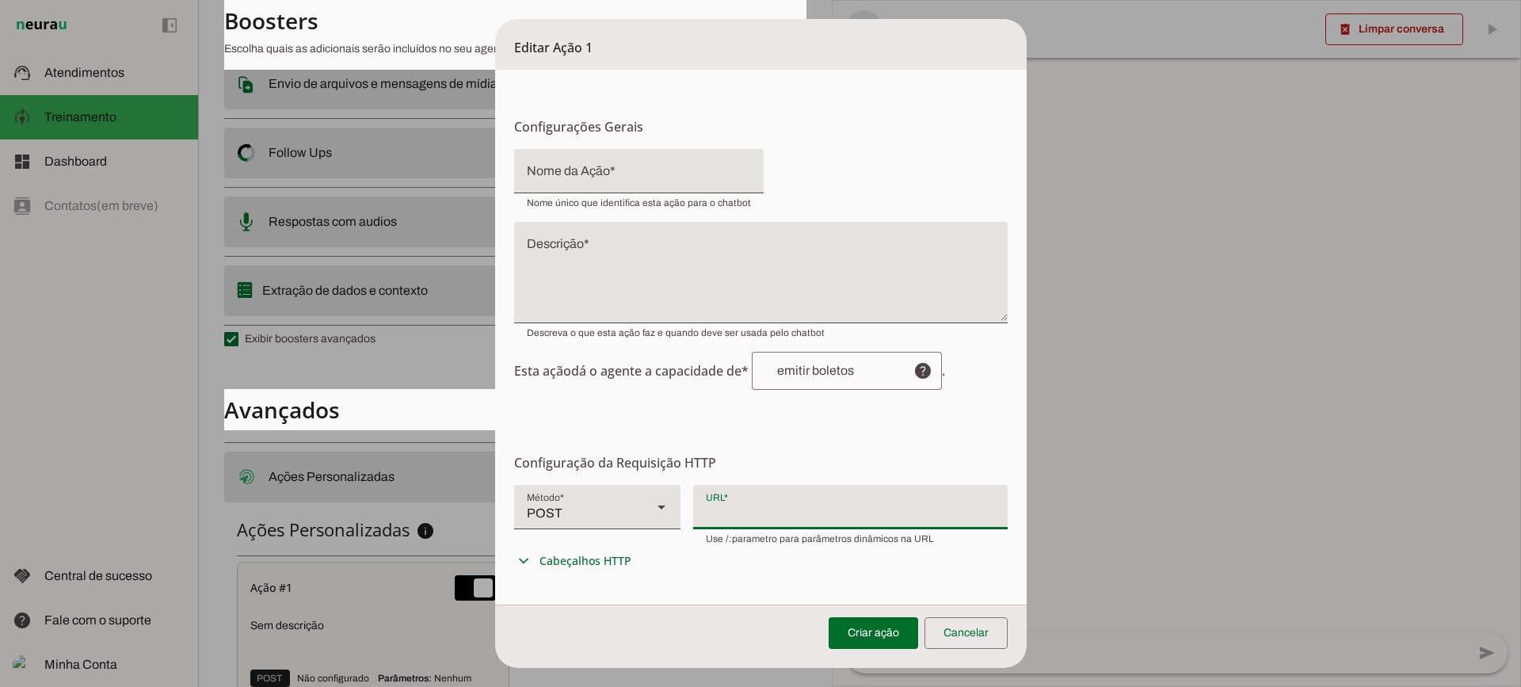
click at [771, 490] on div at bounding box center [850, 505] width 314 height 41
click at [600, 563] on span "Cabeçalhos HTTP" at bounding box center [585, 561] width 92 height 16
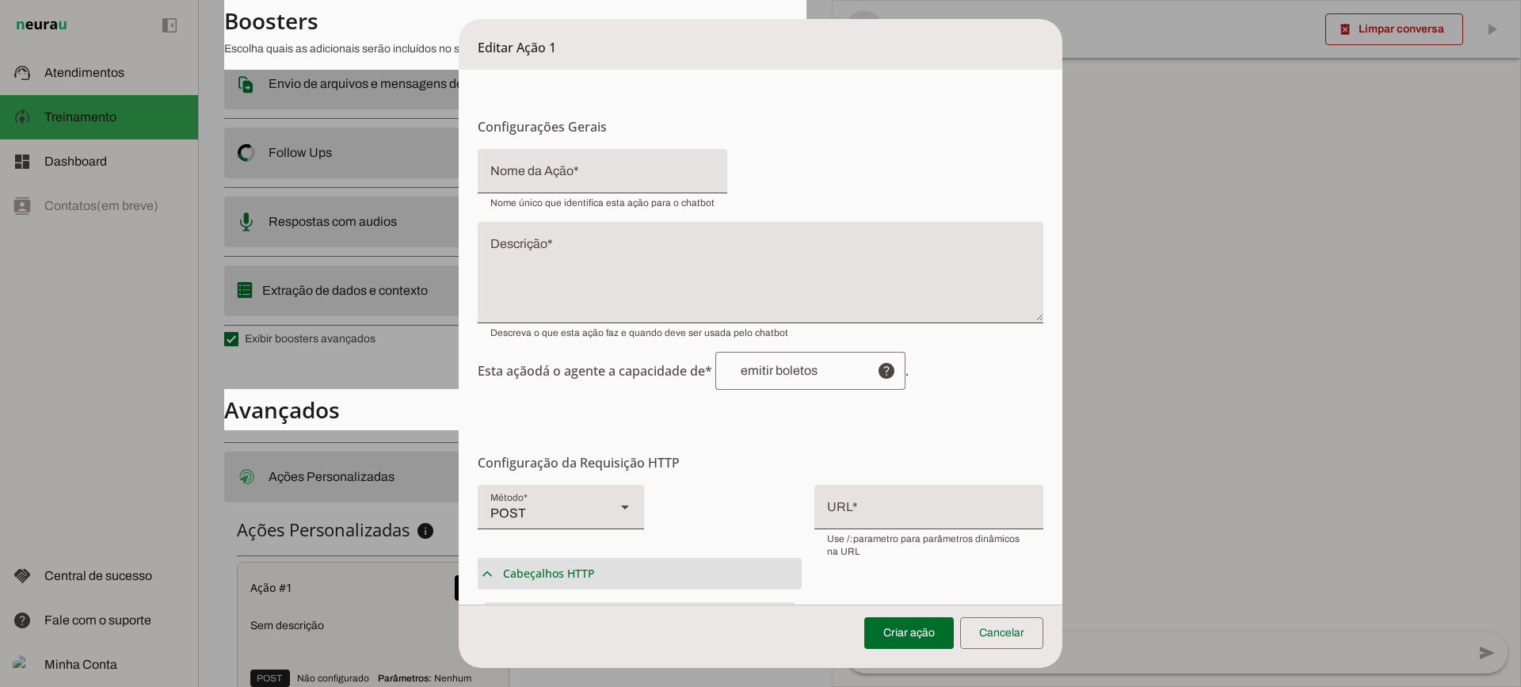
click at [627, 573] on summary "expand_more Cabeçalhos HTTP" at bounding box center [640, 574] width 324 height 32
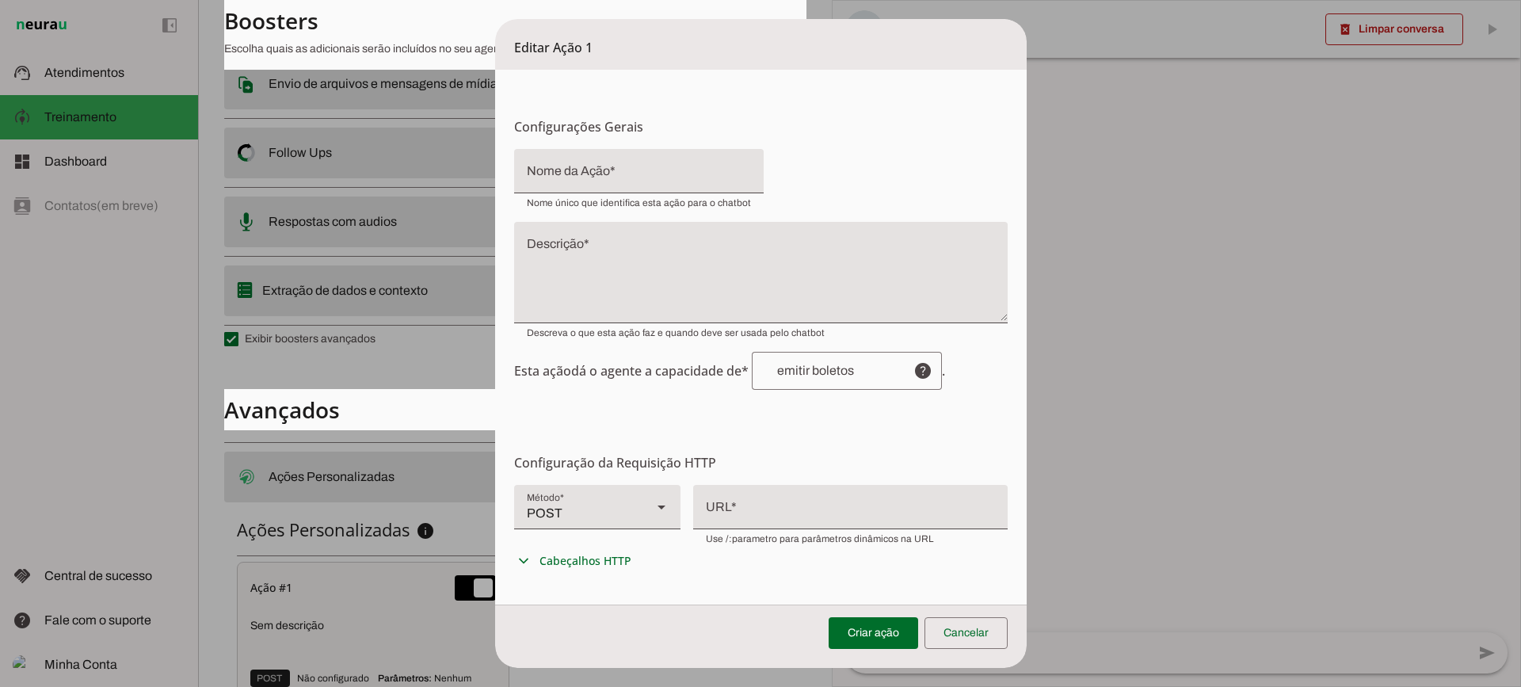
click at [585, 287] on textarea "Descrição" at bounding box center [760, 279] width 493 height 76
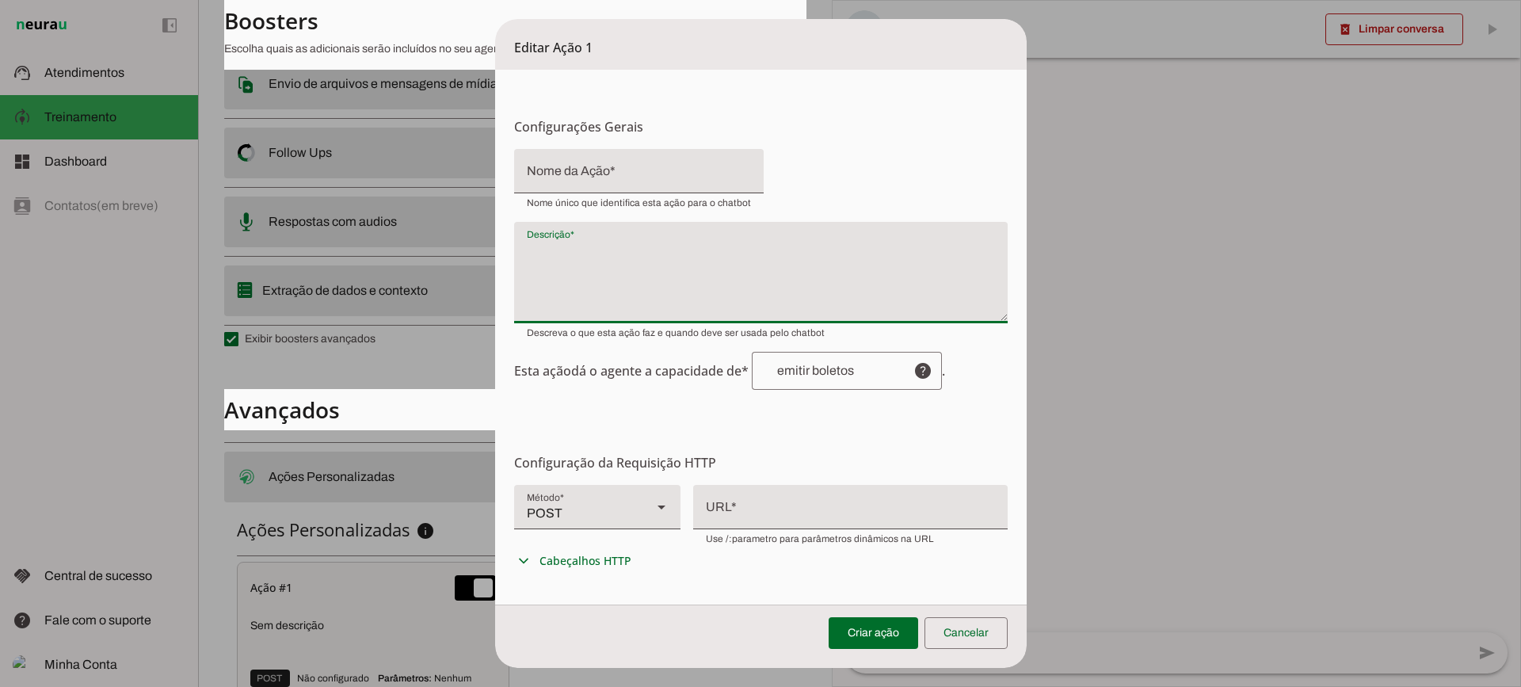
click at [589, 187] on div at bounding box center [639, 171] width 250 height 44
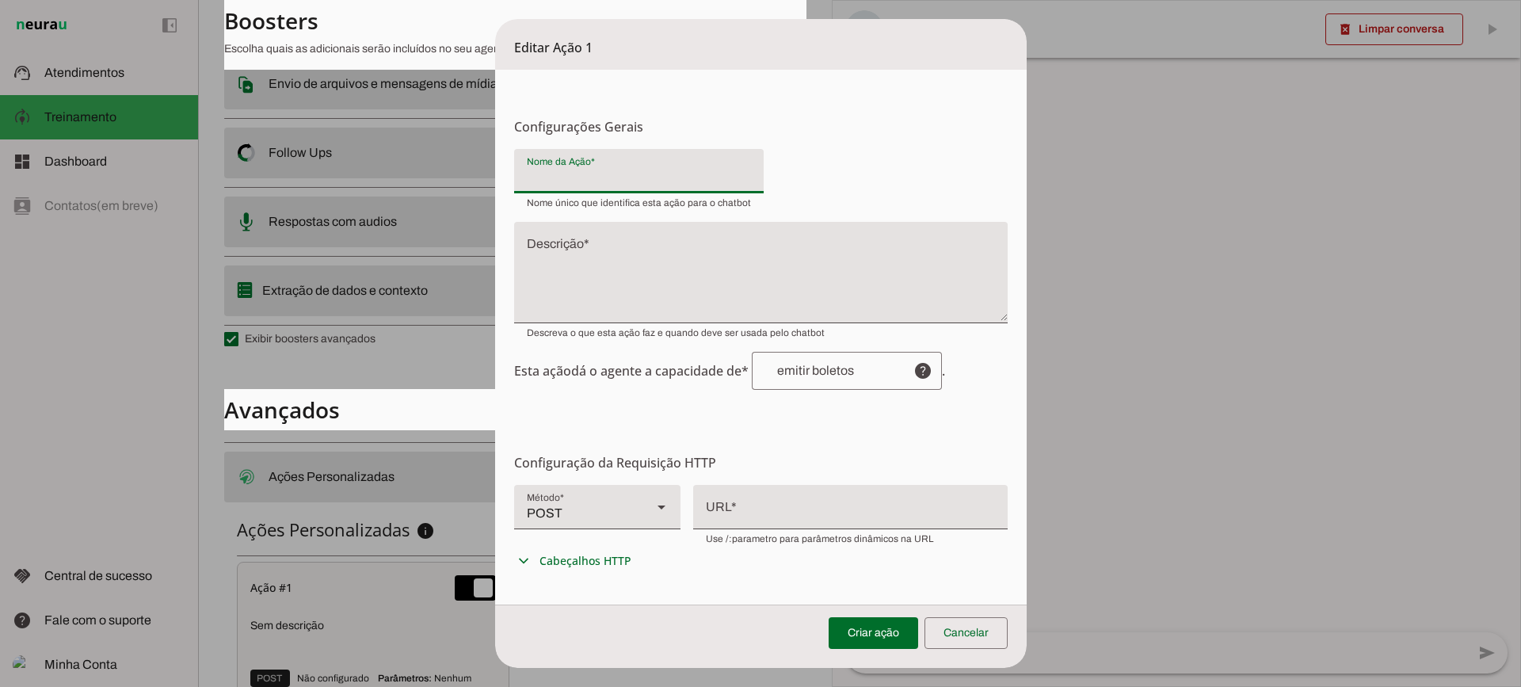
click at [620, 299] on textarea "Descrição" at bounding box center [760, 279] width 493 height 76
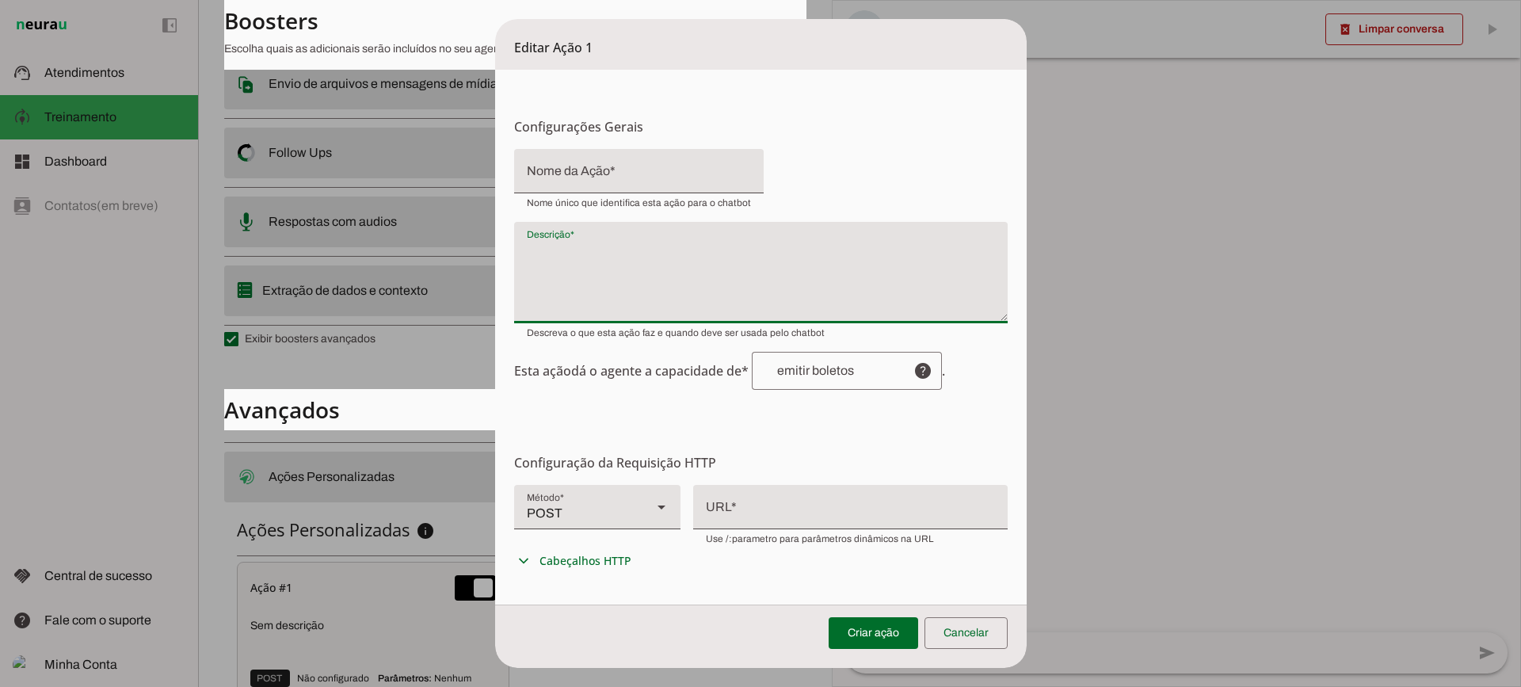
click at [798, 365] on input "text" at bounding box center [832, 370] width 136 height 13
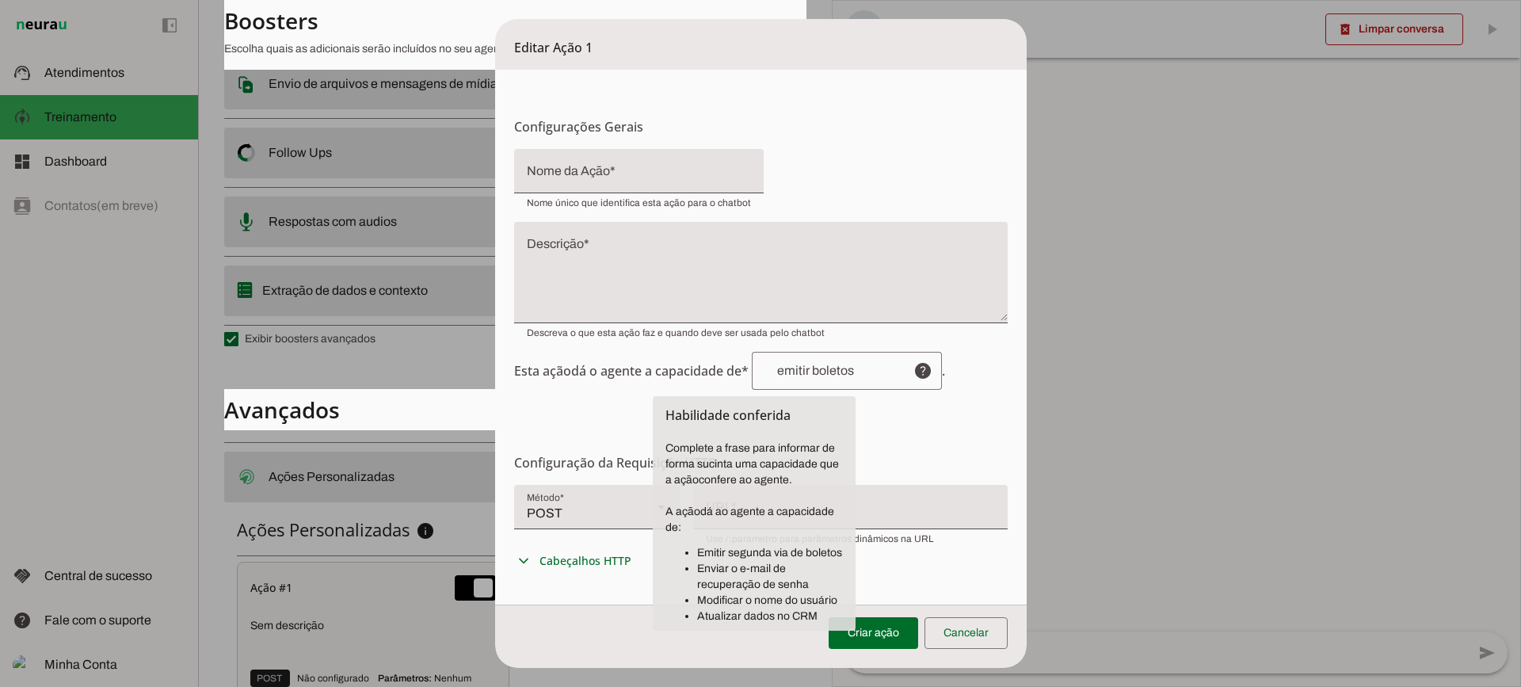
click at [723, 547] on li "Emitir segunda via de boletos" at bounding box center [770, 553] width 146 height 16
drag, startPoint x: 769, startPoint y: 553, endPoint x: 832, endPoint y: 562, distance: 63.2
click at [832, 562] on ul "Emitir segunda via de boletos Enviar o e-mail de recuperação de senha Modificar…" at bounding box center [753, 584] width 177 height 79
click at [749, 580] on li "Enviar o e-mail de recuperação de senha" at bounding box center [770, 577] width 146 height 32
drag, startPoint x: 726, startPoint y: 616, endPoint x: 803, endPoint y: 599, distance: 79.6
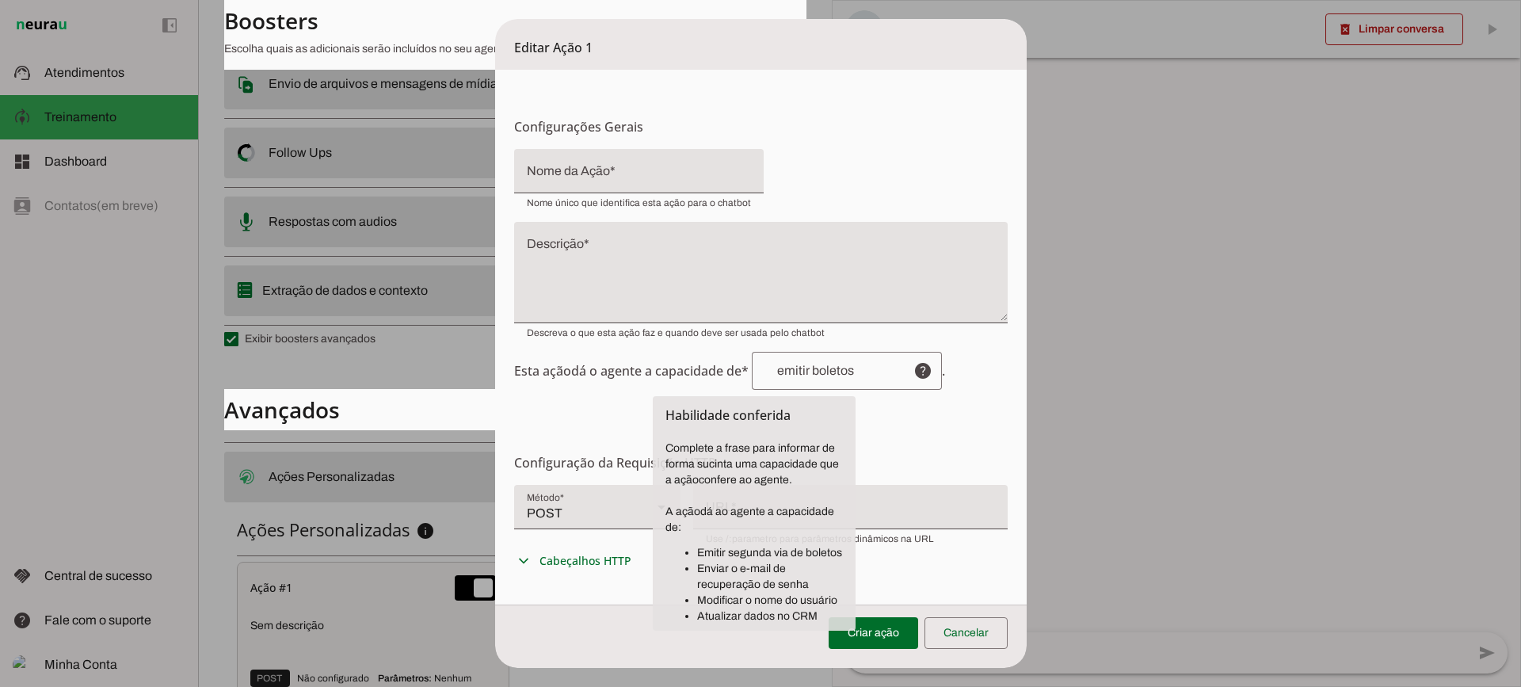
click at [775, 618] on li "Atualizar dados no CRM" at bounding box center [770, 616] width 146 height 16
click at [949, 445] on form "Configurações Gerais Configuração da Ação Configure o nome e a descrição para a…" at bounding box center [760, 492] width 531 height 844
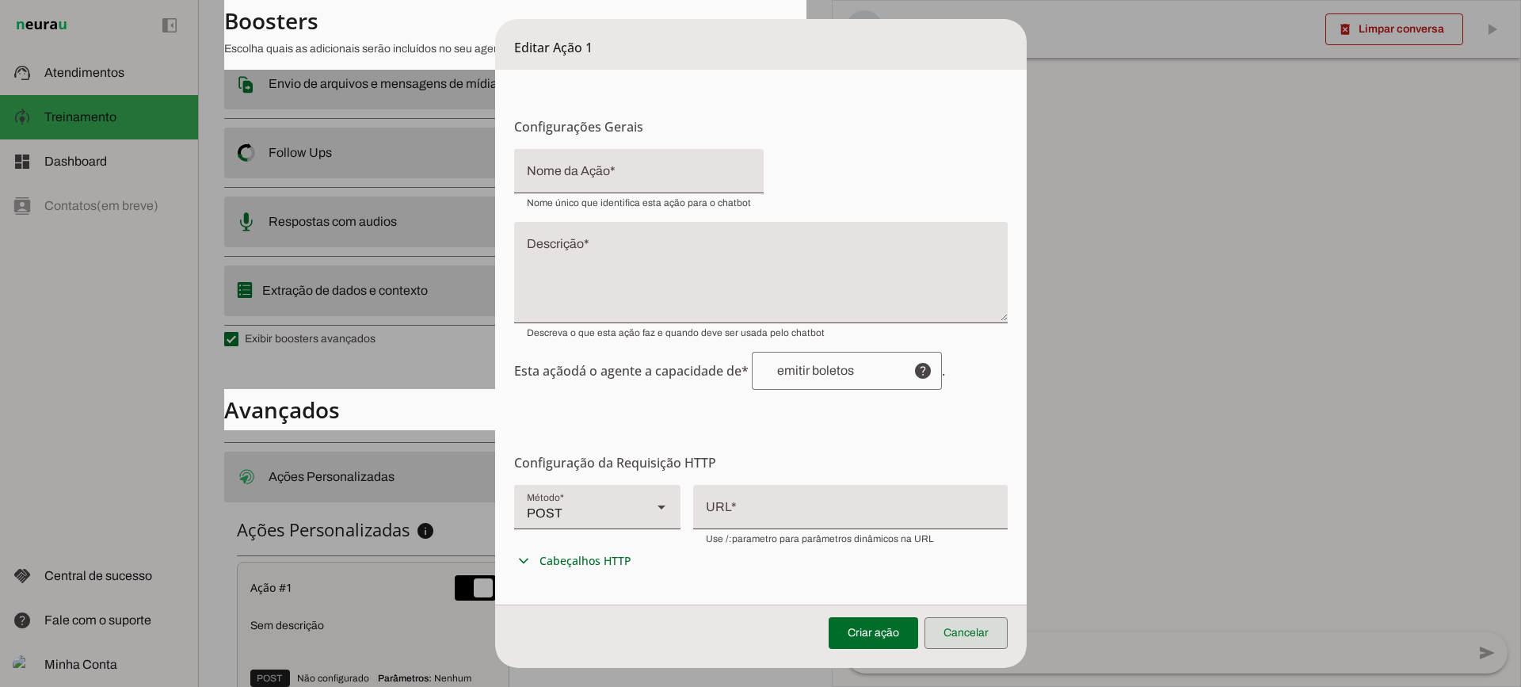
click at [977, 649] on span at bounding box center [965, 633] width 83 height 38
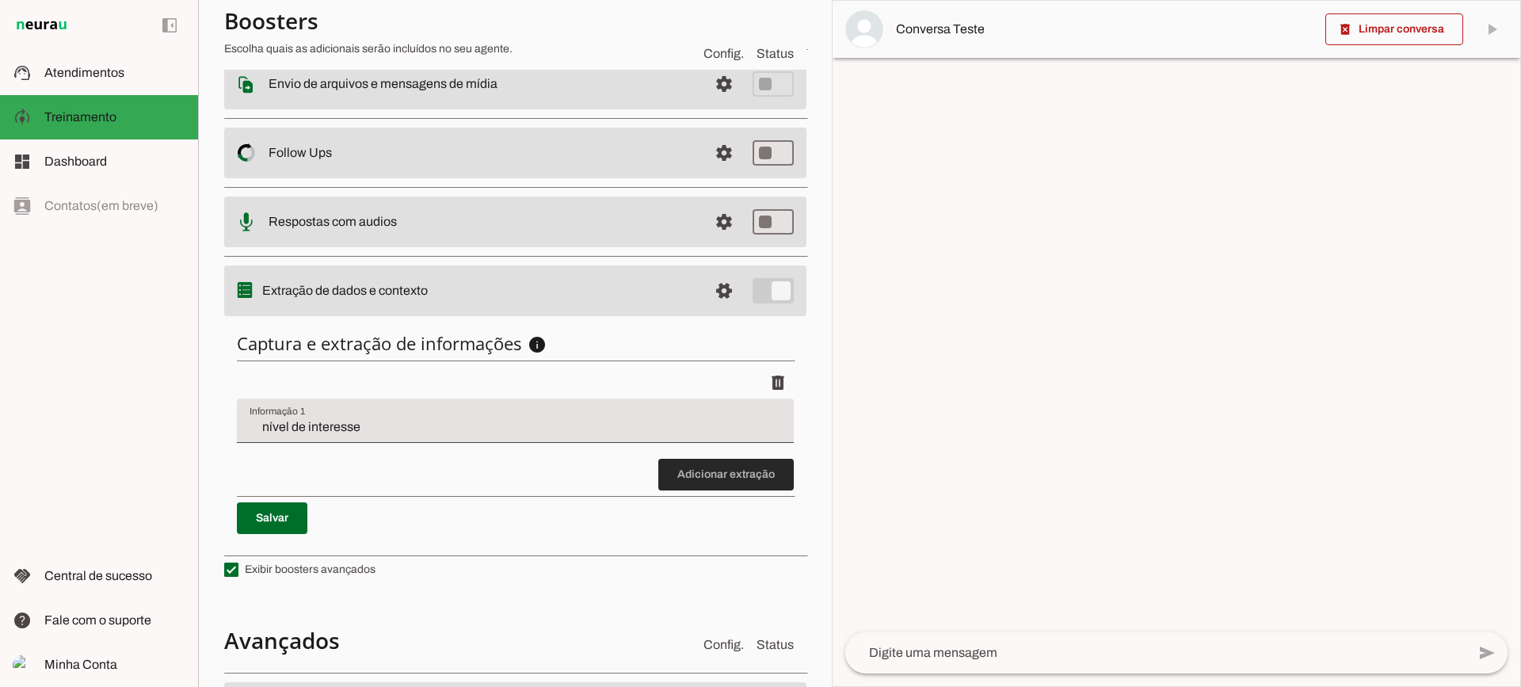
click at [763, 486] on span at bounding box center [725, 474] width 135 height 38
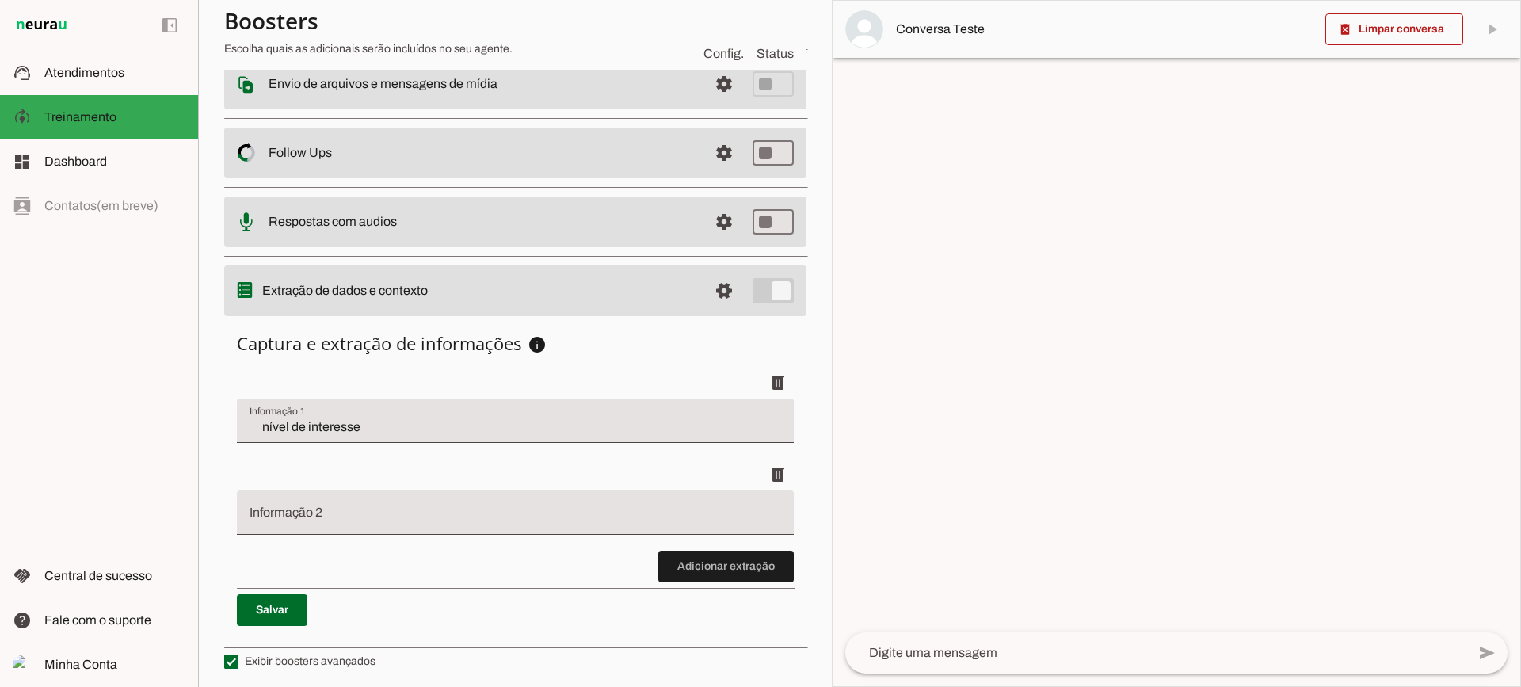
click at [236, 541] on div "Captura e extração de informações info Informações á capturar O booster de cont…" at bounding box center [515, 478] width 582 height 319
click at [303, 513] on input "Informação 2" at bounding box center [515, 518] width 531 height 19
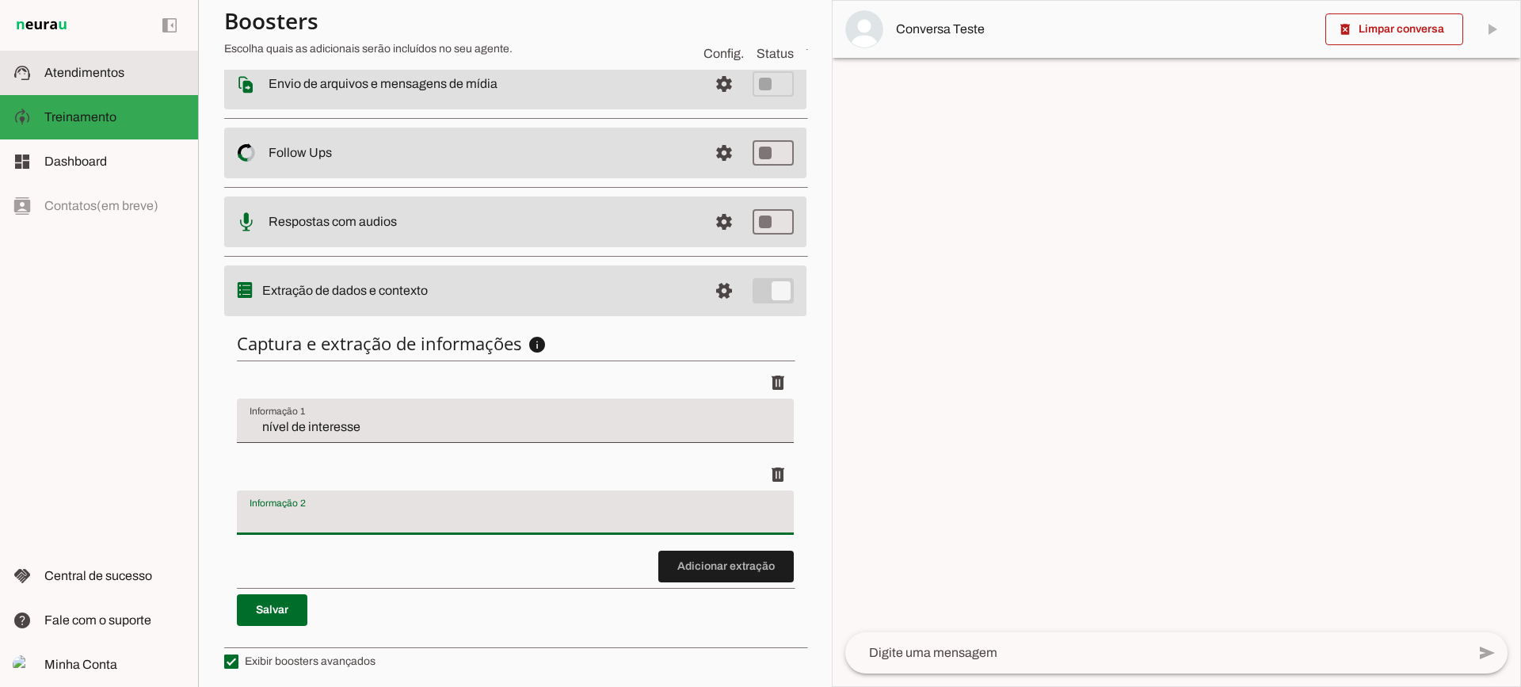
click at [47, 80] on slot at bounding box center [114, 72] width 141 height 19
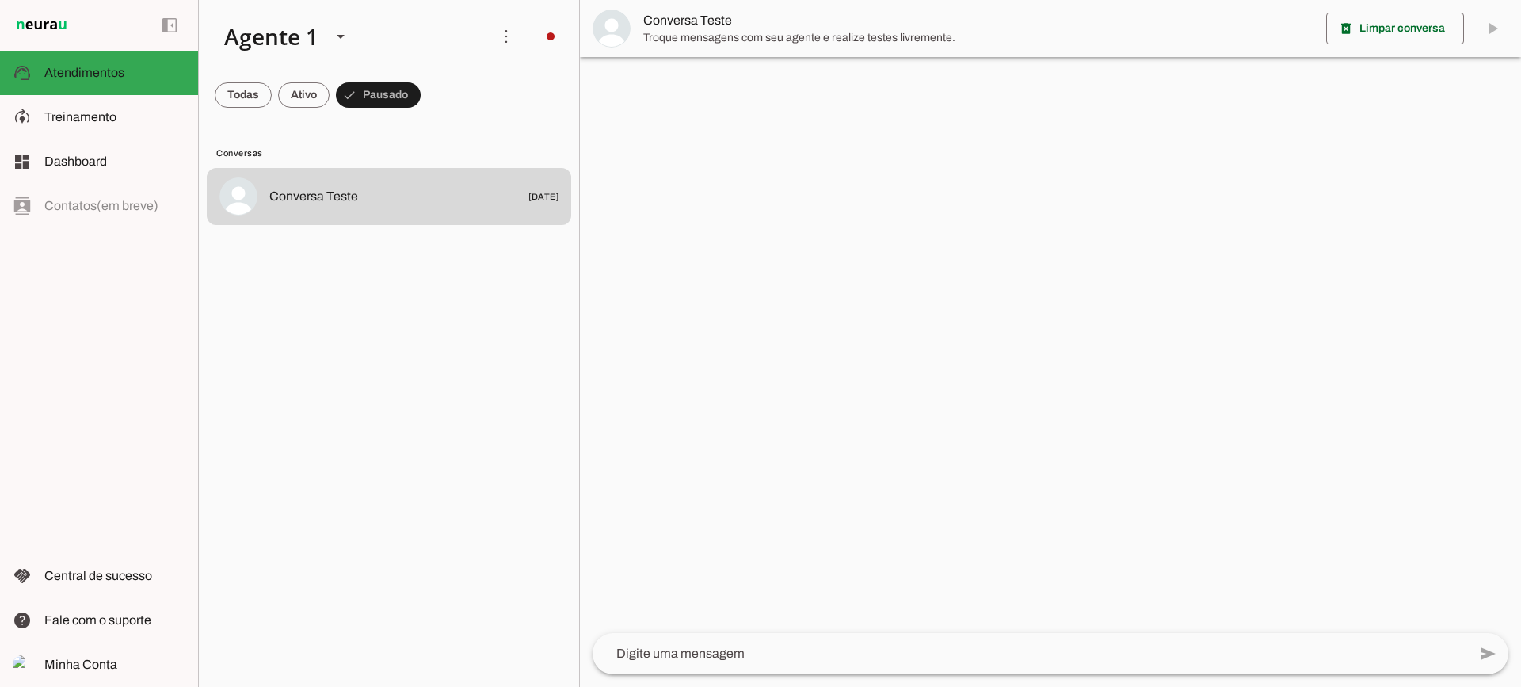
click at [676, 43] on span "Troque mensagens com seu agente e realize testes livremente." at bounding box center [978, 38] width 670 height 16
